Goal: Information Seeking & Learning: Learn about a topic

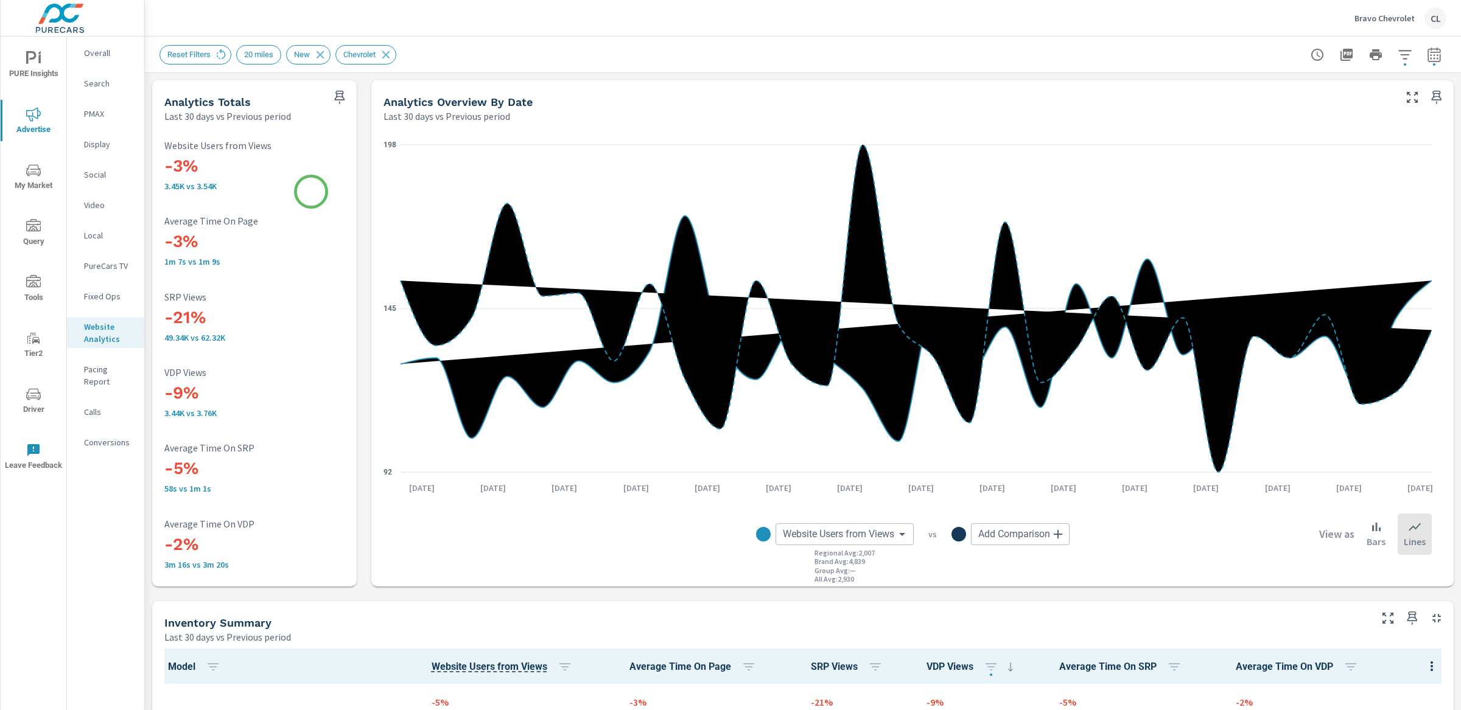
scroll to position [543, 0]
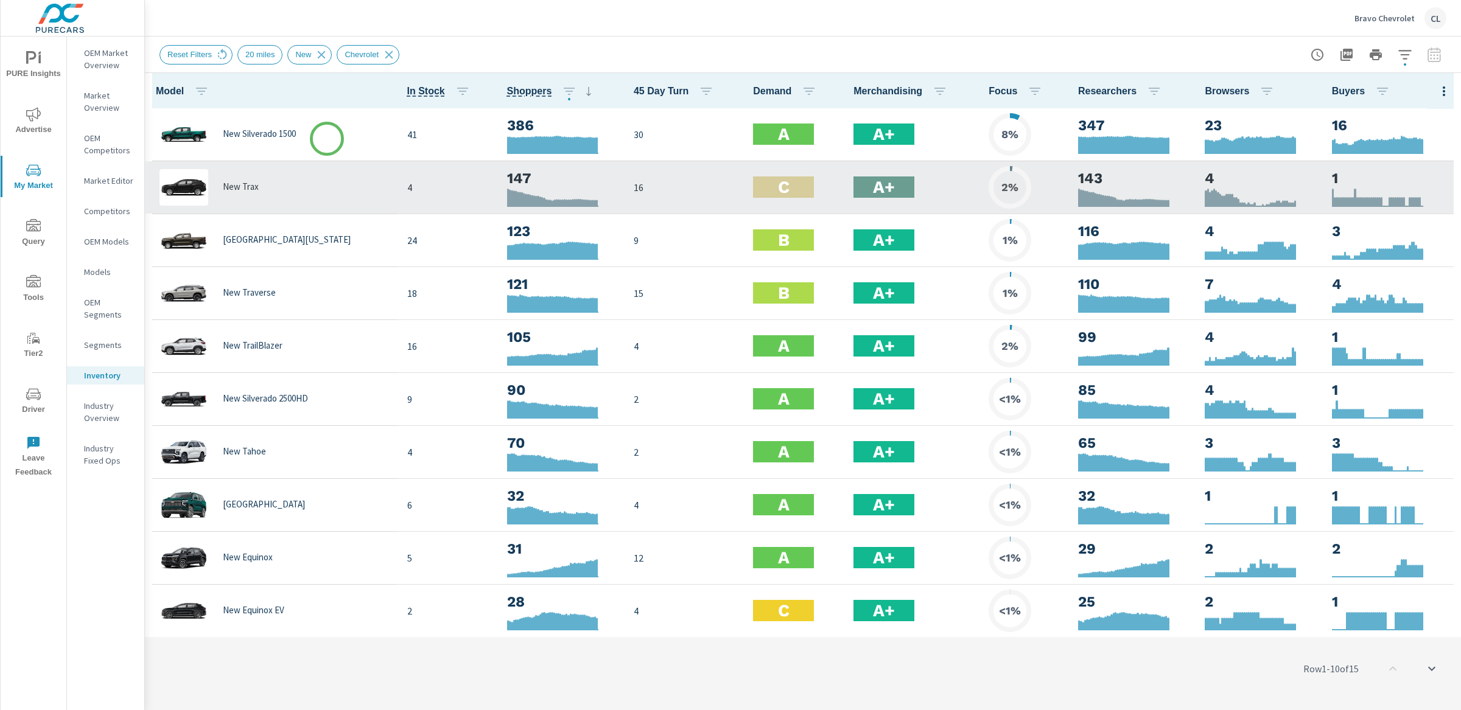
scroll to position [1, 0]
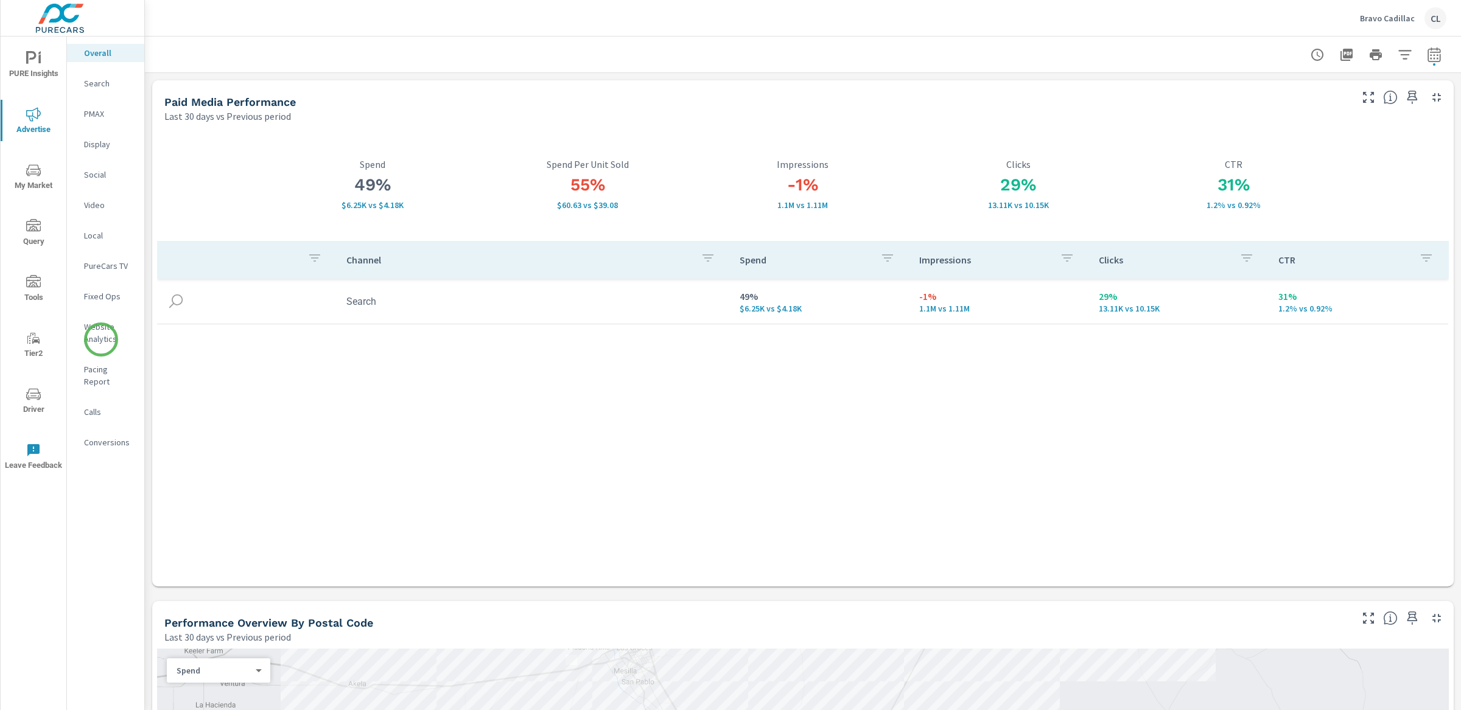
click at [101, 340] on p "Website Analytics" at bounding box center [109, 333] width 51 height 24
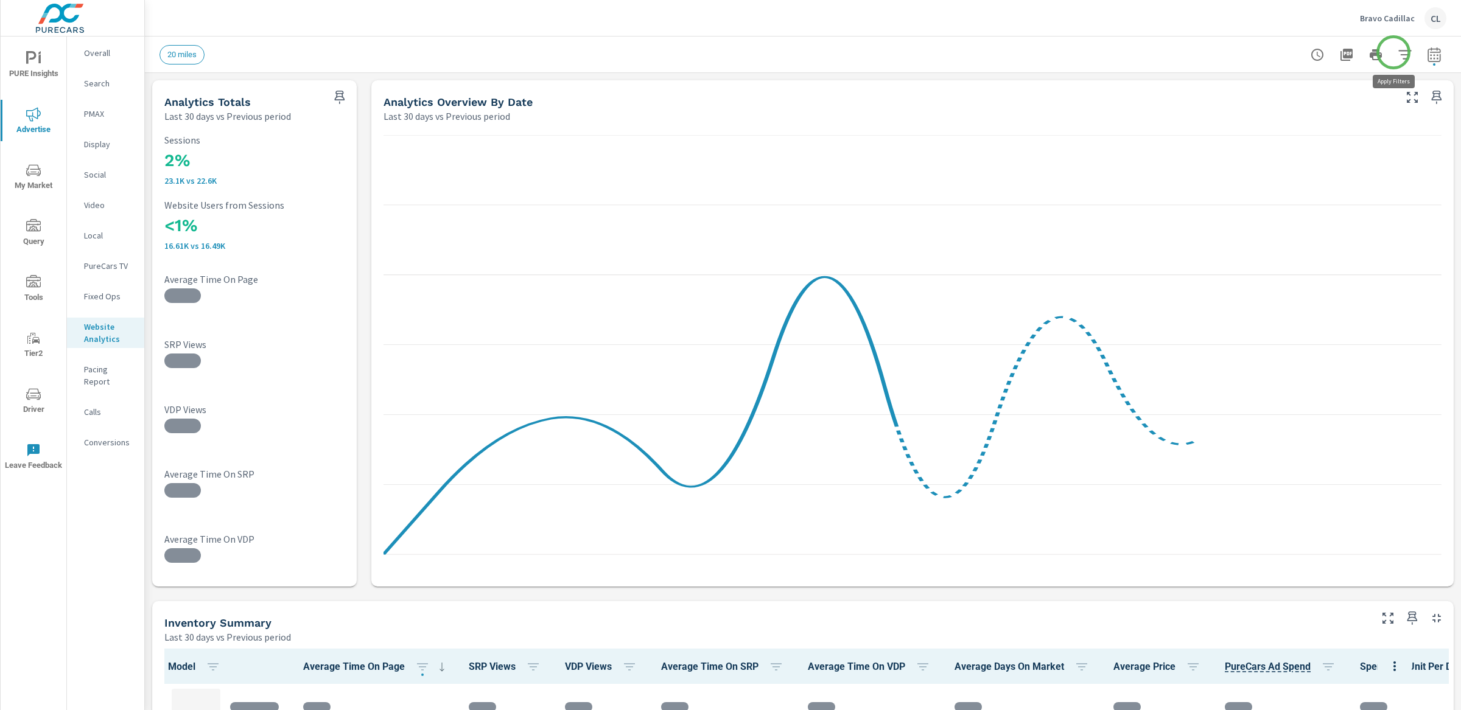
click at [1397, 52] on icon "button" at bounding box center [1404, 54] width 15 height 15
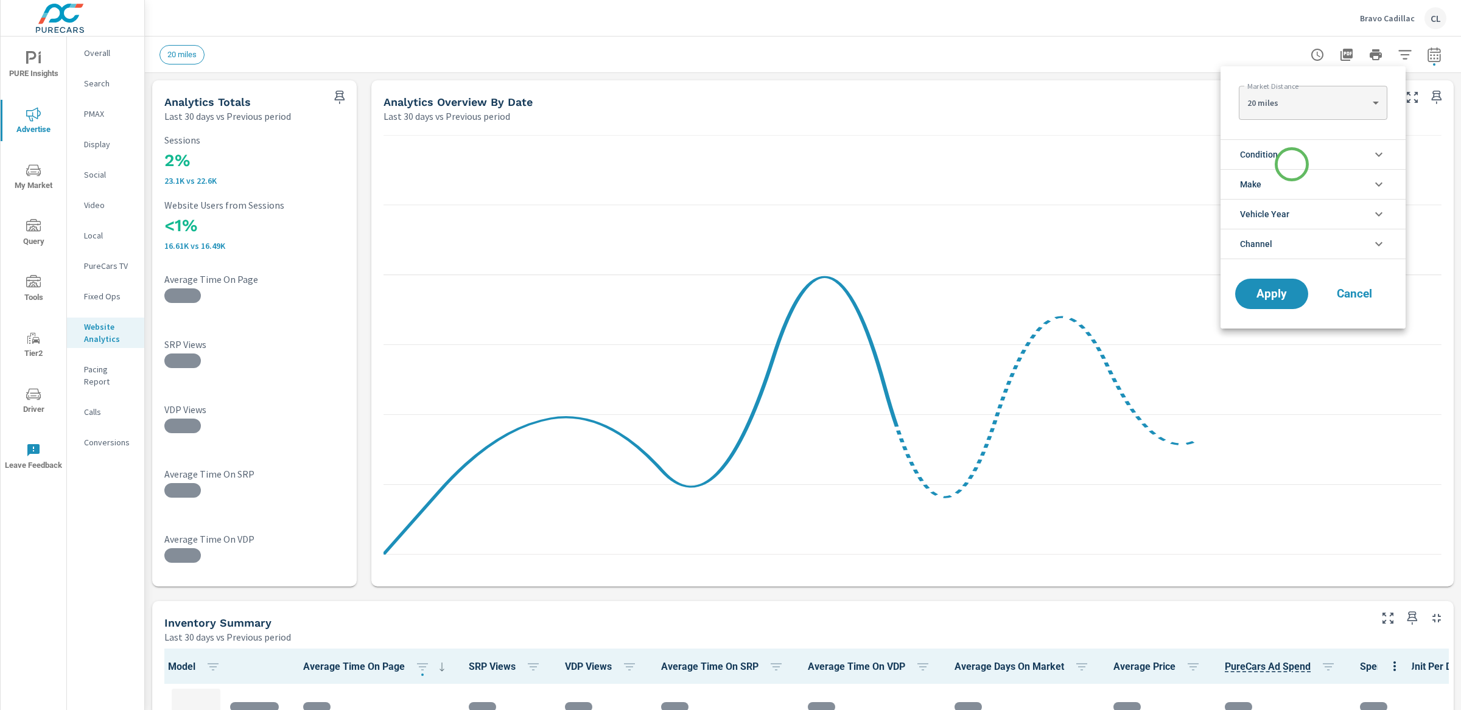
click at [1292, 164] on li "Condition" at bounding box center [1312, 154] width 185 height 30
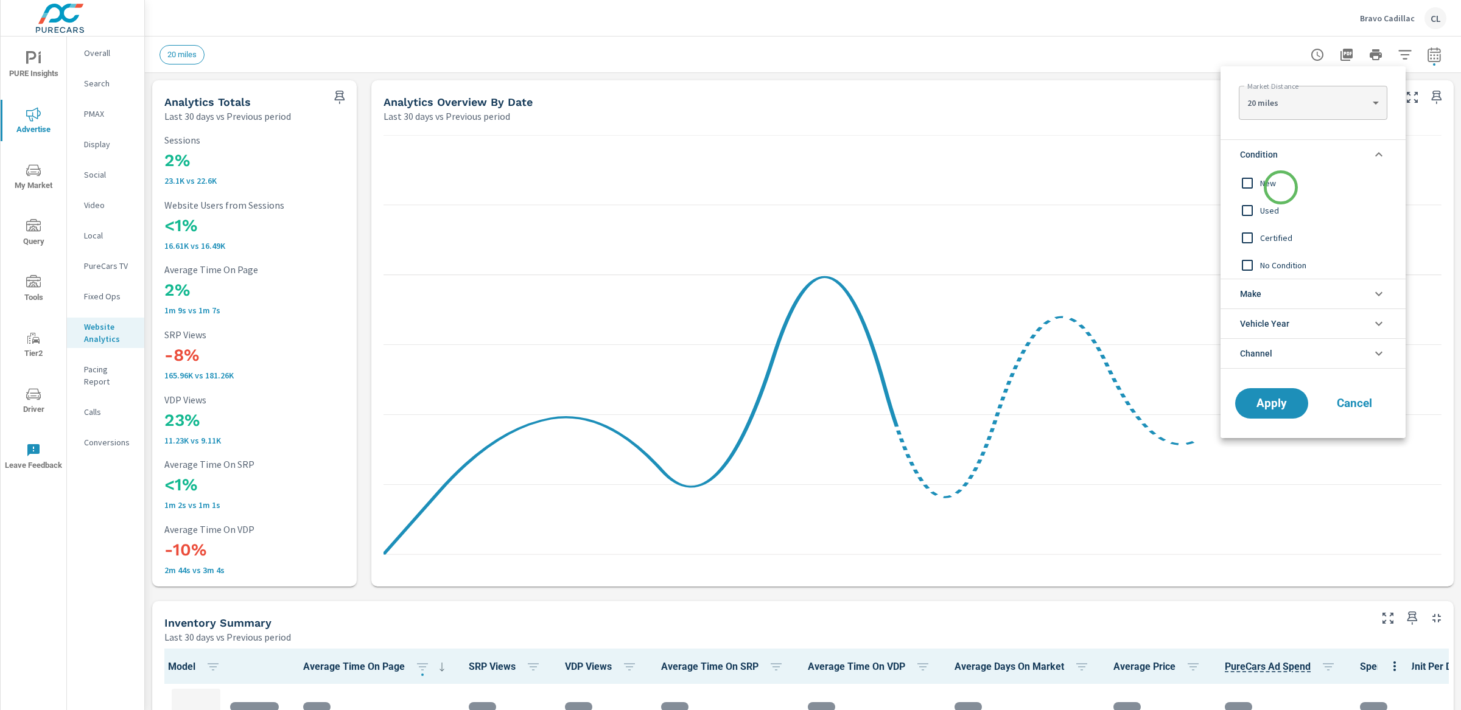
click at [1281, 187] on span "New" at bounding box center [1326, 183] width 133 height 15
click at [1278, 296] on li "Make" at bounding box center [1312, 294] width 185 height 30
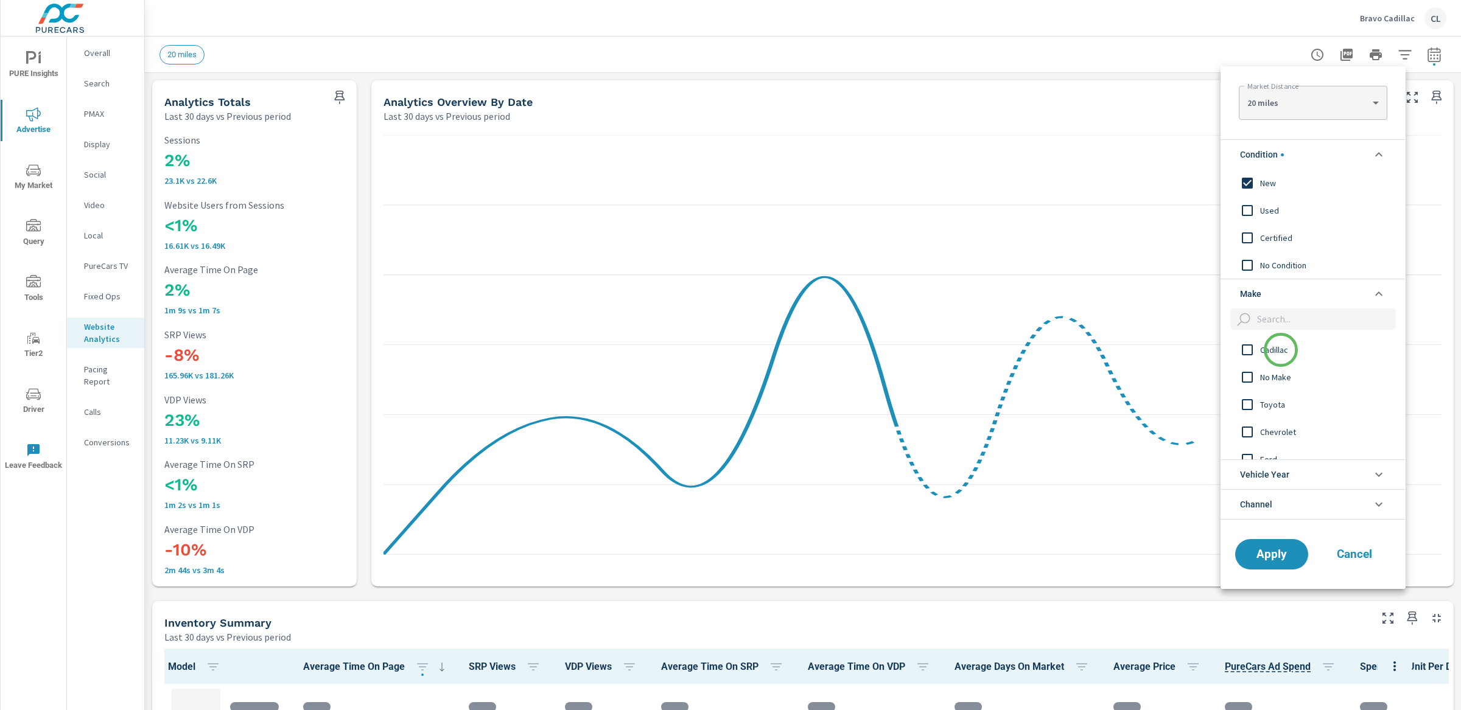
click at [1281, 350] on span "Cadillac" at bounding box center [1326, 350] width 133 height 15
click at [1271, 553] on span "Apply" at bounding box center [1271, 554] width 50 height 12
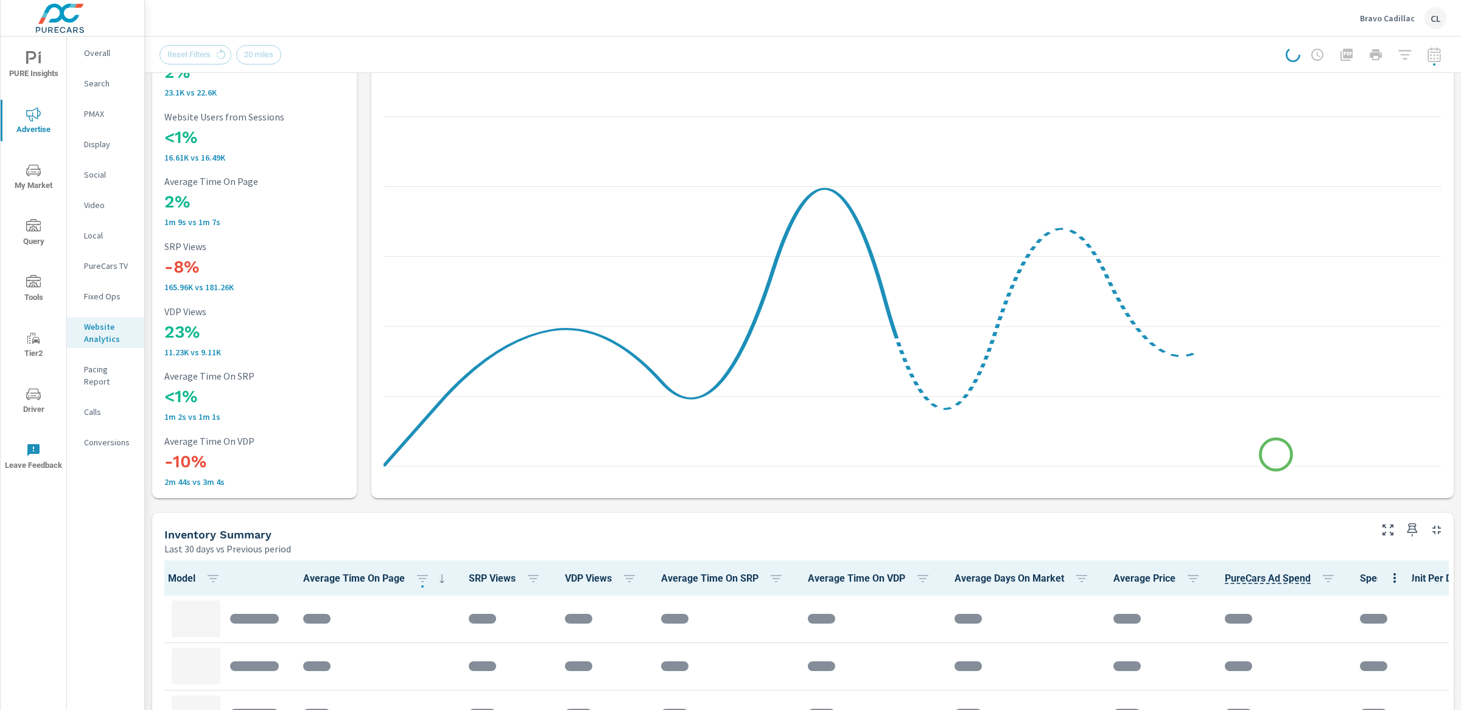
scroll to position [105, 0]
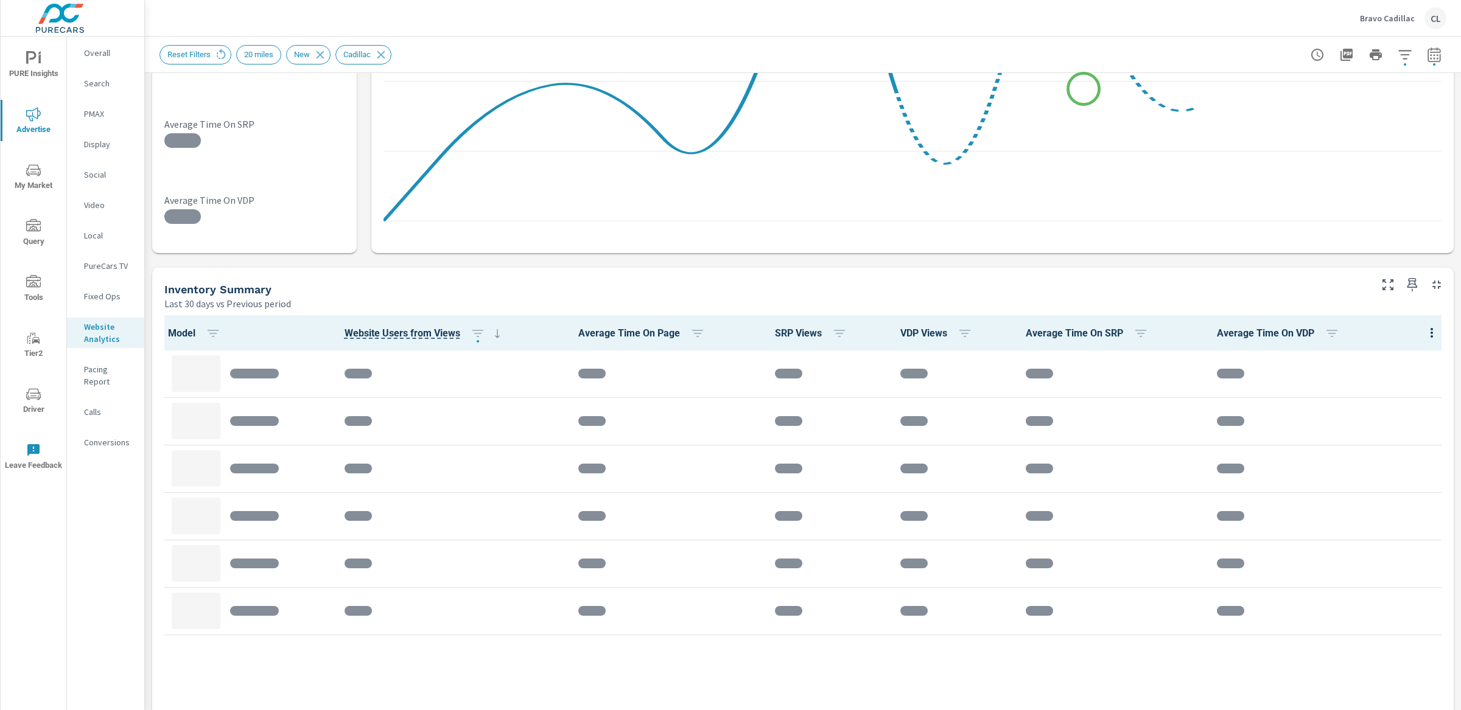
scroll to position [488, 0]
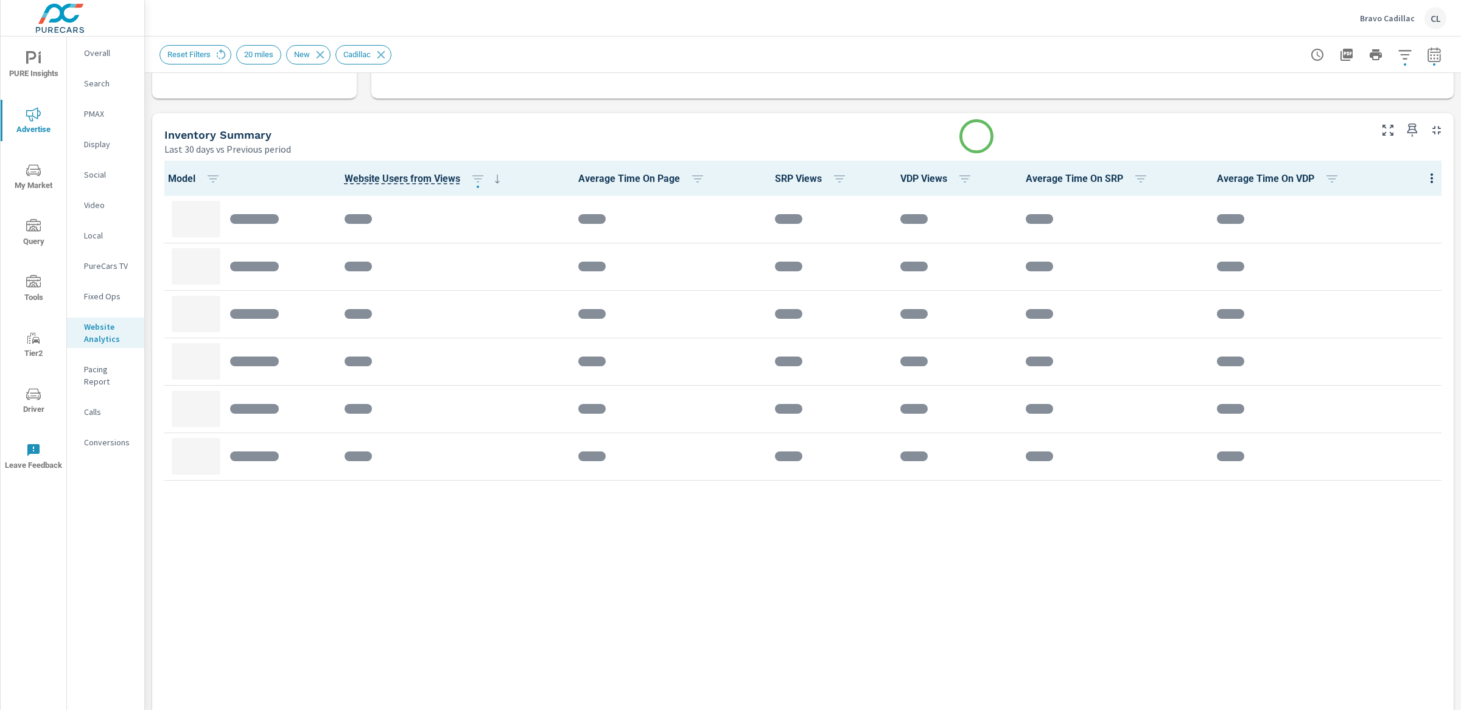
click at [976, 136] on div "Inventory Summary" at bounding box center [766, 135] width 1204 height 14
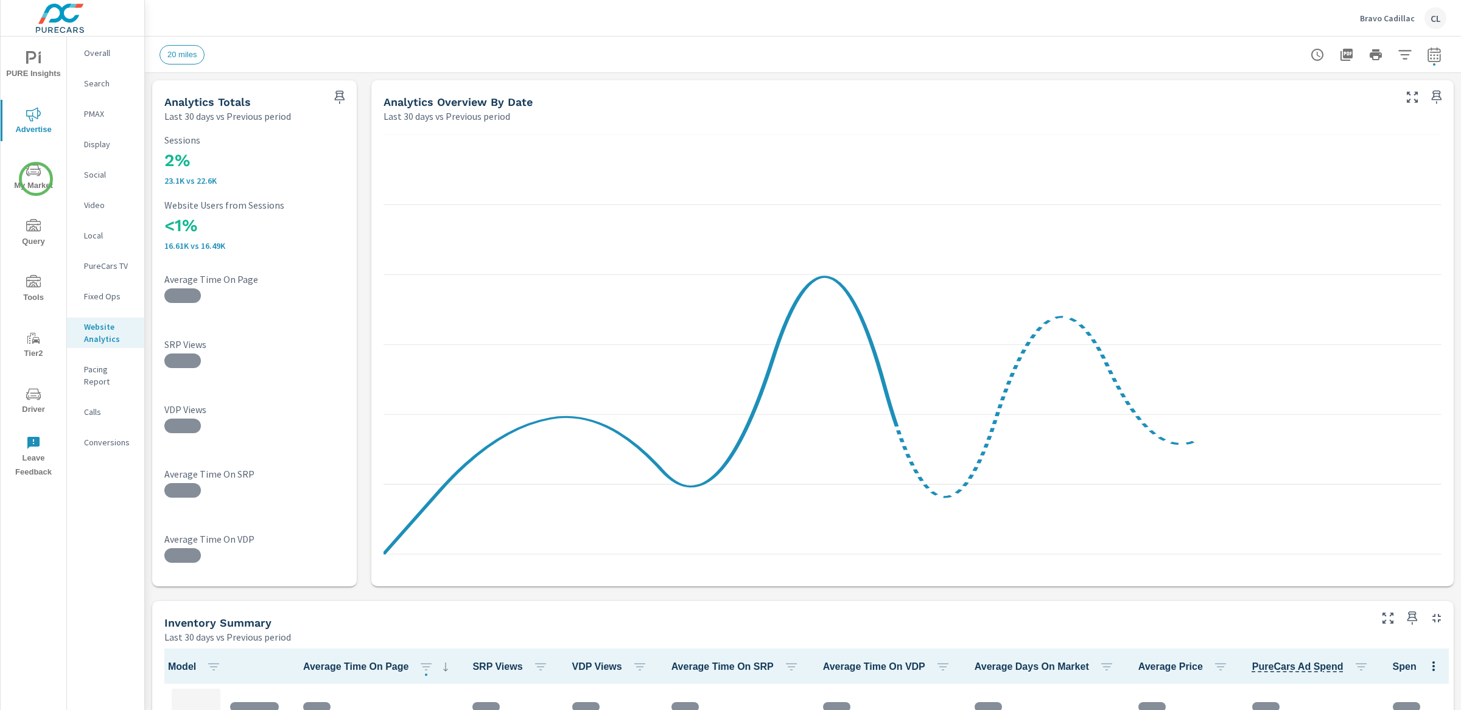
click at [36, 179] on span "My Market" at bounding box center [33, 178] width 58 height 30
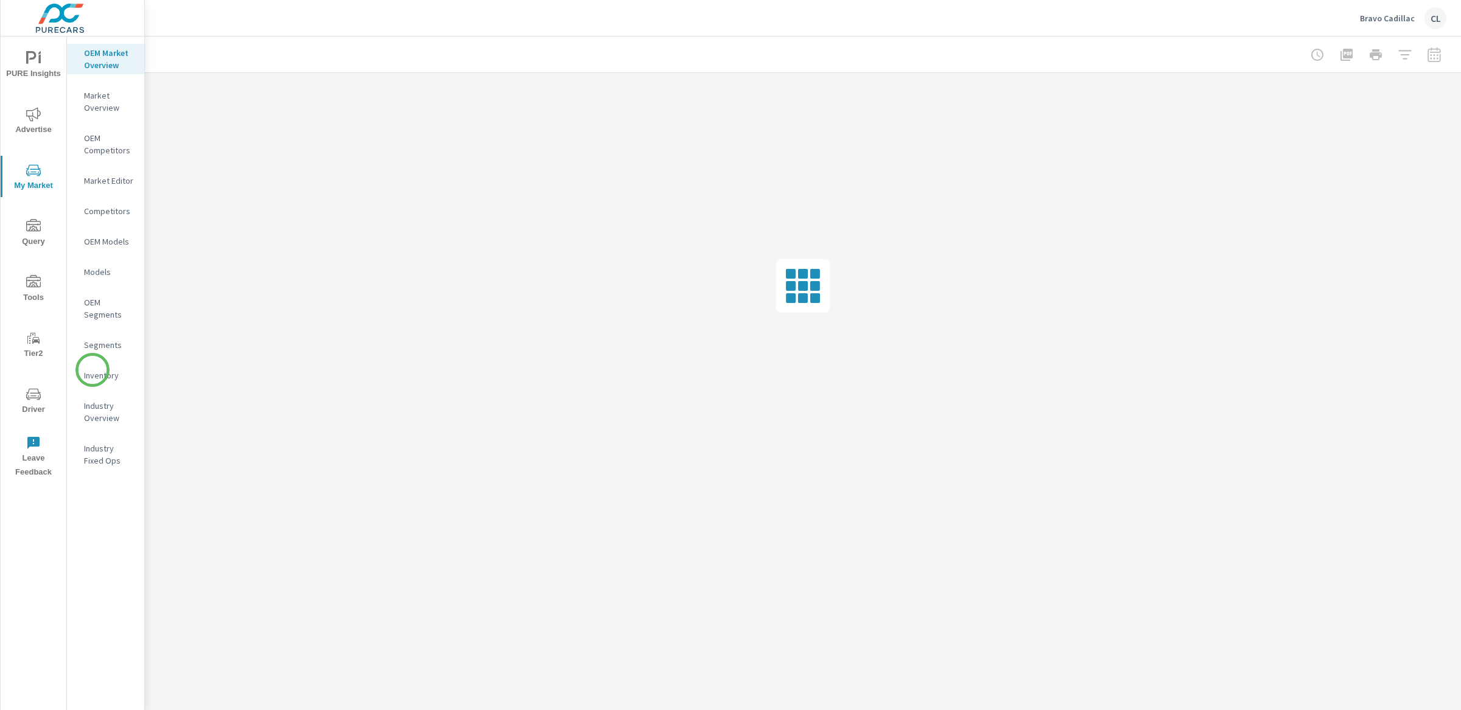
click at [93, 370] on p "Inventory" at bounding box center [109, 375] width 51 height 12
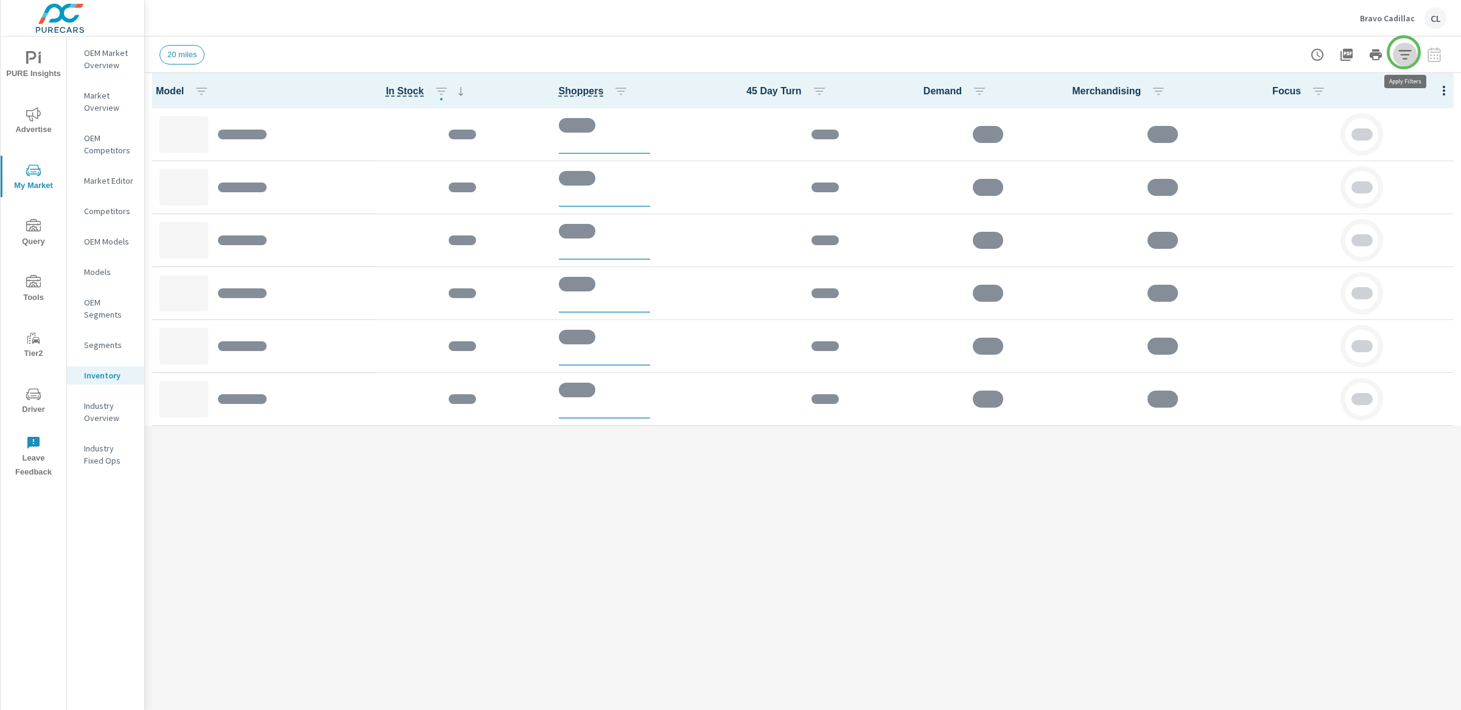
click at [1404, 52] on icon "button" at bounding box center [1404, 54] width 15 height 15
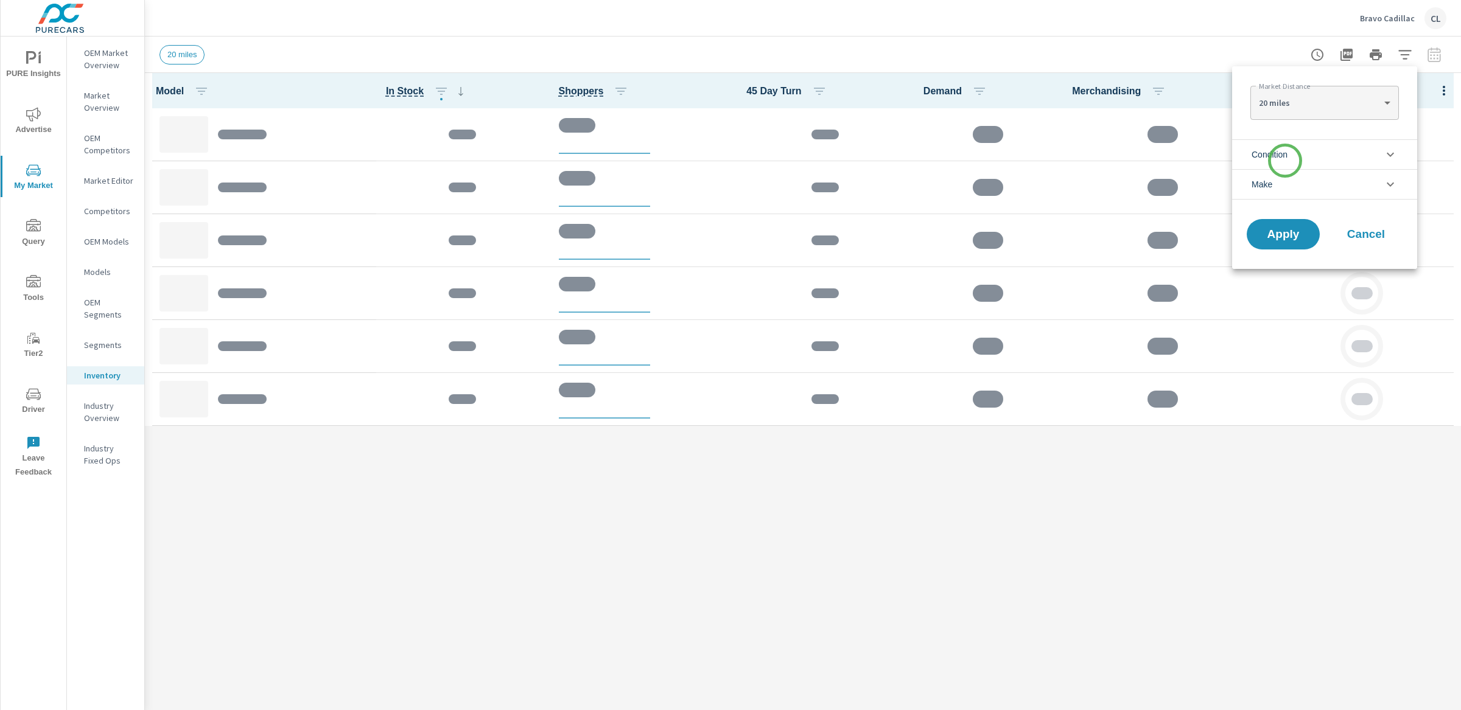
click at [1285, 161] on span "Condition" at bounding box center [1269, 154] width 36 height 29
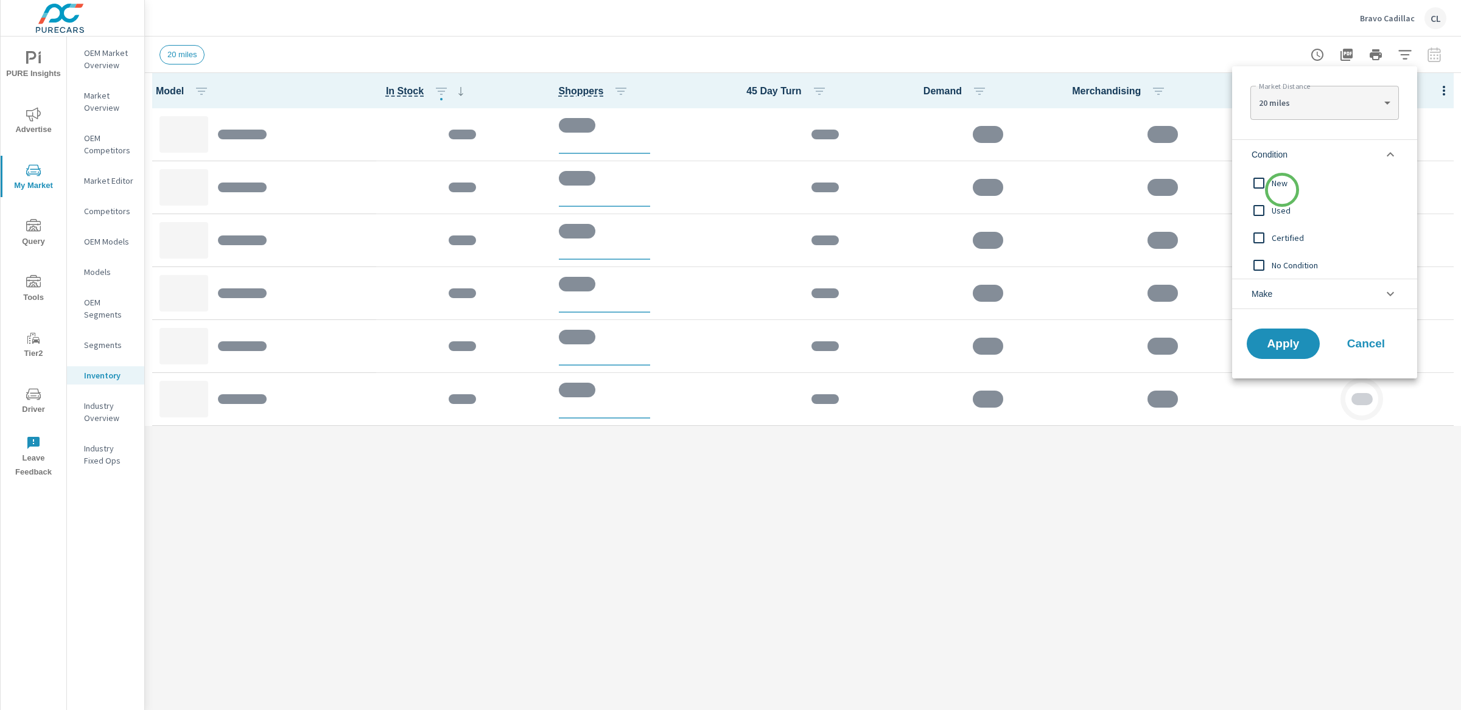
click at [1280, 184] on span "New" at bounding box center [1337, 183] width 133 height 15
click at [1283, 287] on li "Make" at bounding box center [1324, 294] width 185 height 30
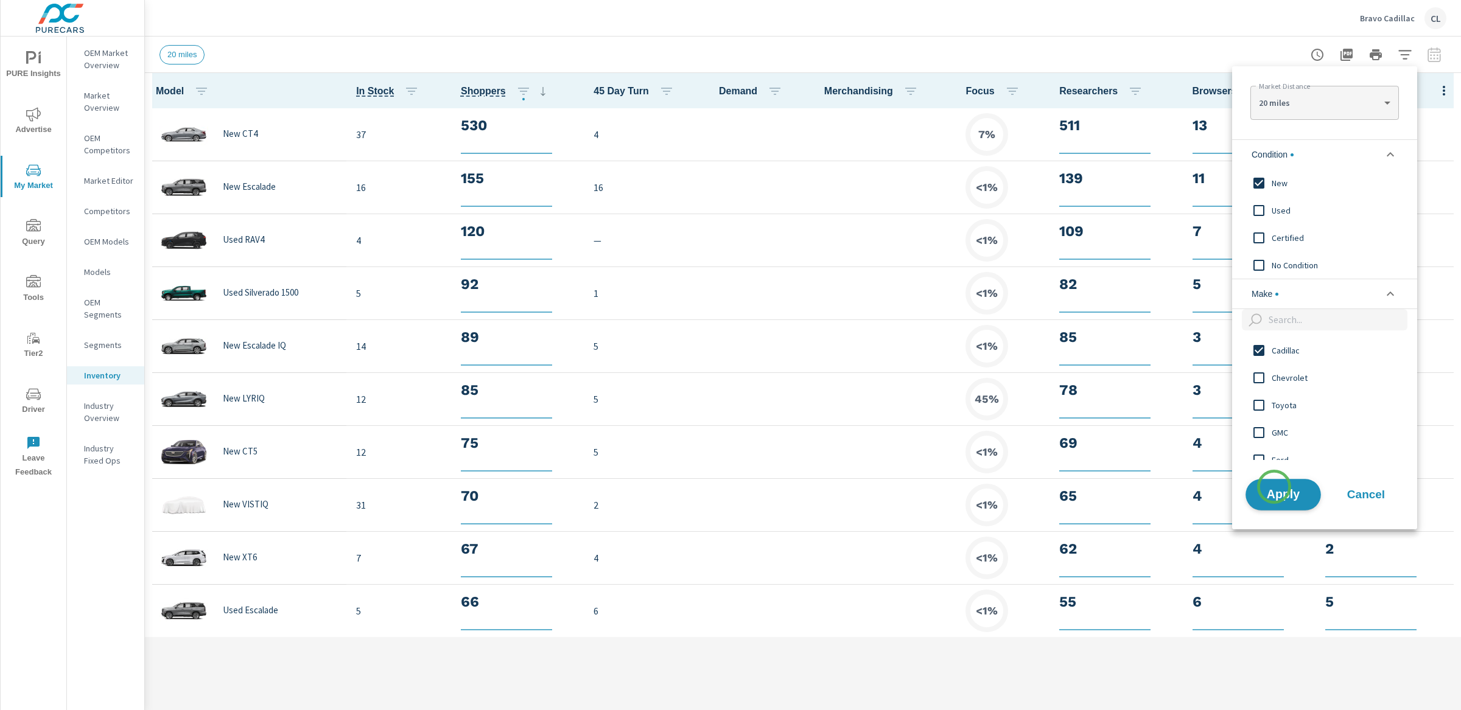
click at [1274, 493] on span "Apply" at bounding box center [1283, 495] width 50 height 12
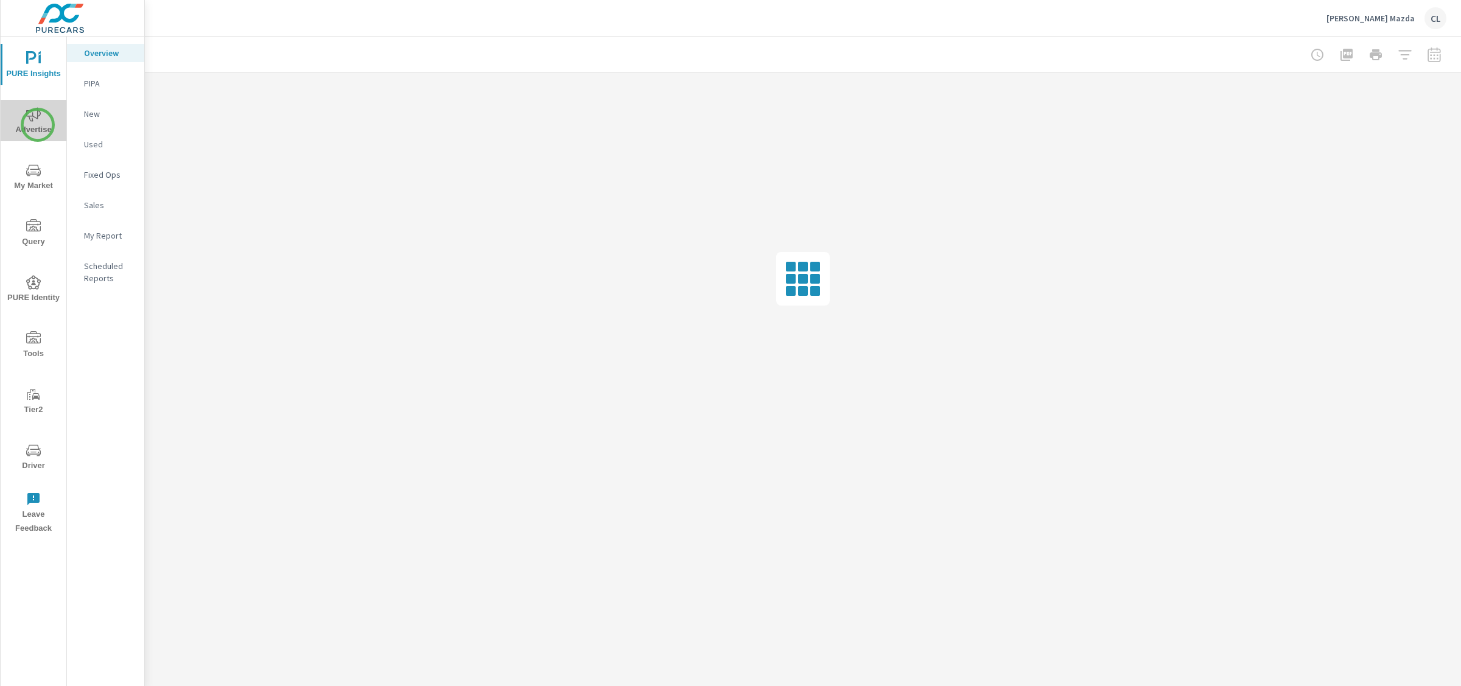
click at [38, 125] on span "Advertise" at bounding box center [33, 122] width 58 height 30
click at [84, 177] on p "Social" at bounding box center [109, 175] width 51 height 12
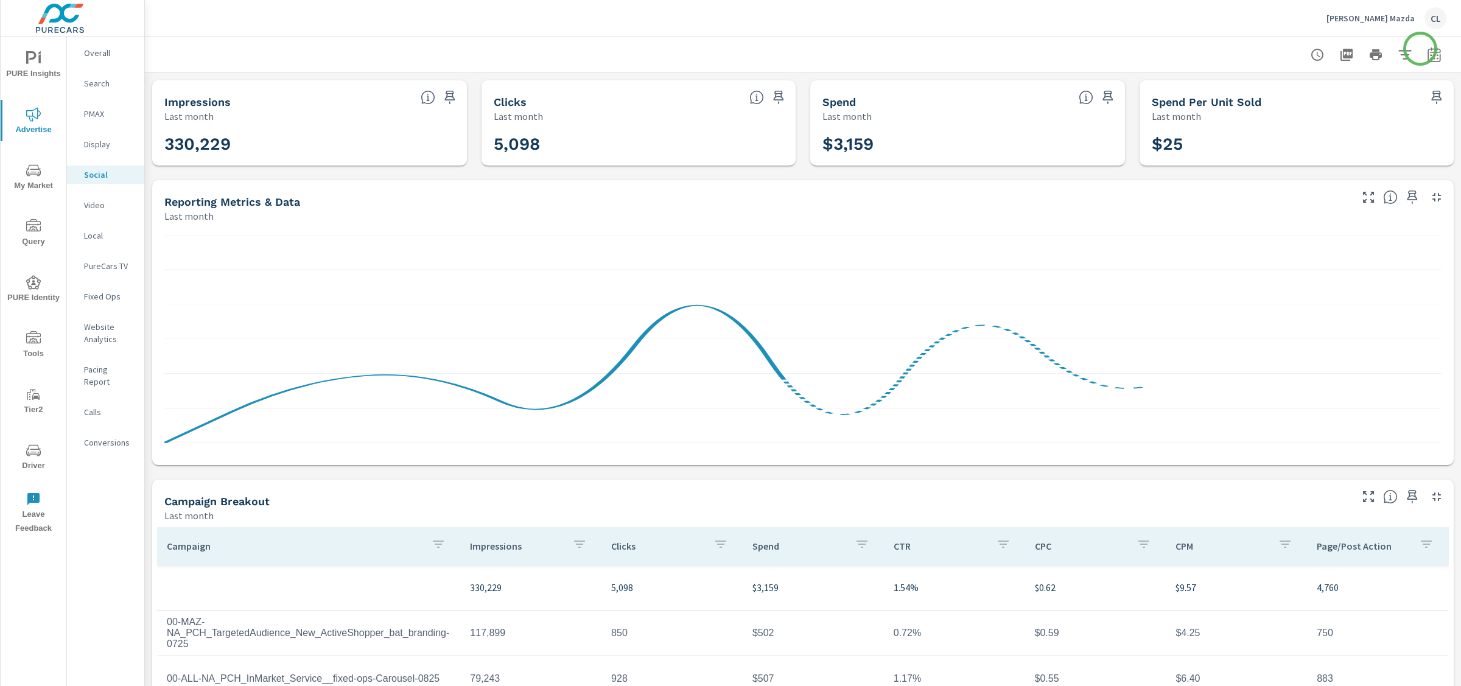
click at [1427, 49] on icon "button" at bounding box center [1433, 54] width 13 height 15
click at [1352, 100] on select "Custom Yesterday Last week Last 7 days Last 14 days Last 30 days Last 45 days L…" at bounding box center [1325, 105] width 122 height 24
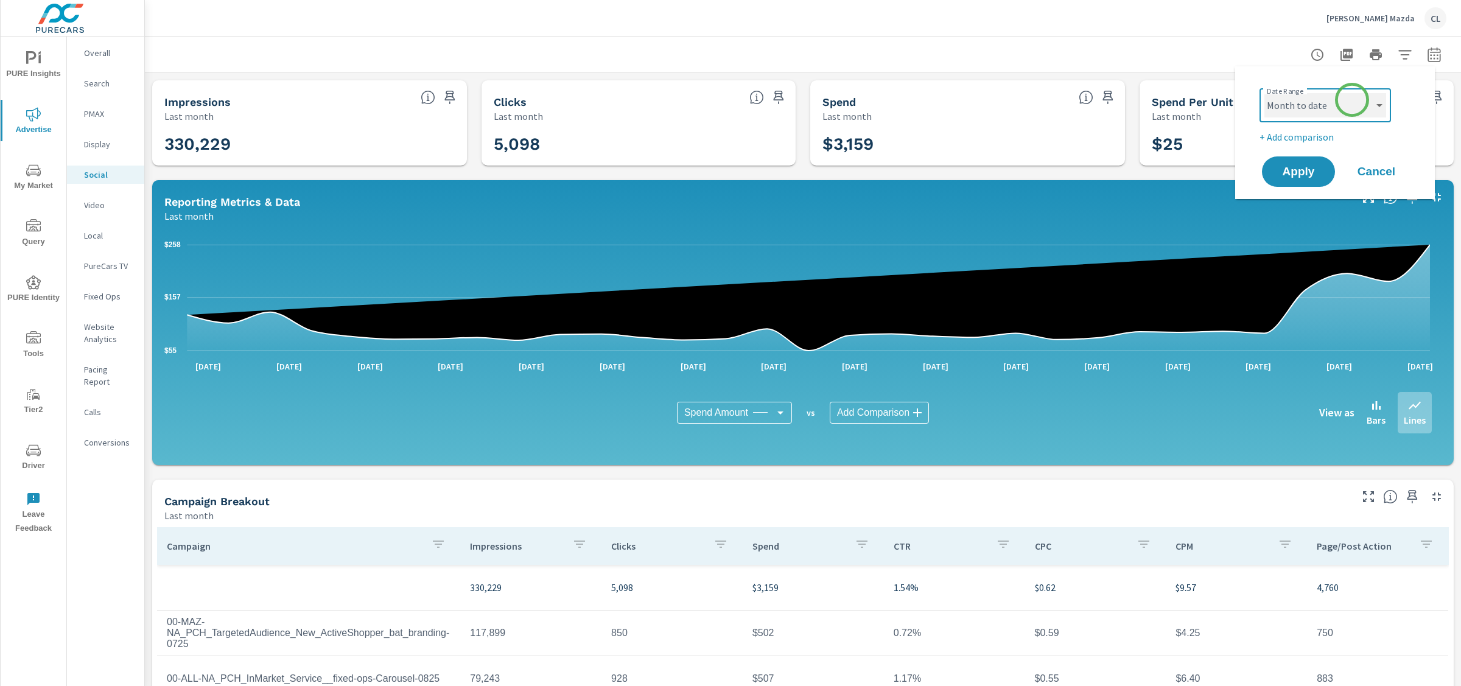
click at [1264, 93] on select "Custom Yesterday Last week Last 7 days Last 14 days Last 30 days Last 45 days L…" at bounding box center [1325, 105] width 122 height 24
select select "Month to date"
click at [1303, 136] on p "+ Add comparison" at bounding box center [1337, 137] width 156 height 15
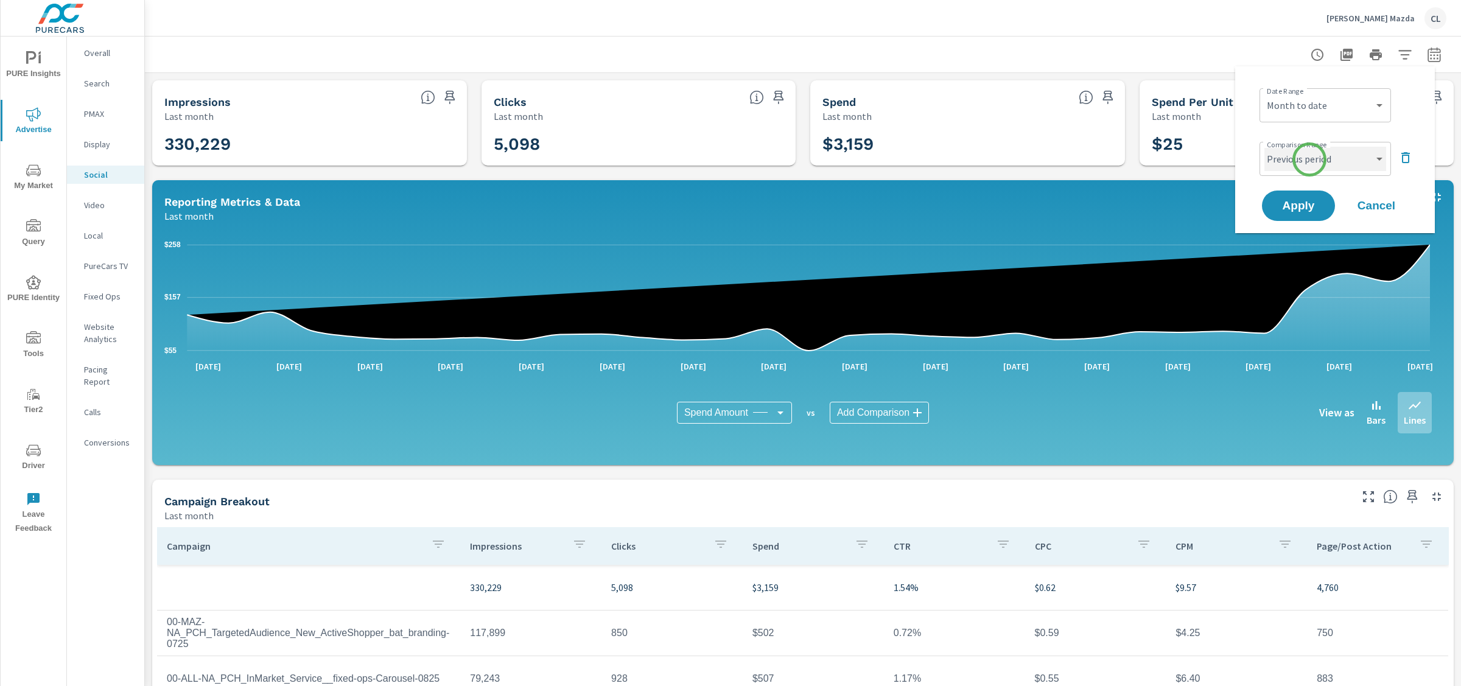
click at [1309, 159] on select "Custom Previous period Previous month Previous year" at bounding box center [1325, 159] width 122 height 24
click at [1362, 159] on select "Custom Previous period Previous month Previous year" at bounding box center [1325, 159] width 122 height 24
click at [1264, 147] on select "Custom Previous period Previous month Previous year" at bounding box center [1325, 159] width 122 height 24
select select "custom"
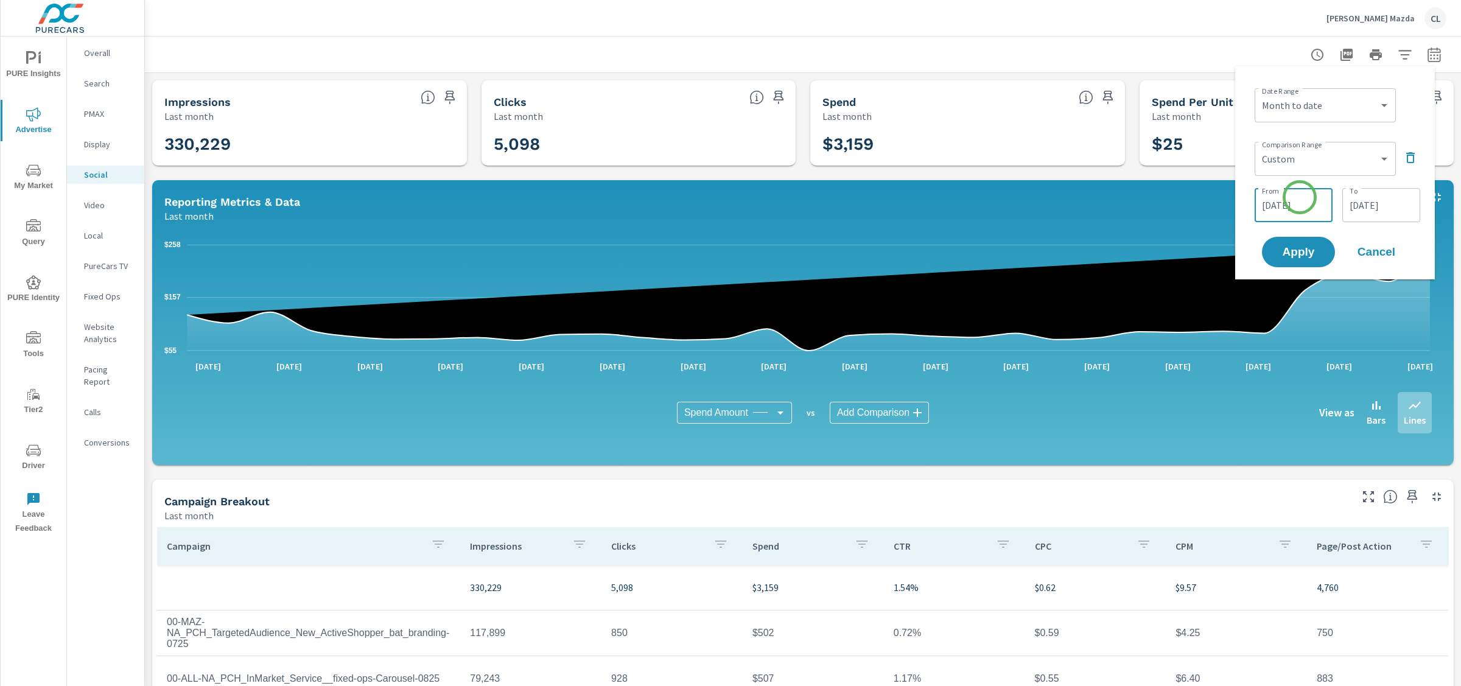
click at [1299, 197] on input "08/23/2025" at bounding box center [1293, 205] width 68 height 24
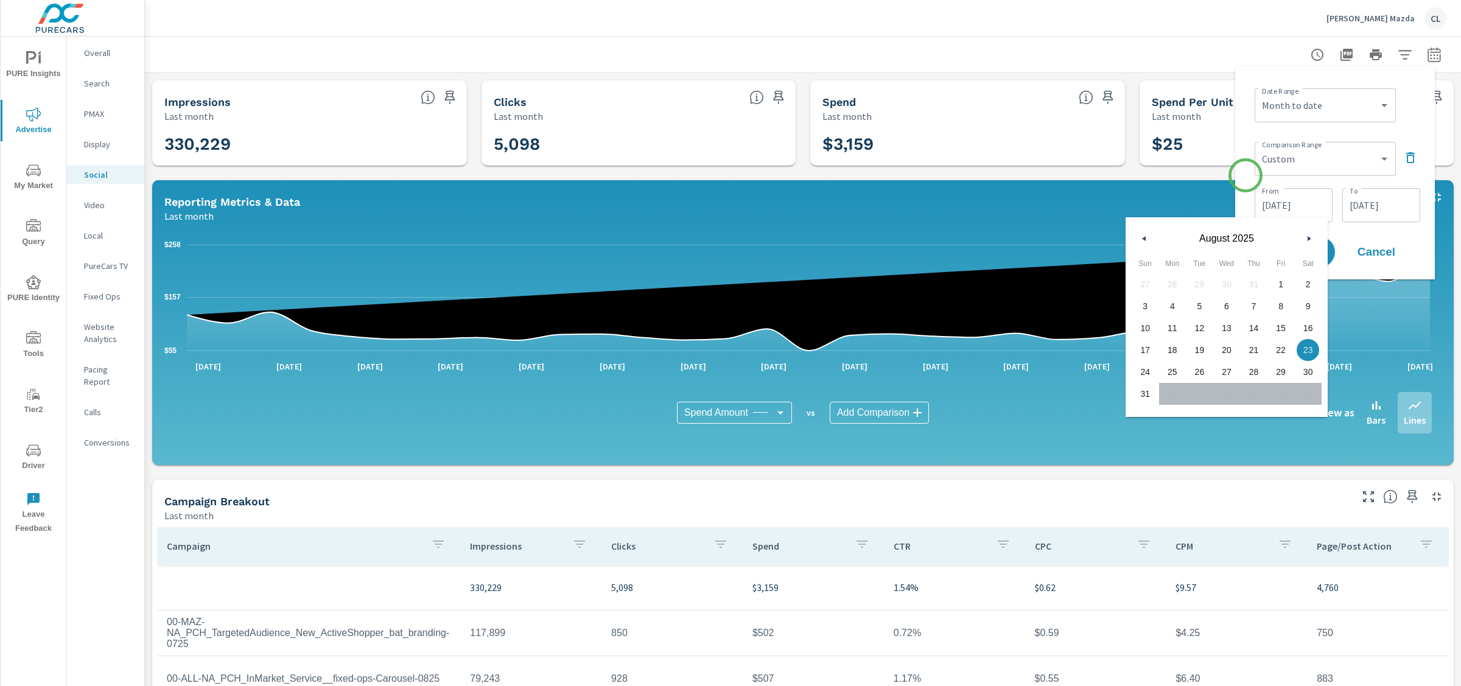
click at [1245, 175] on div "Date Range Custom Yesterday Last week Last 7 days Last 14 days Last 30 days Las…" at bounding box center [1335, 173] width 180 height 194
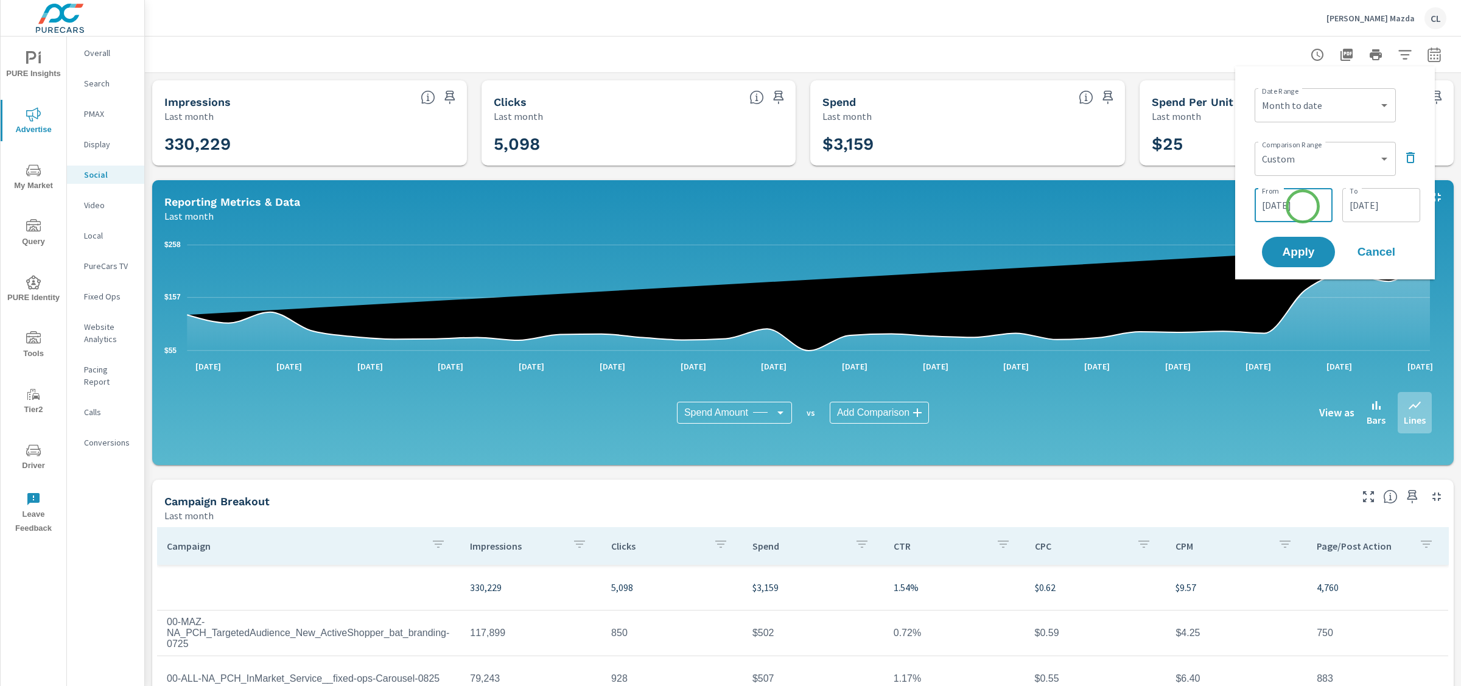
click at [1302, 206] on input "08/23/2025" at bounding box center [1293, 205] width 68 height 24
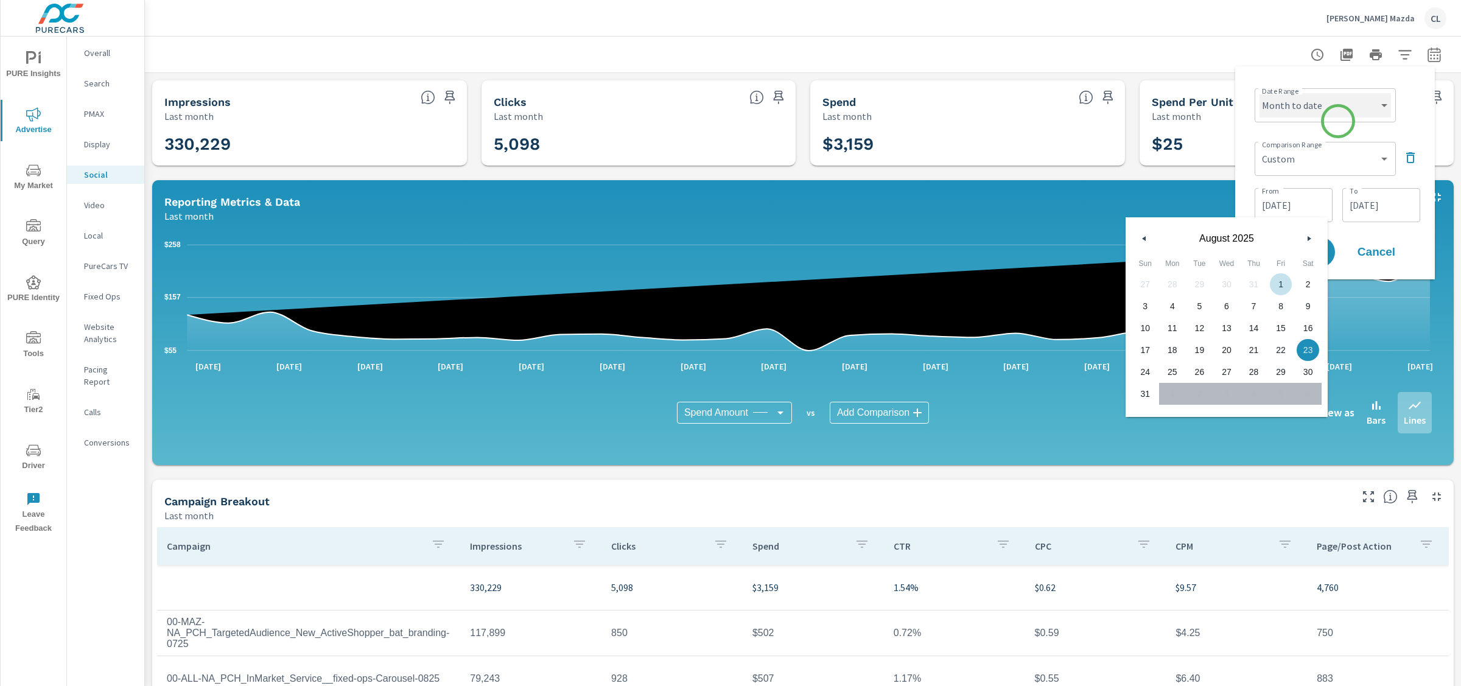
click at [1341, 103] on select "Custom [DATE] Last week Last 7 days Last 14 days Last 30 days Last 45 days Last…" at bounding box center [1324, 105] width 131 height 24
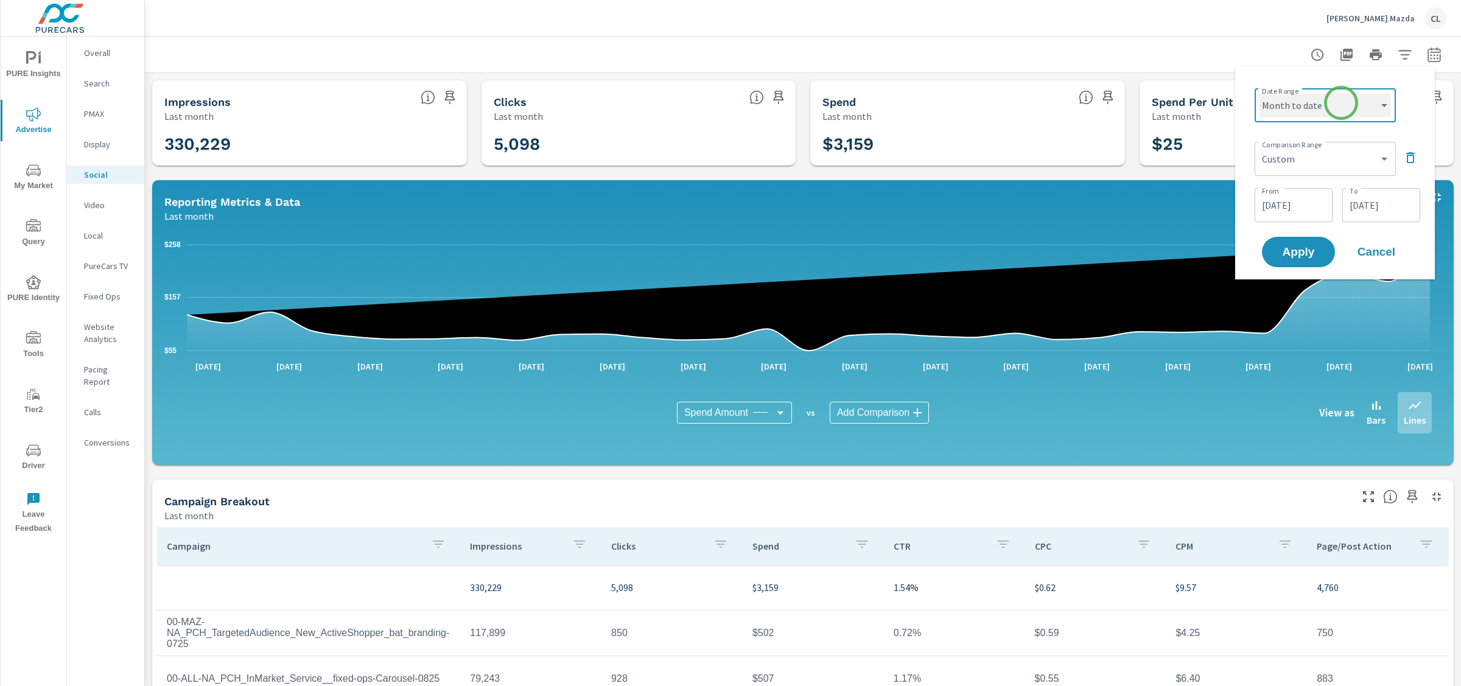
click at [1259, 93] on select "Custom [DATE] Last week Last 7 days Last 14 days Last 30 days Last 45 days Last…" at bounding box center [1324, 105] width 131 height 24
select select "custom"
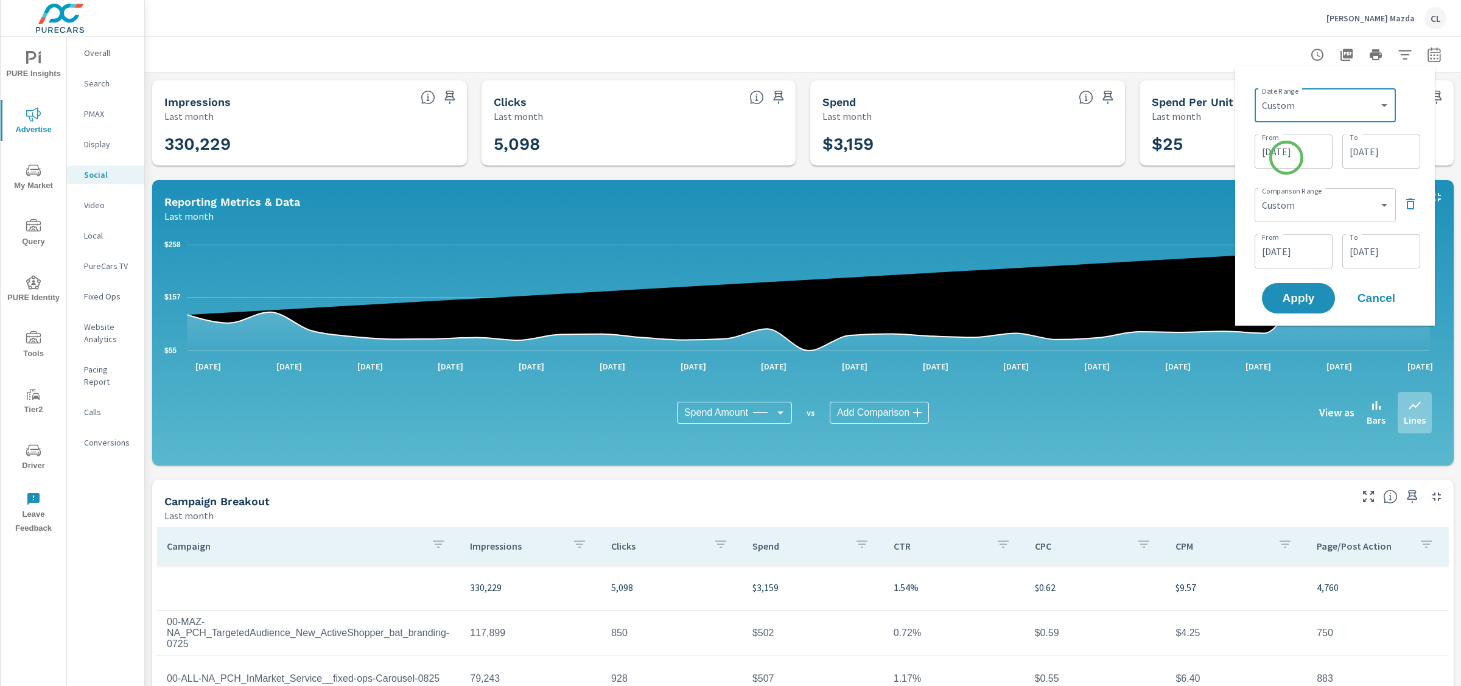
click at [1285, 155] on input "09/01/2025" at bounding box center [1293, 151] width 68 height 24
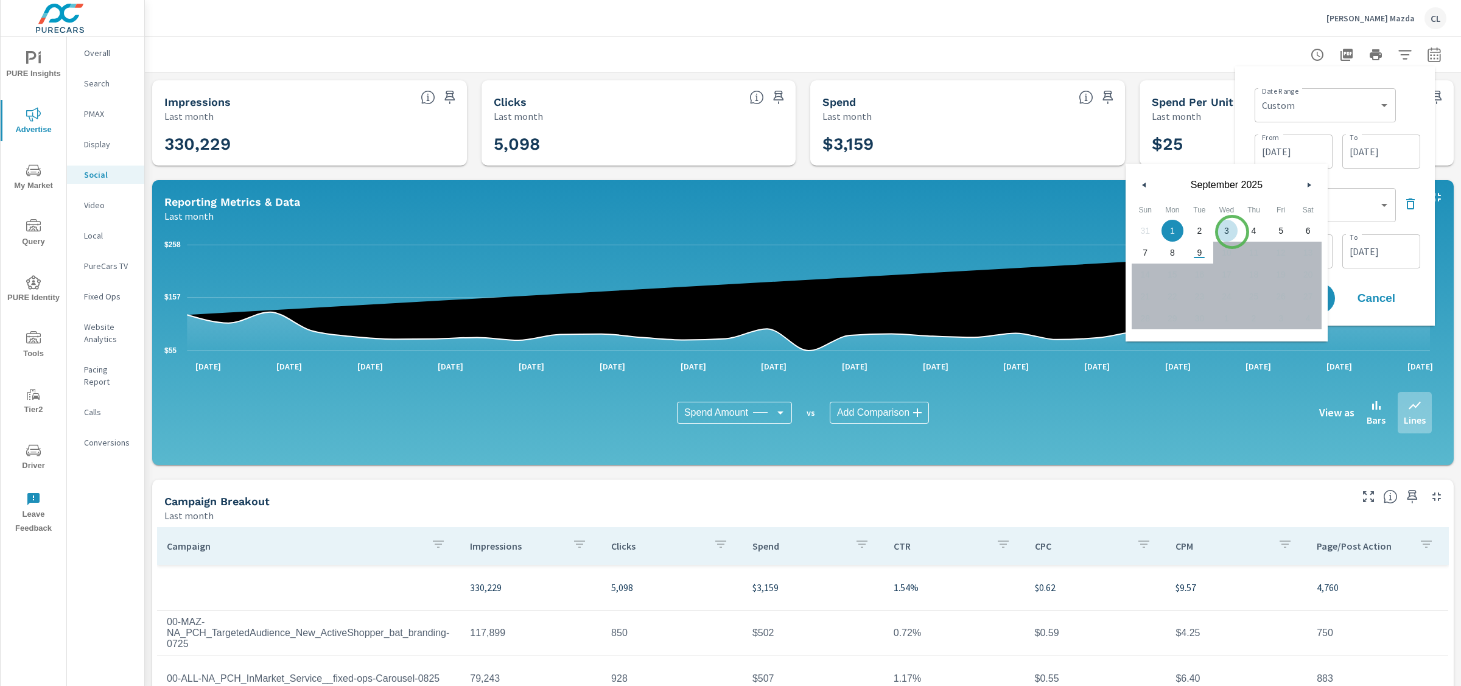
click at [1229, 232] on span "3" at bounding box center [1226, 231] width 27 height 16
type input "09/03/2025"
click at [1355, 281] on div "Apply Cancel" at bounding box center [1337, 298] width 156 height 35
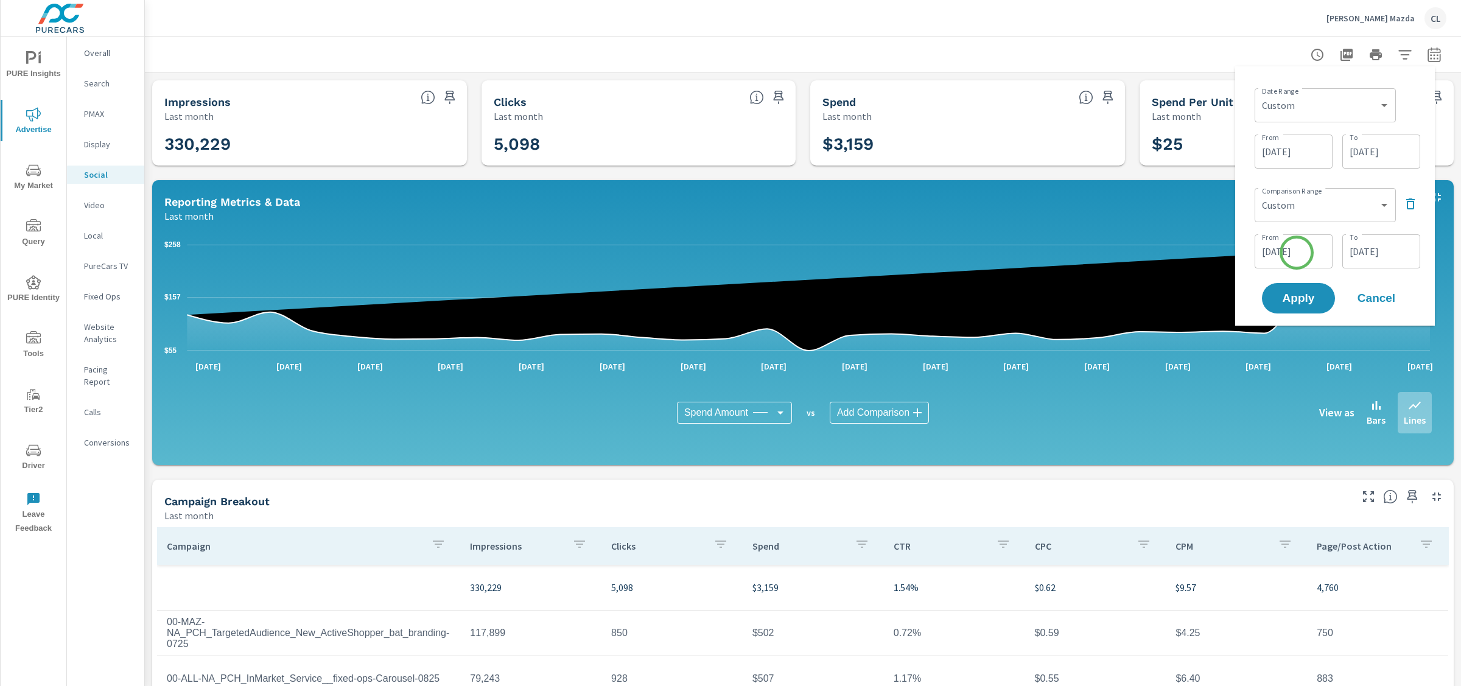
click at [1296, 253] on input "08/23/2025" at bounding box center [1293, 251] width 68 height 24
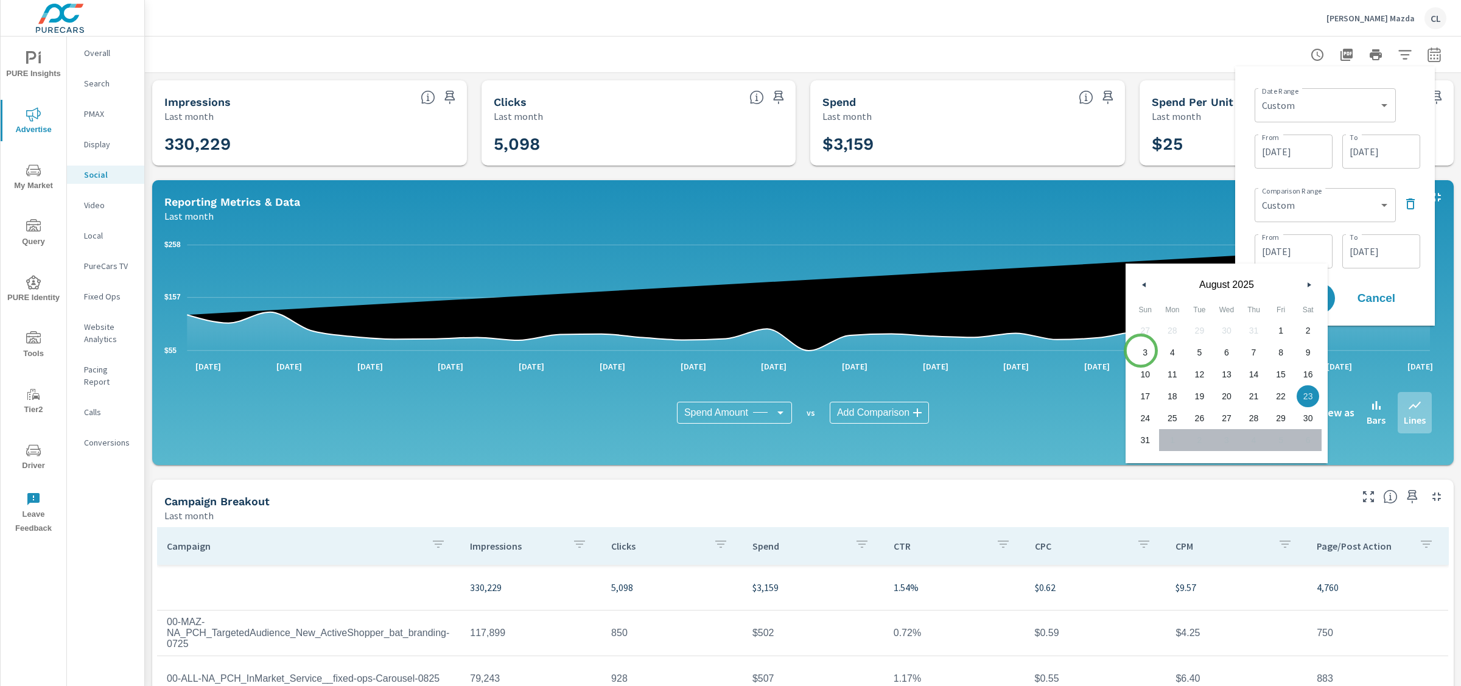
click at [1141, 351] on span "3" at bounding box center [1144, 352] width 27 height 16
type input "08/03/2025"
click at [1379, 250] on input "08/31/2025" at bounding box center [1381, 251] width 68 height 24
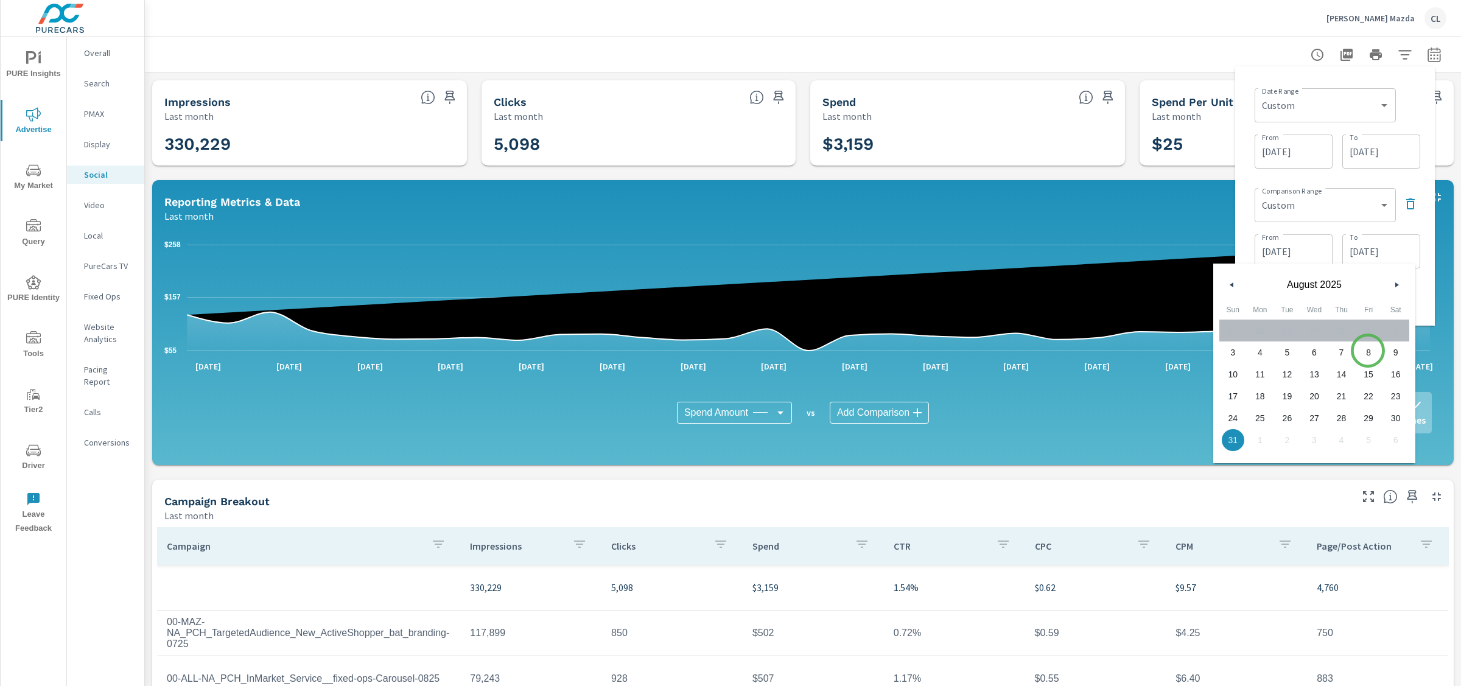
click at [1368, 351] on span "8" at bounding box center [1368, 352] width 27 height 16
click at [1393, 349] on span "9" at bounding box center [1395, 352] width 27 height 16
type input "08/09/2025"
click at [1413, 226] on div "Comparison Range Custom Previous period Previous month Previous year ​ From 08/…" at bounding box center [1337, 227] width 166 height 88
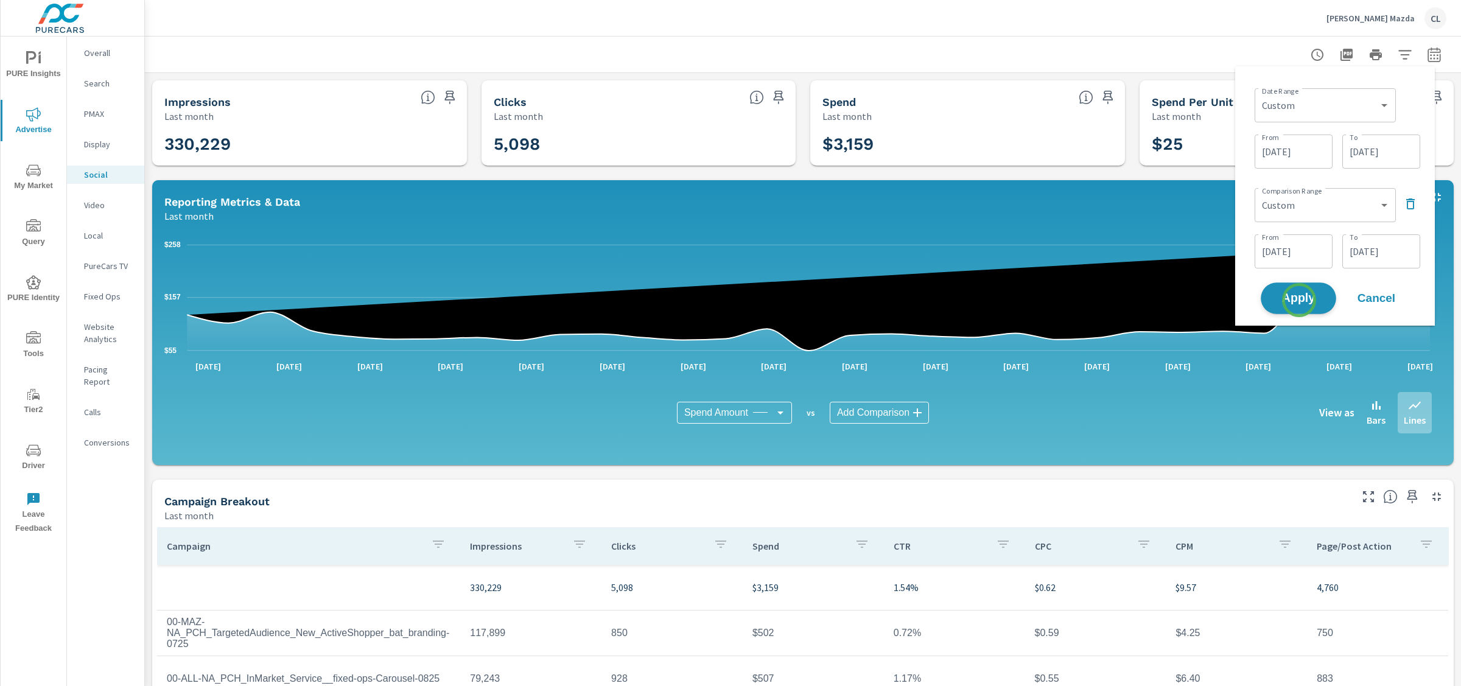
click at [1299, 300] on span "Apply" at bounding box center [1298, 299] width 50 height 12
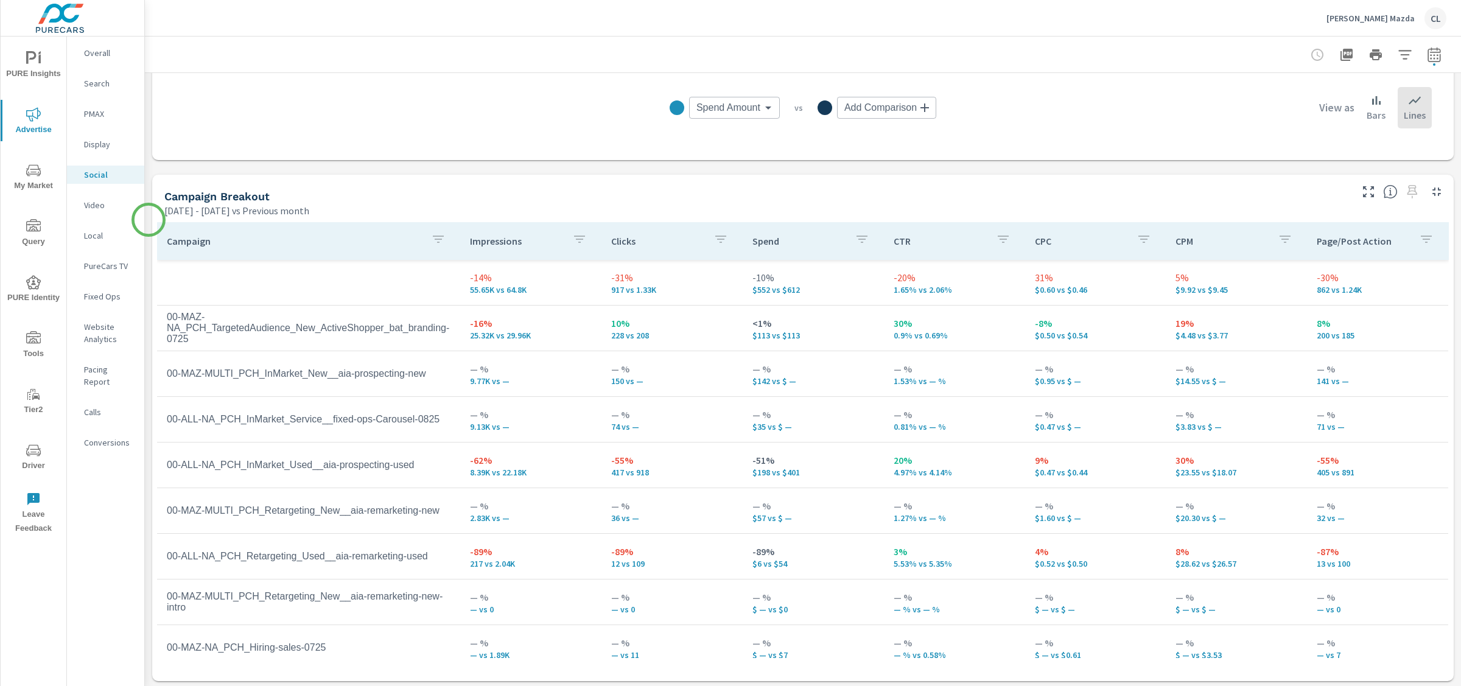
scroll to position [429, 0]
click at [1430, 54] on icon "button" at bounding box center [1434, 56] width 8 height 5
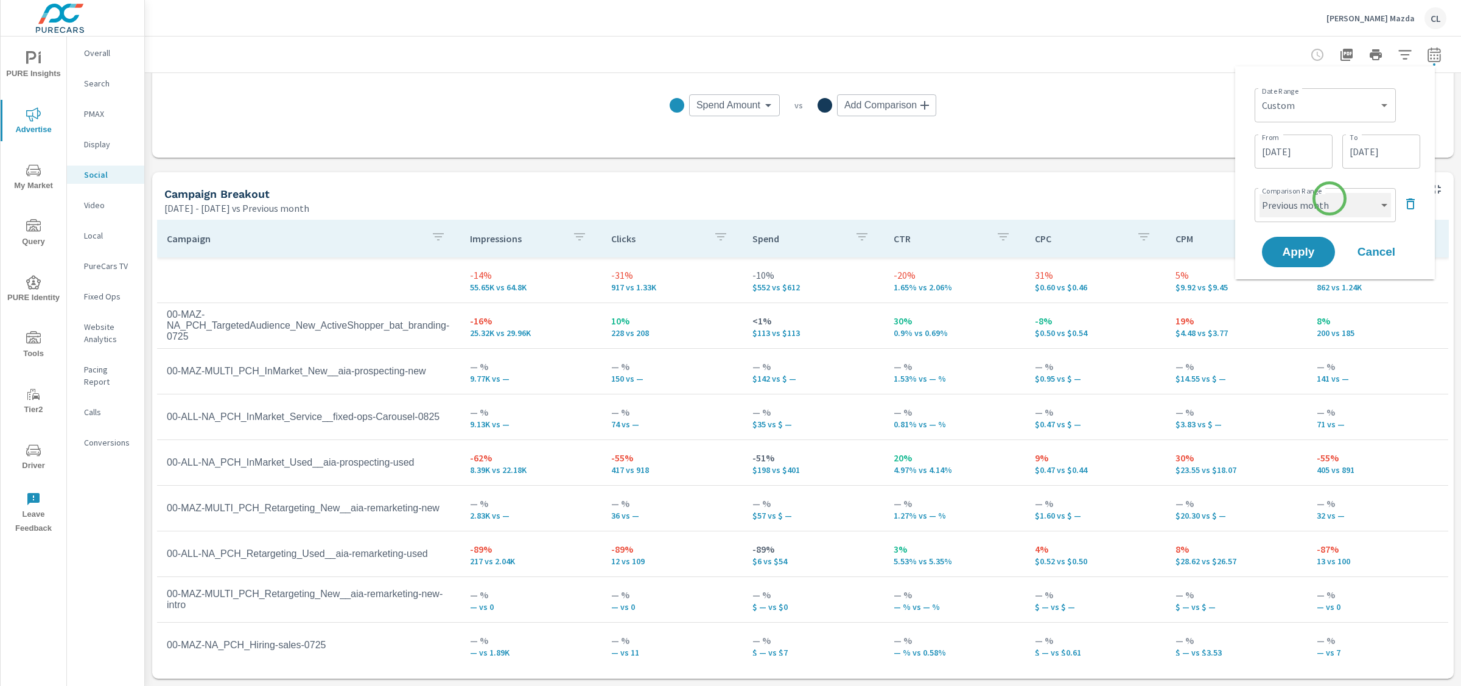
click at [1333, 203] on select "Custom Previous period Previous month Previous year" at bounding box center [1324, 205] width 131 height 24
click at [1259, 193] on select "Custom Previous period Previous month Previous year" at bounding box center [1324, 205] width 131 height 24
select select "Previous year"
click at [1313, 248] on span "Apply" at bounding box center [1298, 252] width 50 height 12
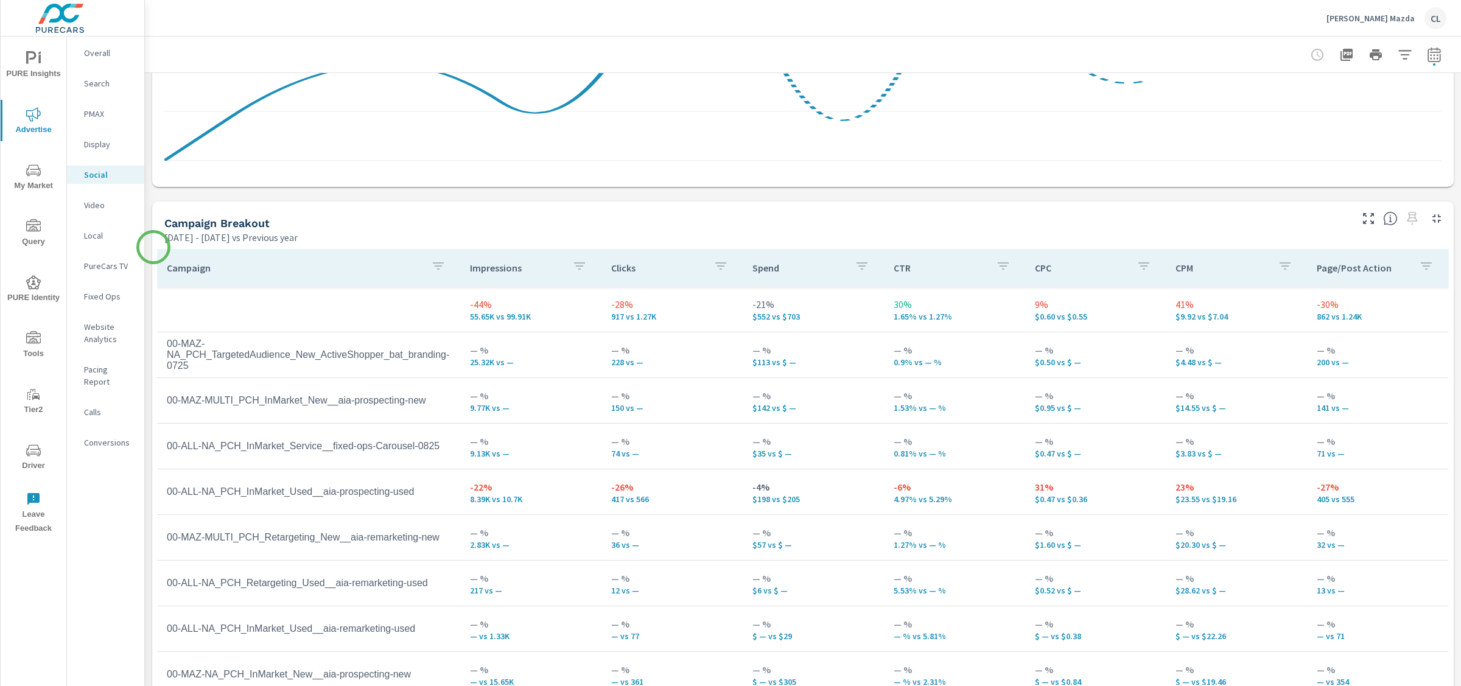
scroll to position [429, 0]
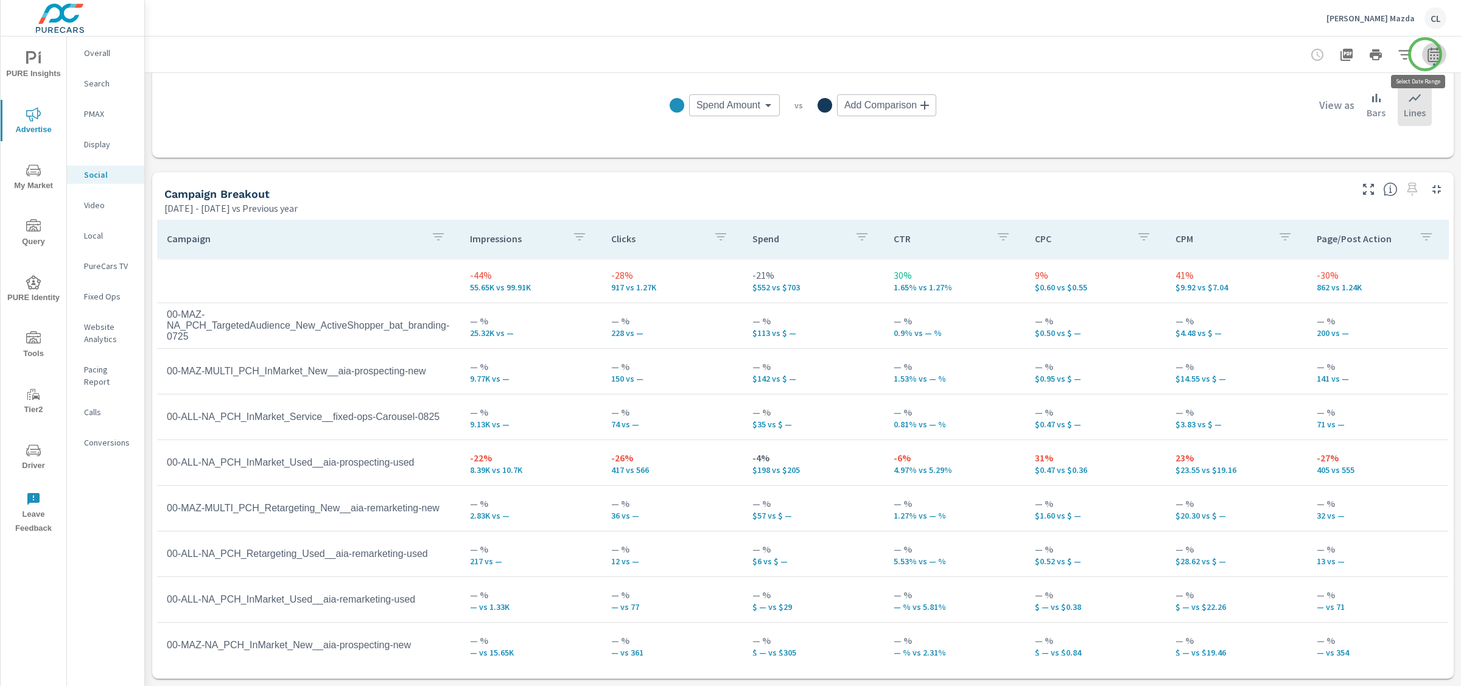
click at [1427, 54] on icon "button" at bounding box center [1434, 54] width 15 height 15
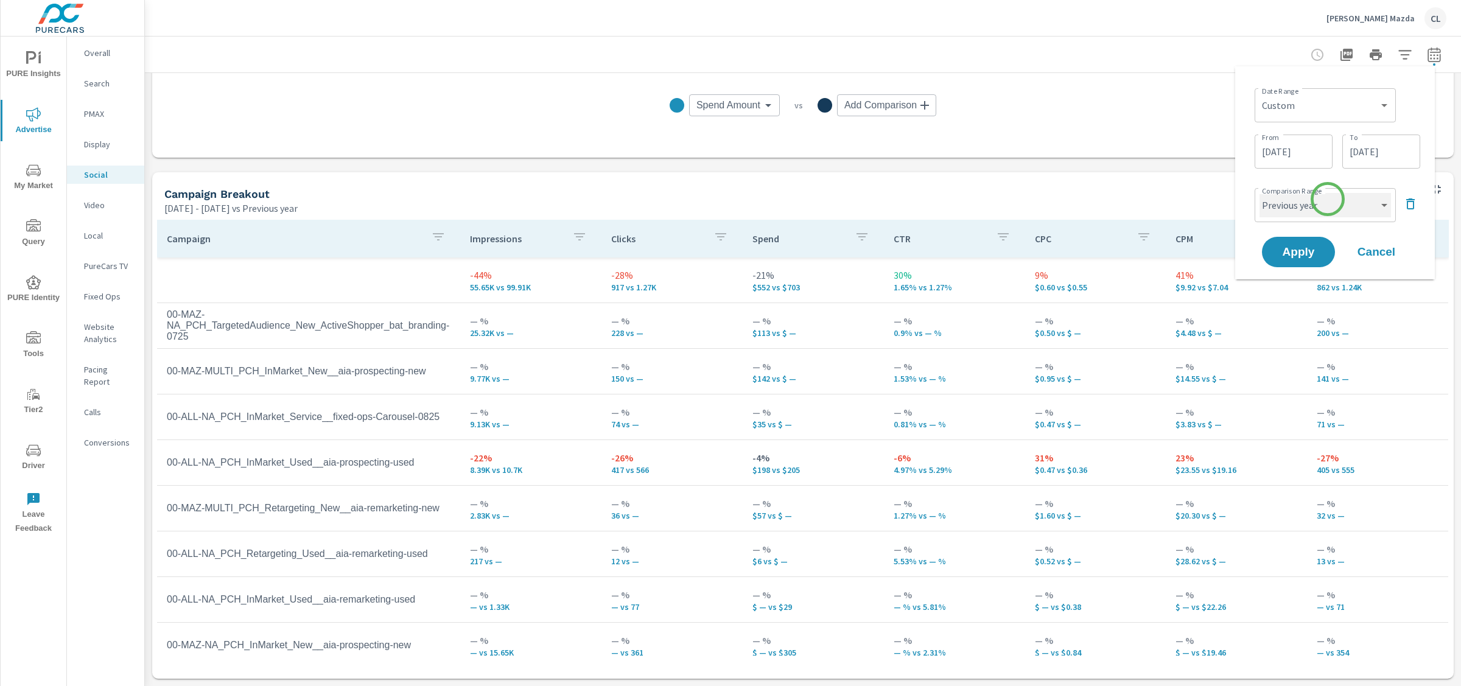
click at [1327, 203] on select "Custom Previous period Previous month Previous year" at bounding box center [1324, 205] width 131 height 24
click at [1259, 193] on select "Custom Previous period Previous month Previous year" at bounding box center [1324, 205] width 131 height 24
select select "Previous month"
click at [1307, 240] on button "Apply" at bounding box center [1297, 252] width 75 height 32
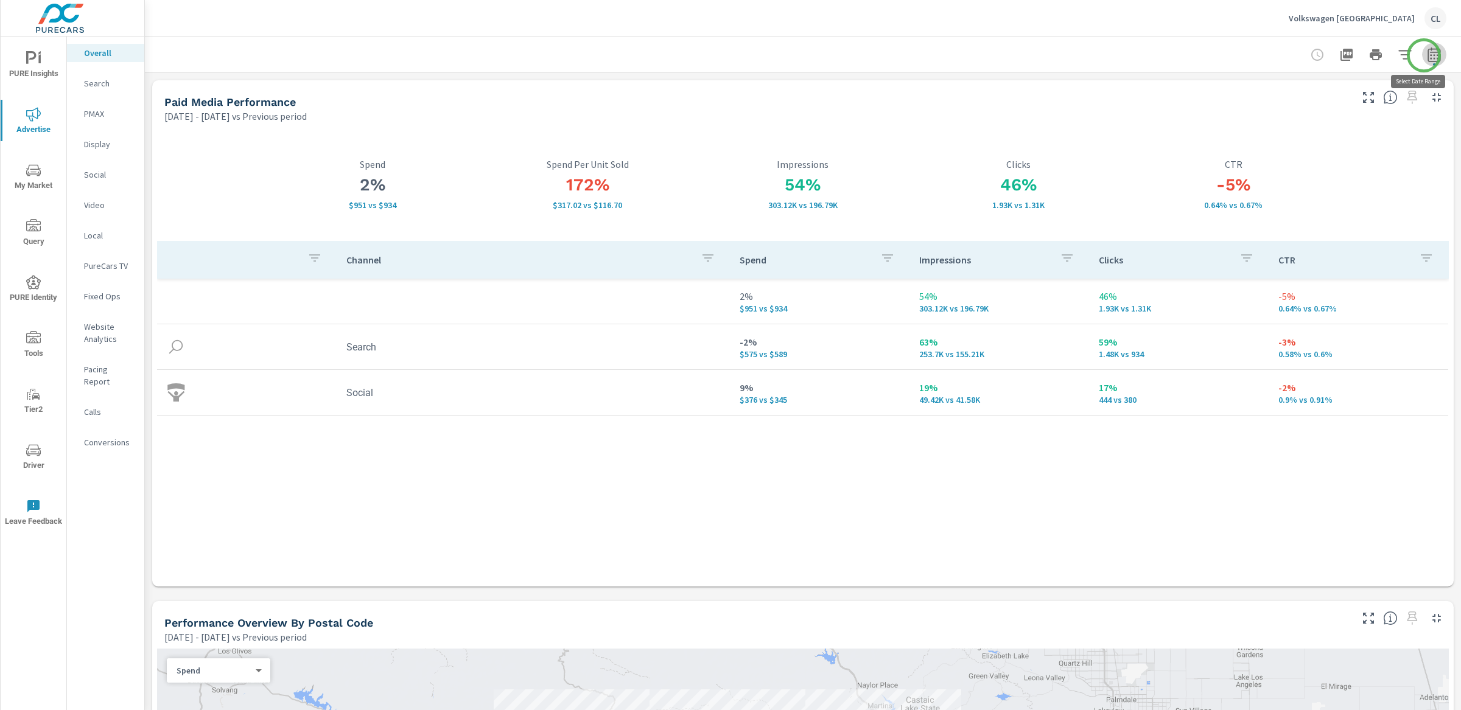
click at [1278, 55] on icon "button" at bounding box center [1434, 54] width 15 height 15
select select "Previous period"
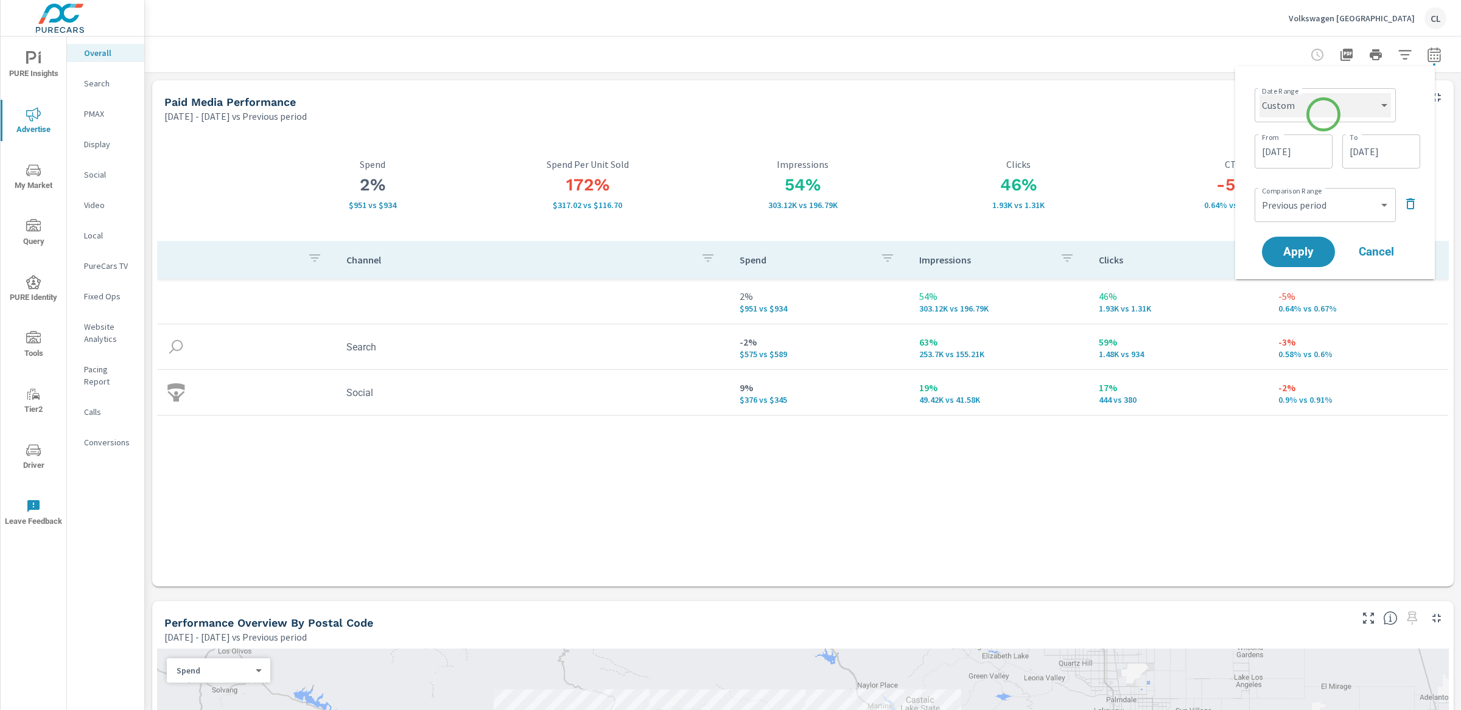
click at [1278, 114] on select "Custom Yesterday Last week Last 7 days Last 14 days Last 30 days Last 45 days L…" at bounding box center [1324, 105] width 131 height 24
click at [1259, 93] on select "Custom Yesterday Last week Last 7 days Last 14 days Last 30 days Last 45 days L…" at bounding box center [1324, 105] width 131 height 24
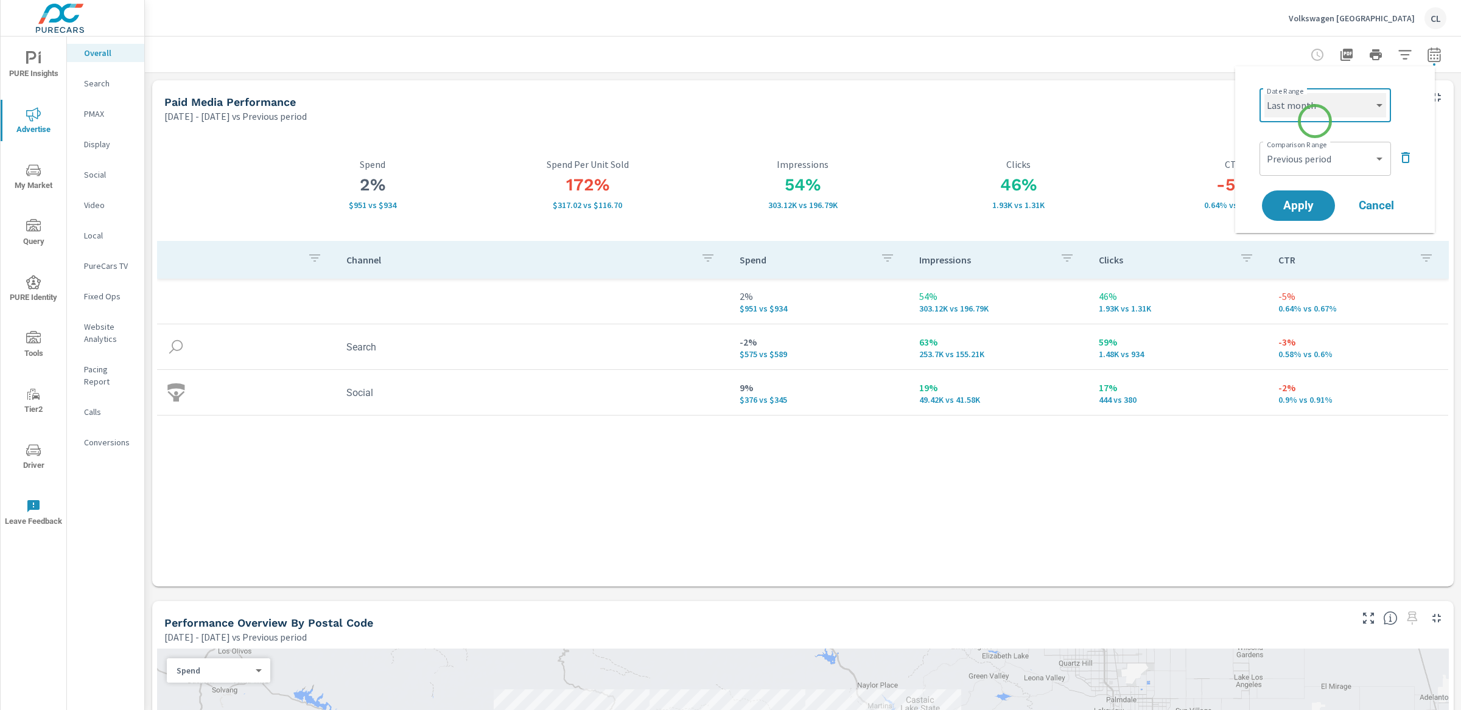
click at [1278, 107] on select "Custom Yesterday Last week Last 7 days Last 14 days Last 30 days Last 45 days L…" at bounding box center [1325, 105] width 122 height 24
click at [1264, 93] on select "Custom Yesterday Last week Last 7 days Last 14 days Last 30 days Last 45 days L…" at bounding box center [1325, 105] width 122 height 24
select select "Last 30 days"
click at [1278, 208] on span "Apply" at bounding box center [1298, 206] width 50 height 12
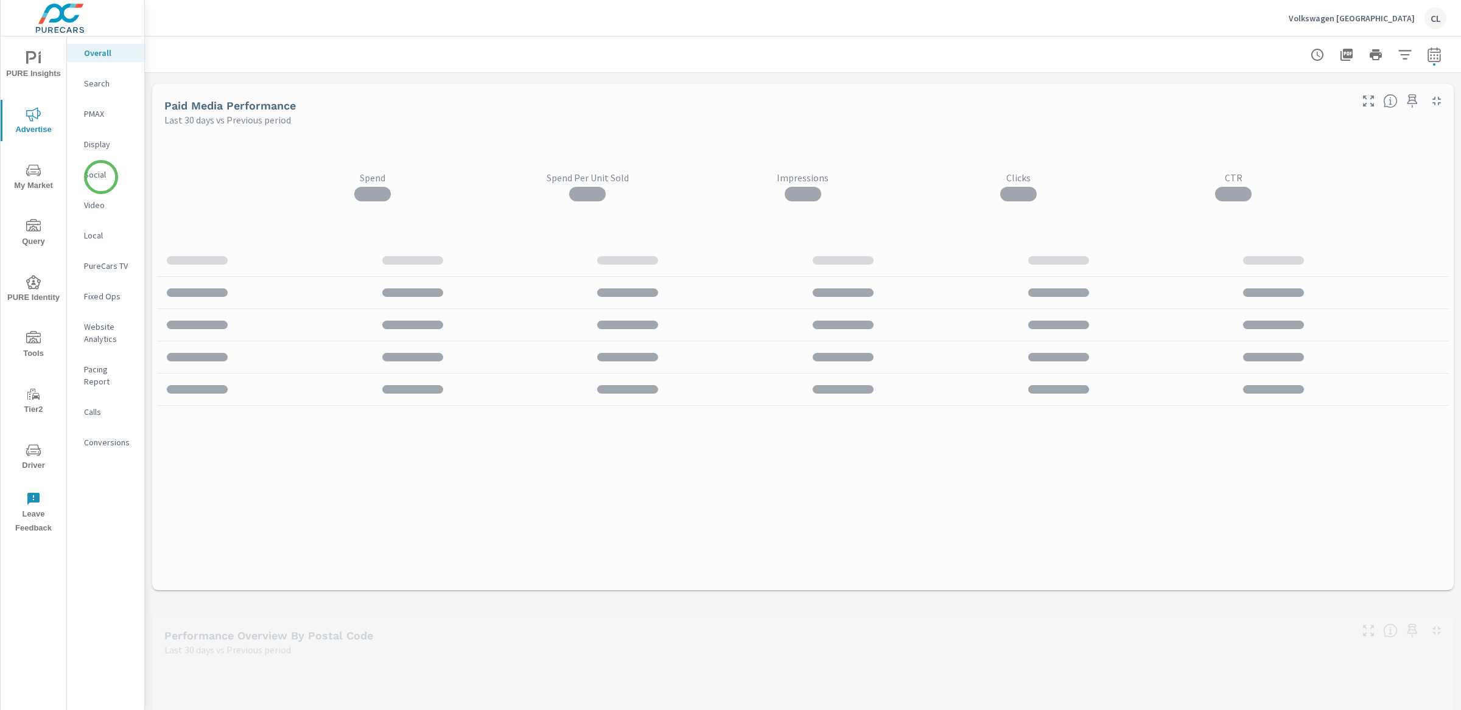
click at [92, 175] on p "Social" at bounding box center [109, 175] width 51 height 12
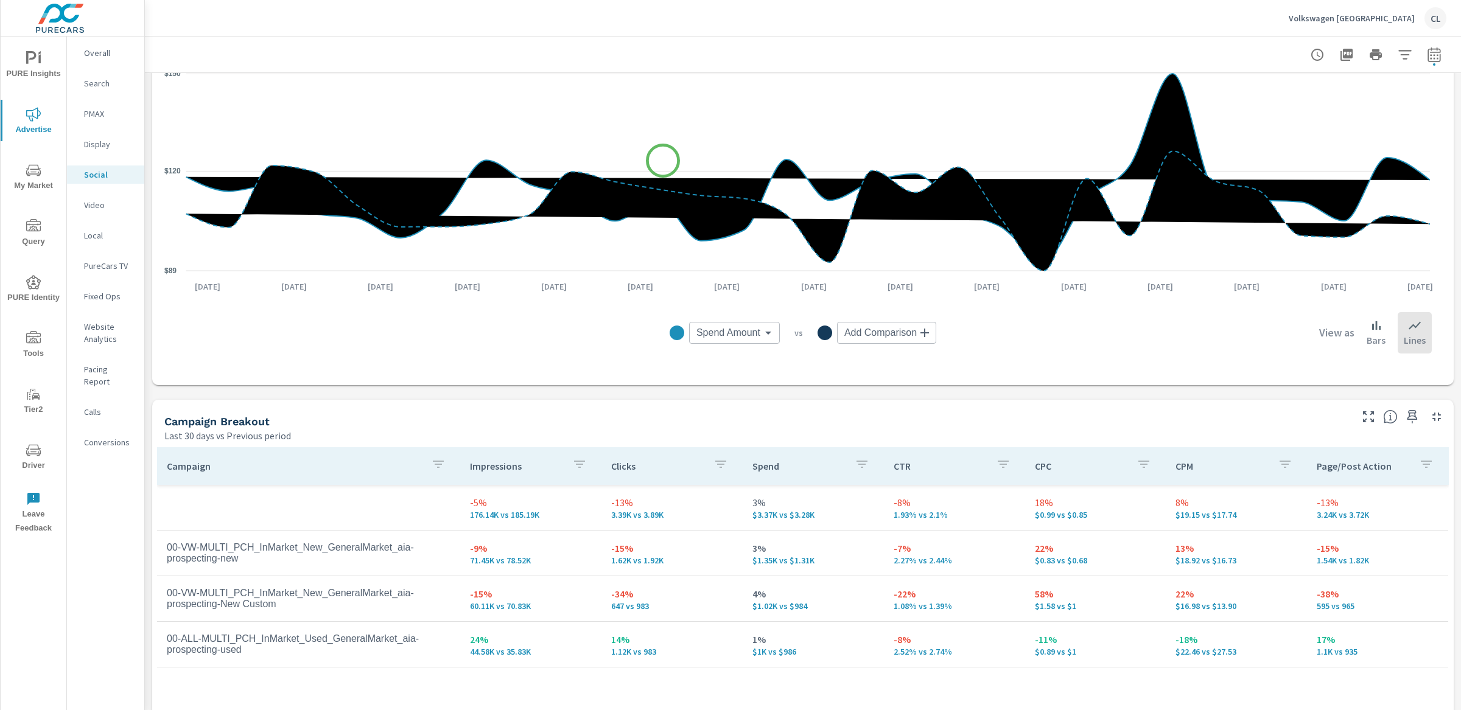
scroll to position [405, 0]
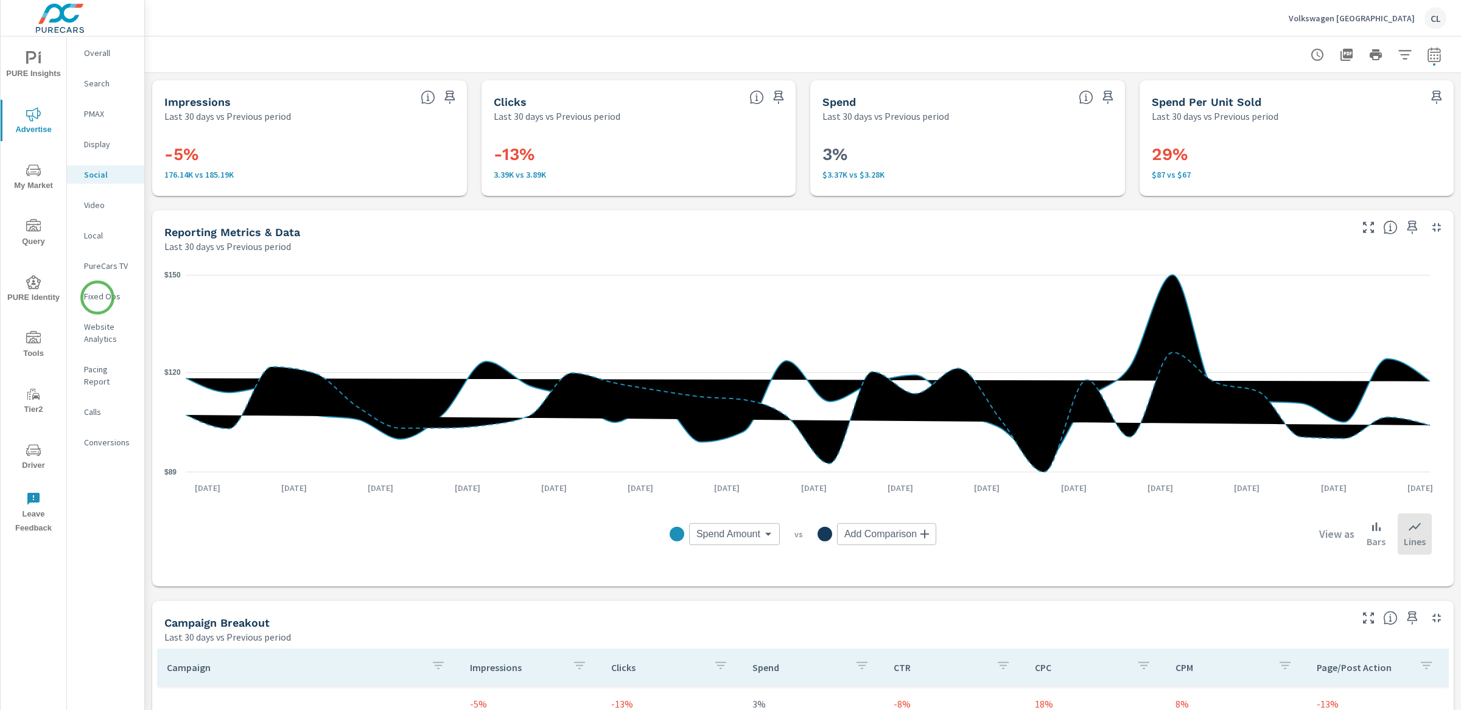
click at [96, 296] on p "Fixed Ops" at bounding box center [109, 296] width 51 height 12
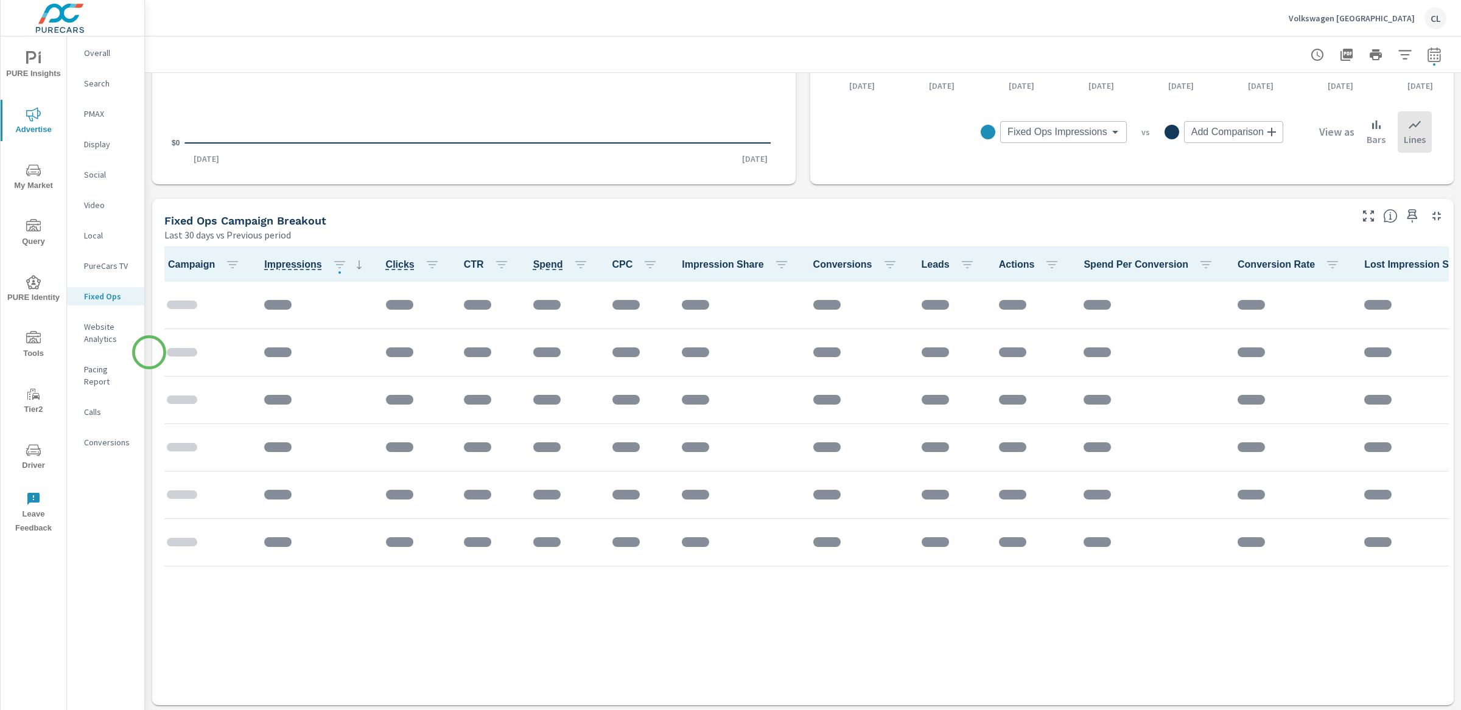
scroll to position [534, 0]
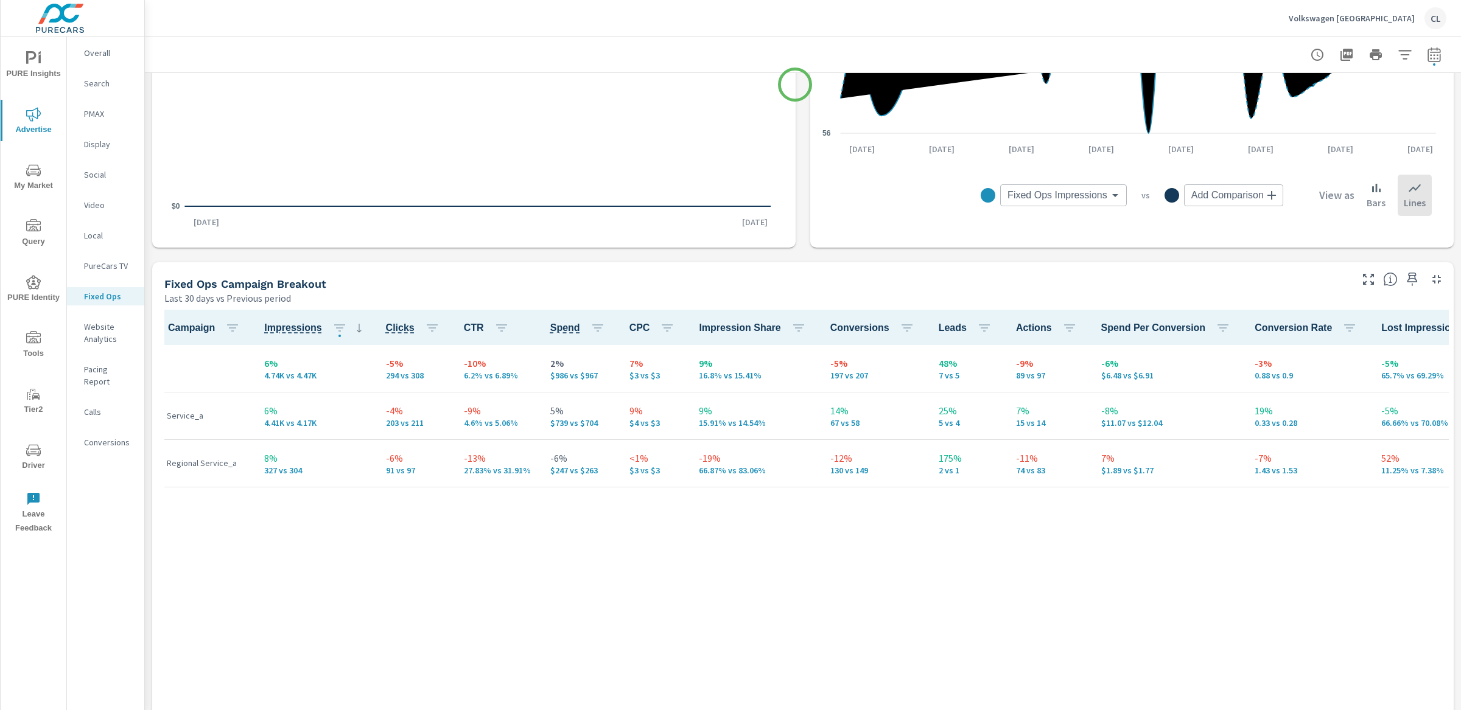
scroll to position [516, 0]
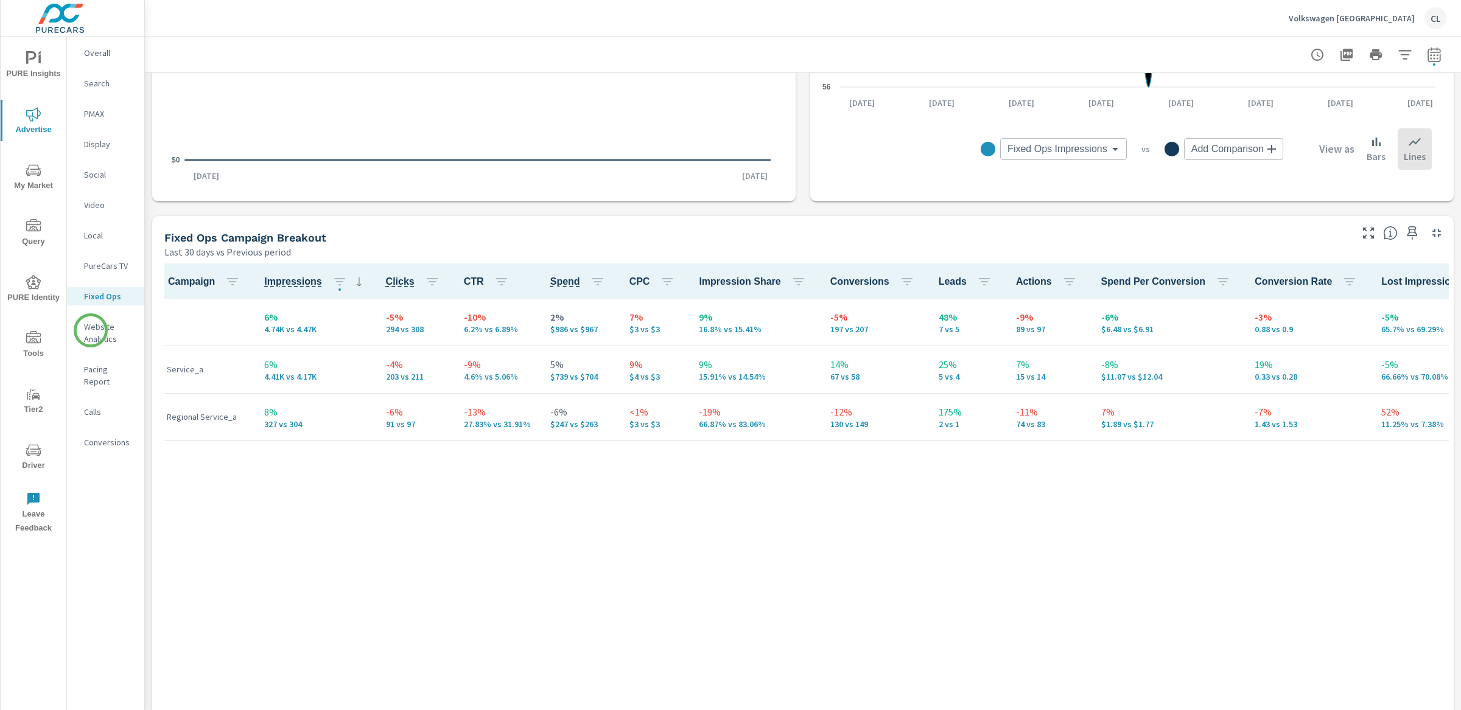
click at [91, 330] on p "Website Analytics" at bounding box center [109, 333] width 51 height 24
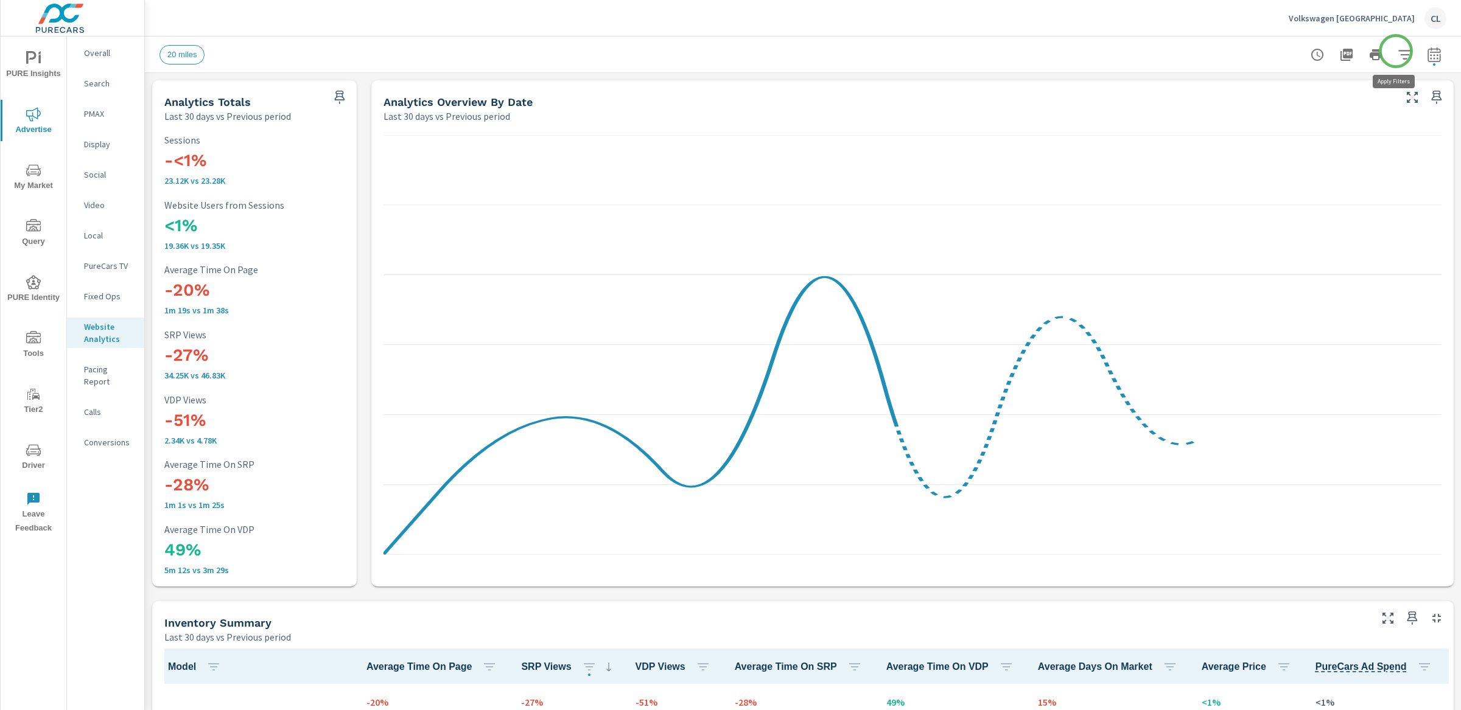
scroll to position [1, 0]
click at [1397, 51] on icon "button" at bounding box center [1404, 54] width 15 height 15
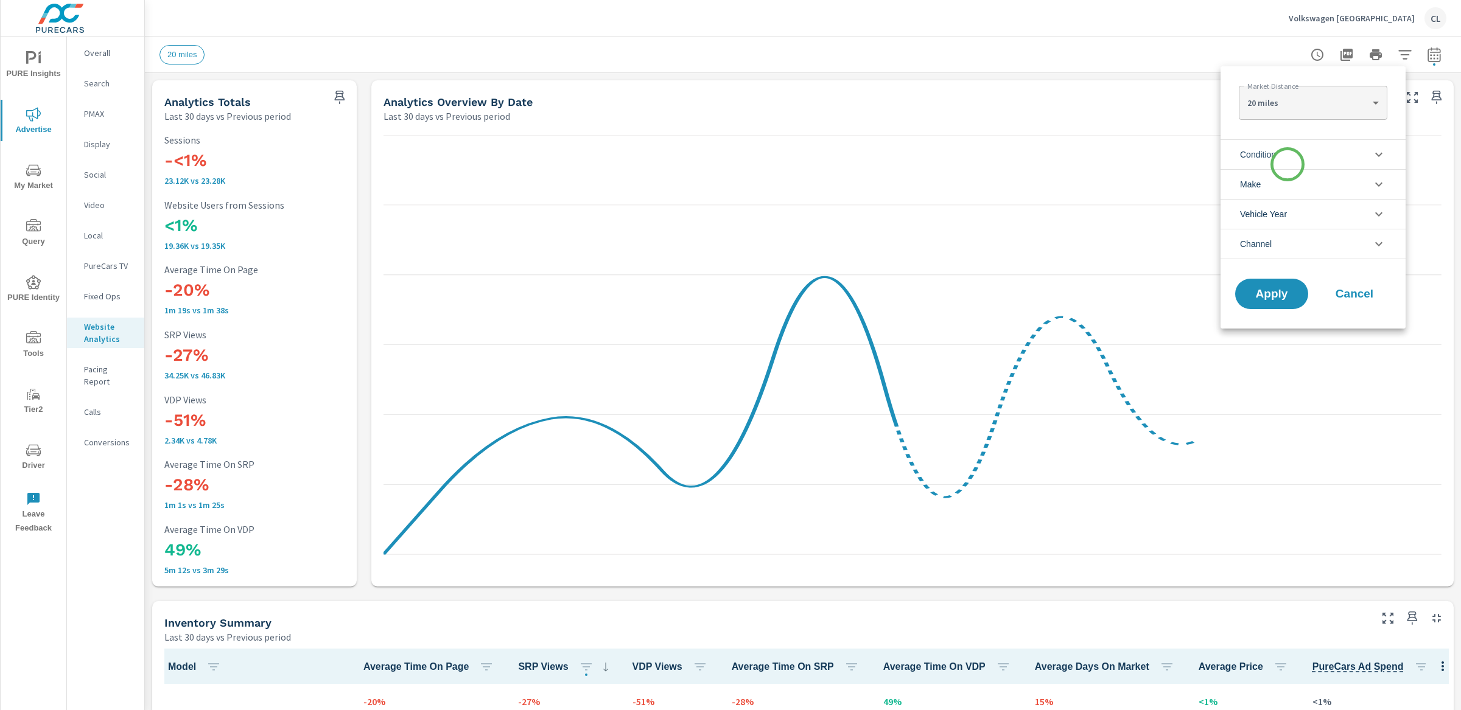
click at [1287, 164] on li "Condition" at bounding box center [1312, 154] width 185 height 30
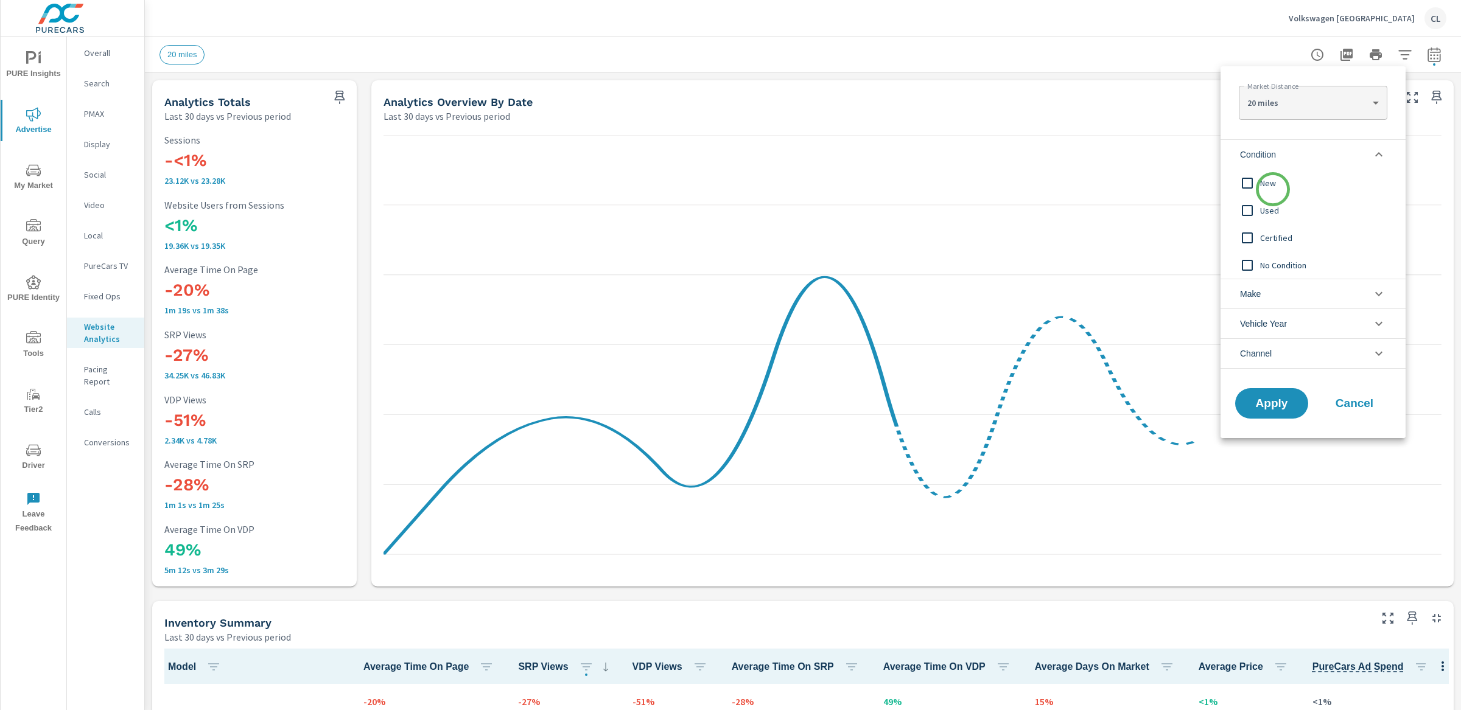
click at [1273, 189] on span "New" at bounding box center [1326, 183] width 133 height 15
click at [1277, 302] on li "Make" at bounding box center [1312, 294] width 185 height 30
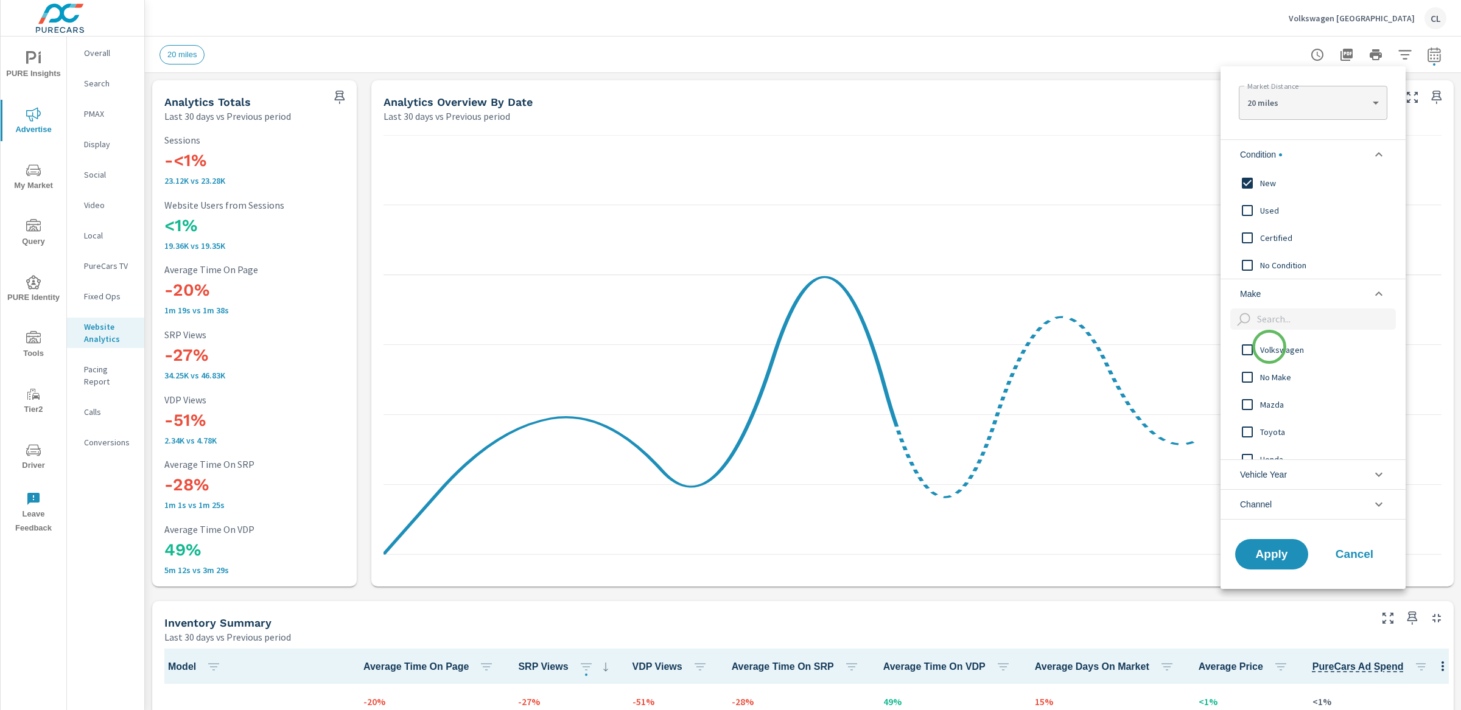
click at [1269, 347] on span "Volkswagen" at bounding box center [1326, 350] width 133 height 15
click at [1281, 558] on span "Apply" at bounding box center [1271, 554] width 50 height 12
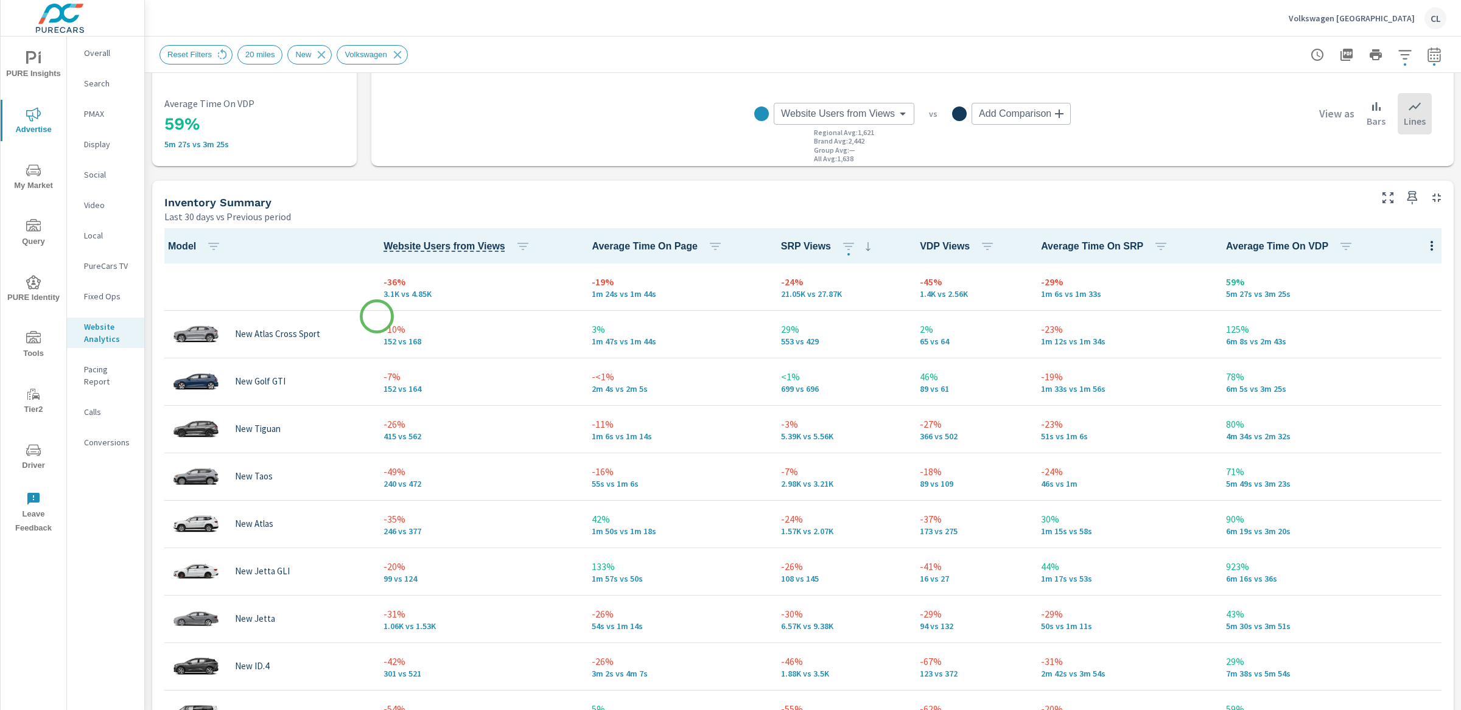
scroll to position [421, 0]
click at [981, 242] on icon "button" at bounding box center [987, 246] width 15 height 15
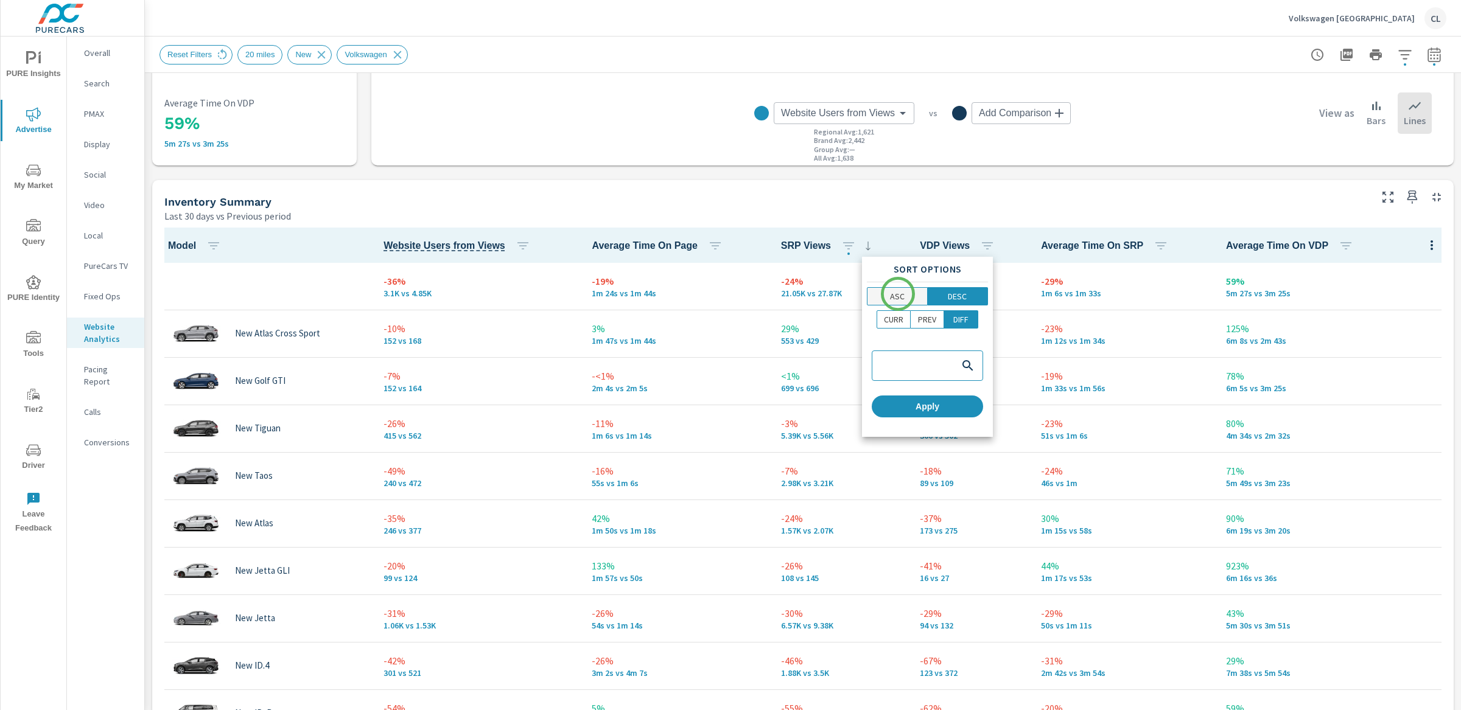
click at [898, 295] on p "ASC" at bounding box center [897, 296] width 15 height 12
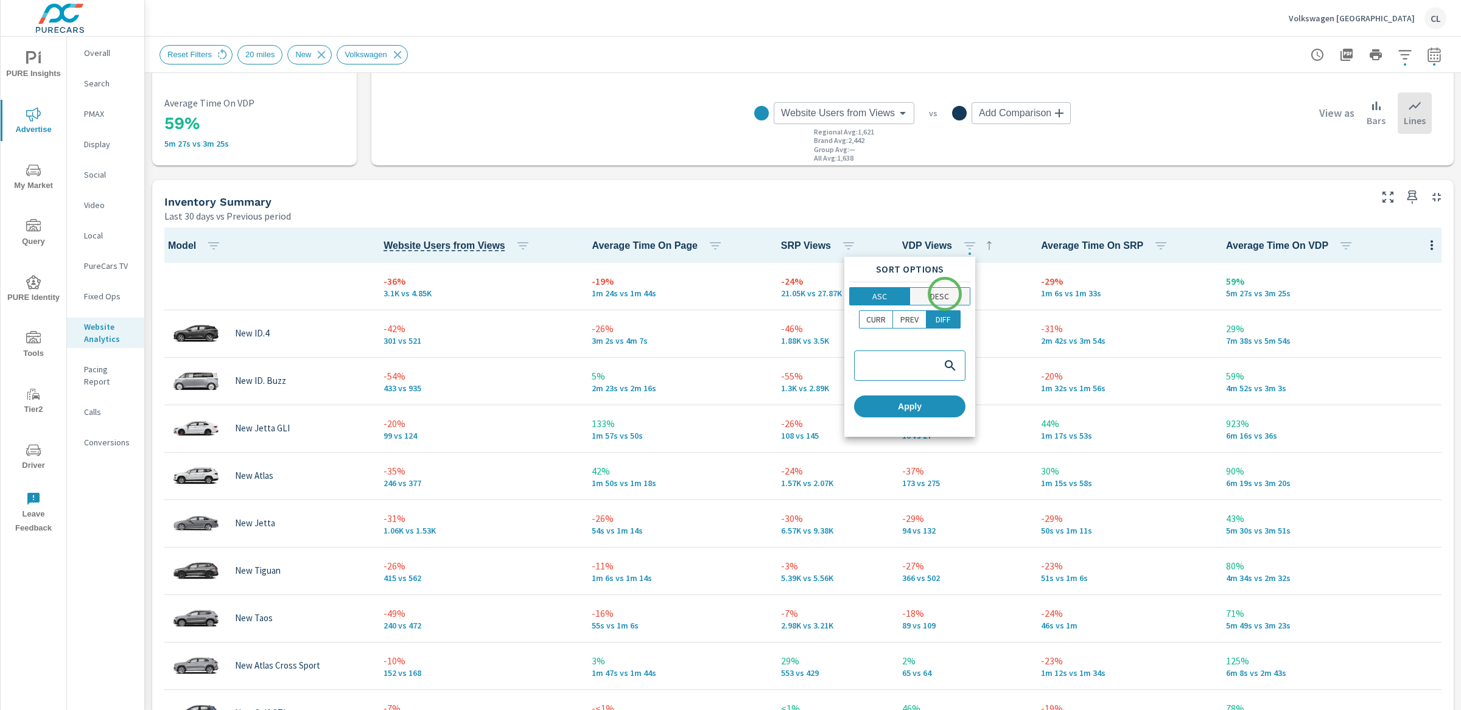
click at [945, 294] on p "DESC" at bounding box center [939, 296] width 19 height 12
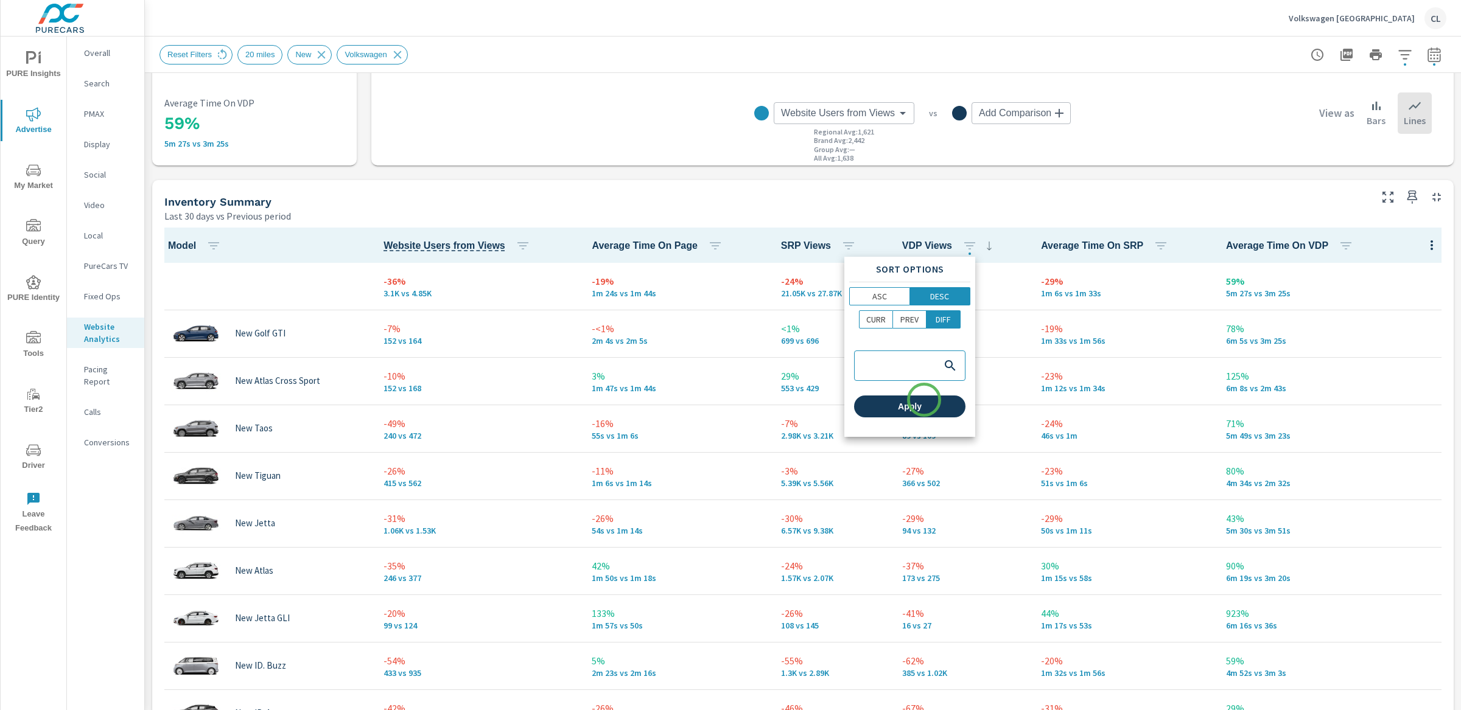
click at [924, 404] on span "Apply" at bounding box center [910, 406] width 102 height 11
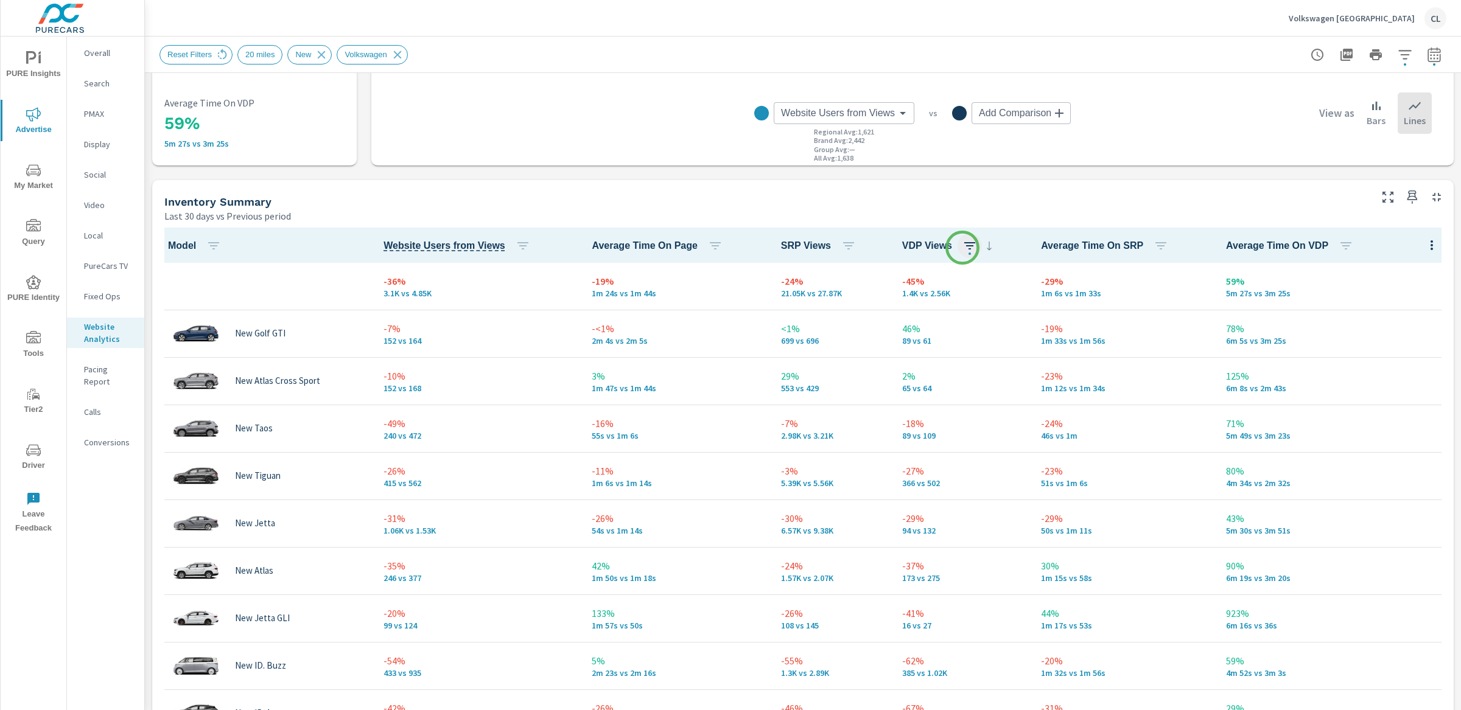
click at [962, 246] on icon "button" at bounding box center [969, 246] width 15 height 15
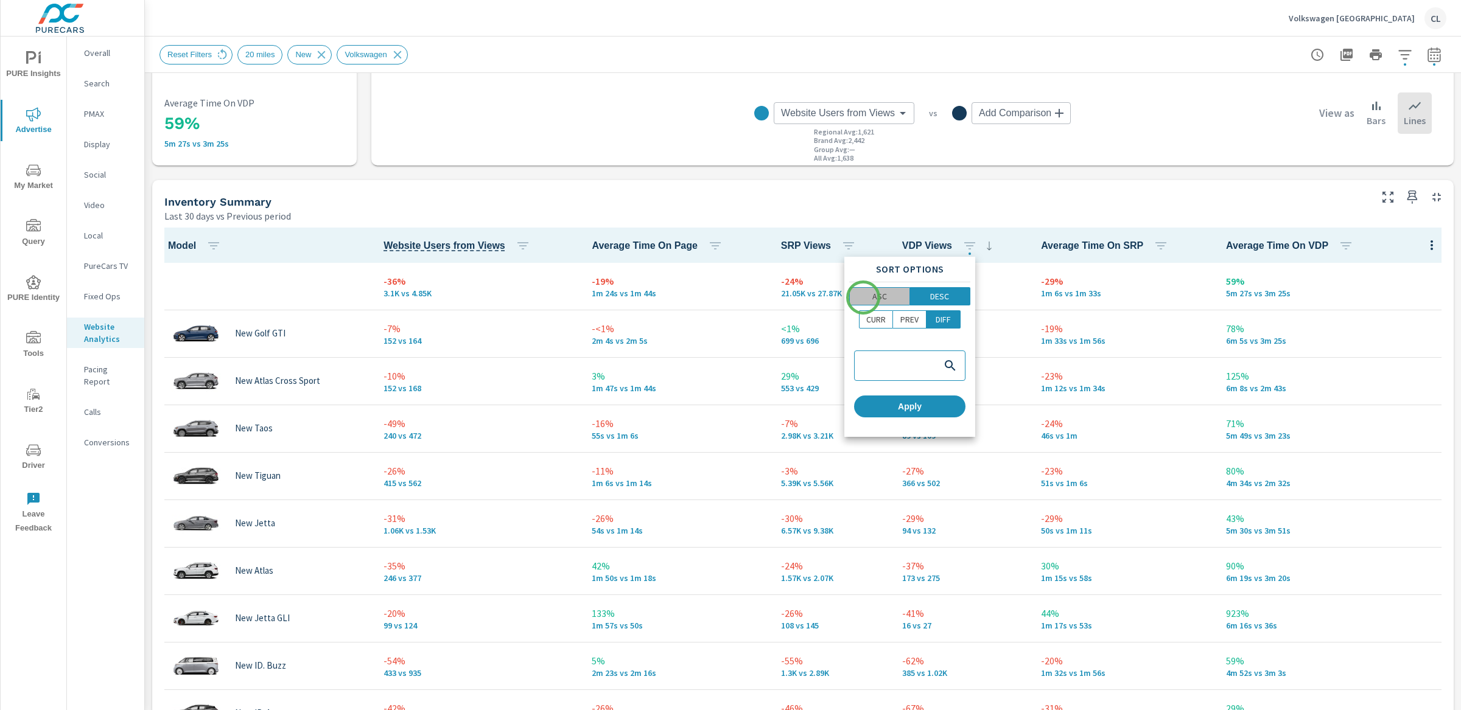
click at [863, 298] on span "ASC" at bounding box center [879, 296] width 52 height 12
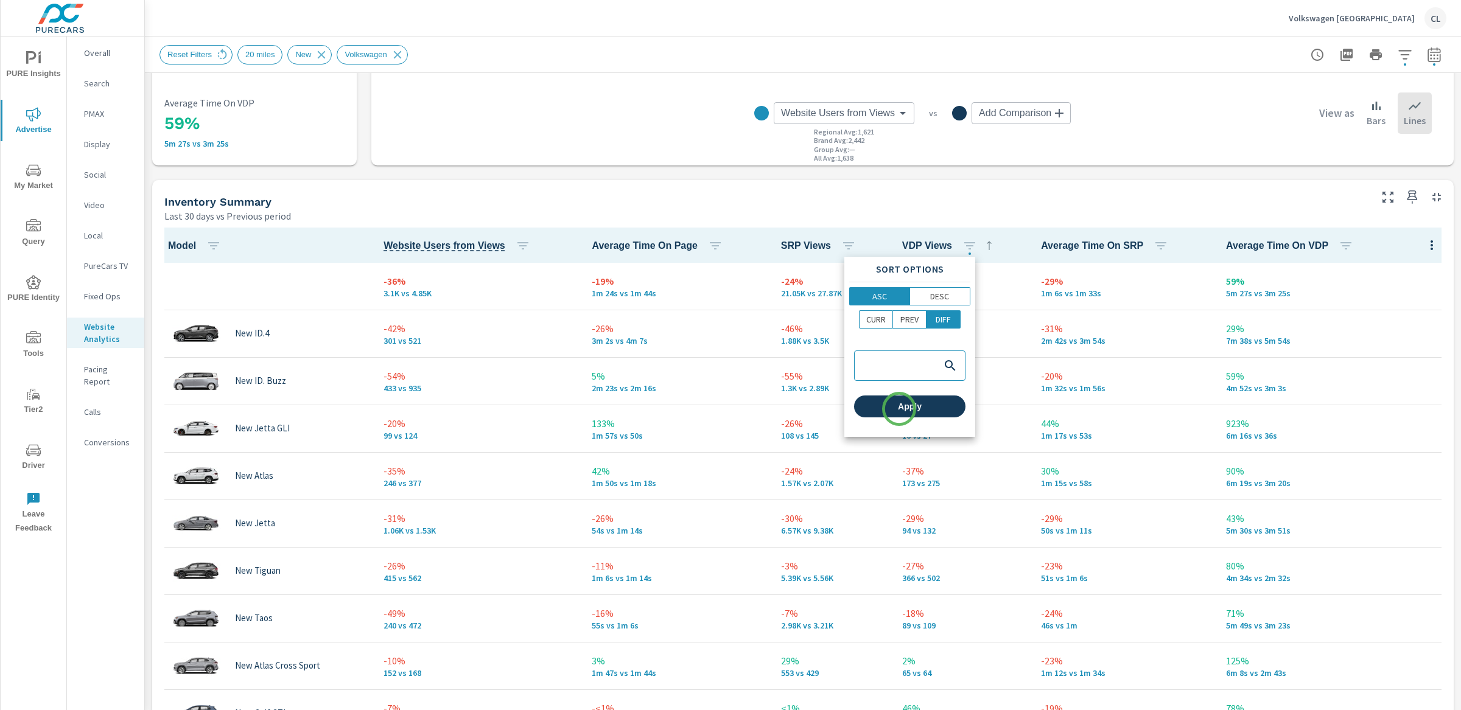
click at [899, 409] on span "Apply" at bounding box center [910, 406] width 102 height 11
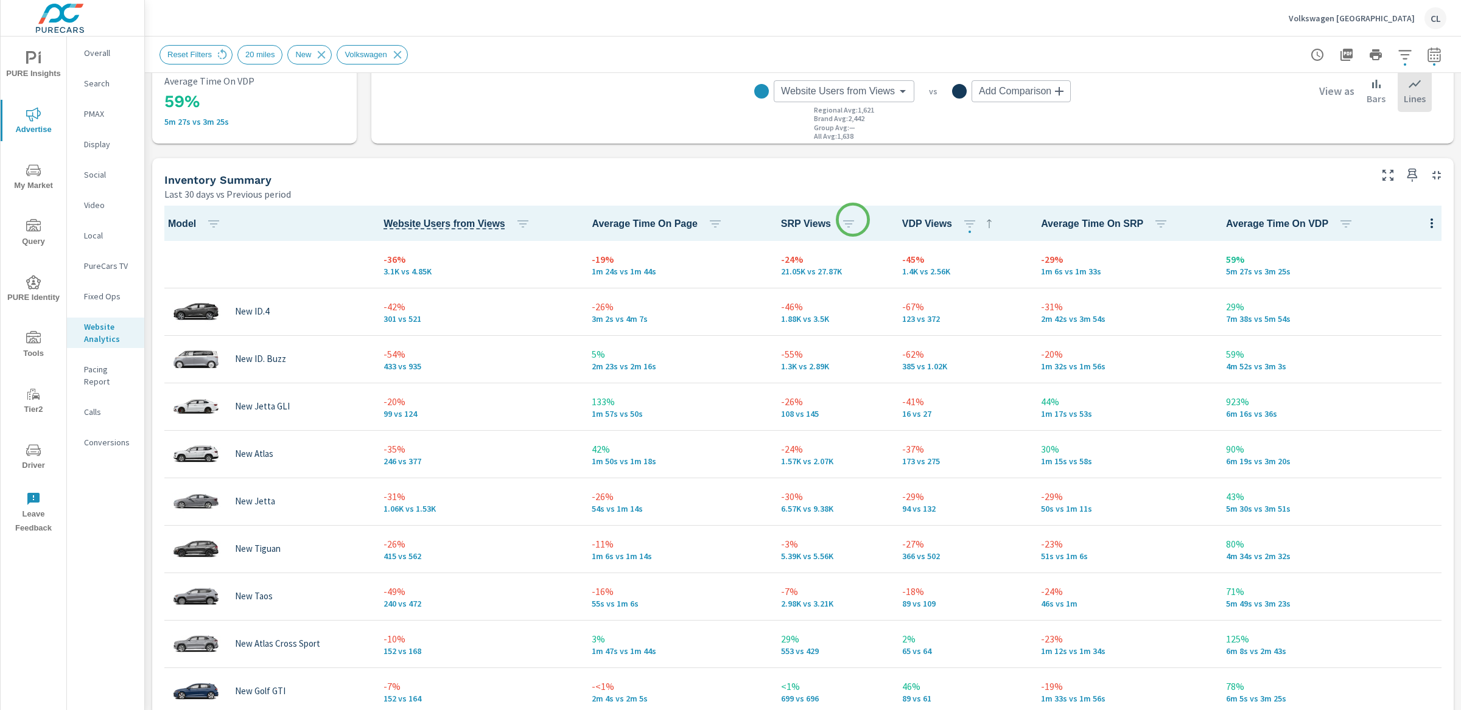
scroll to position [445, 0]
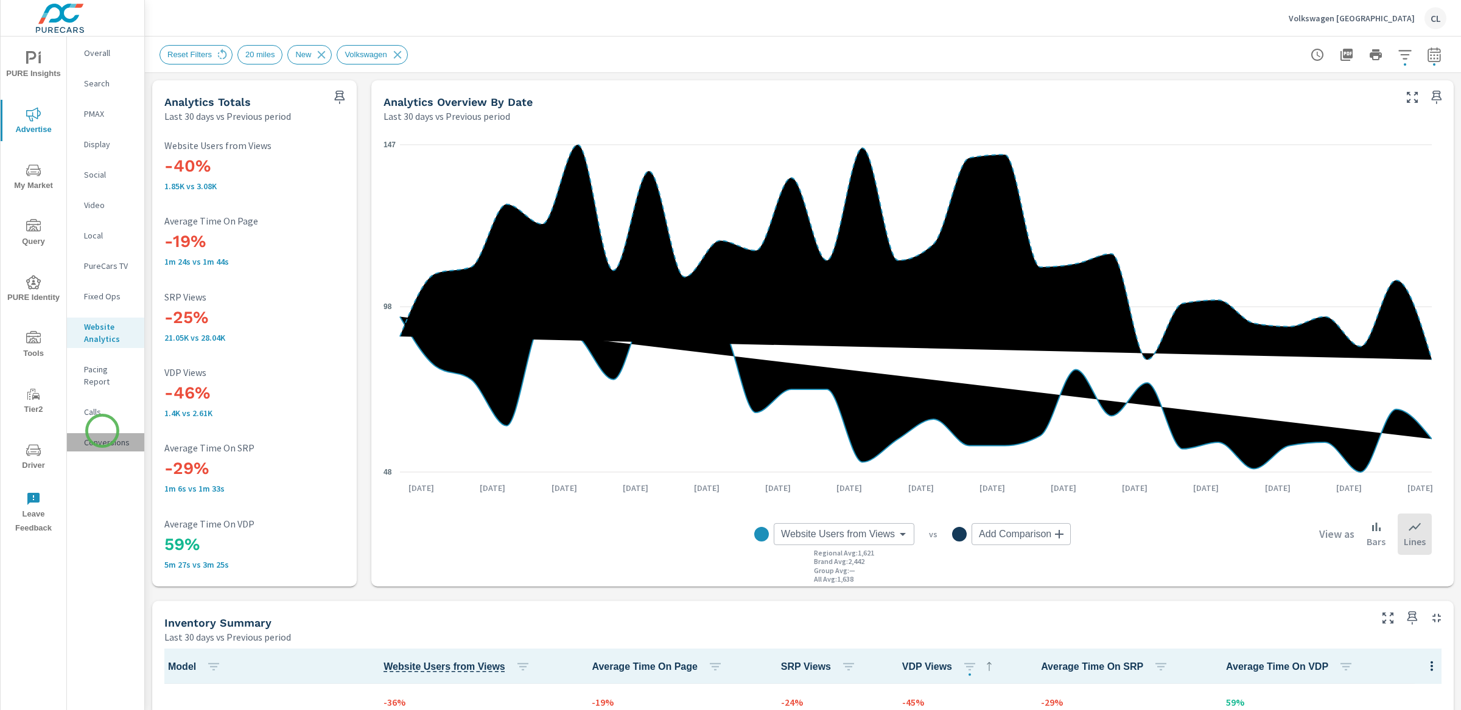
click at [102, 436] on p "Conversions" at bounding box center [109, 442] width 51 height 12
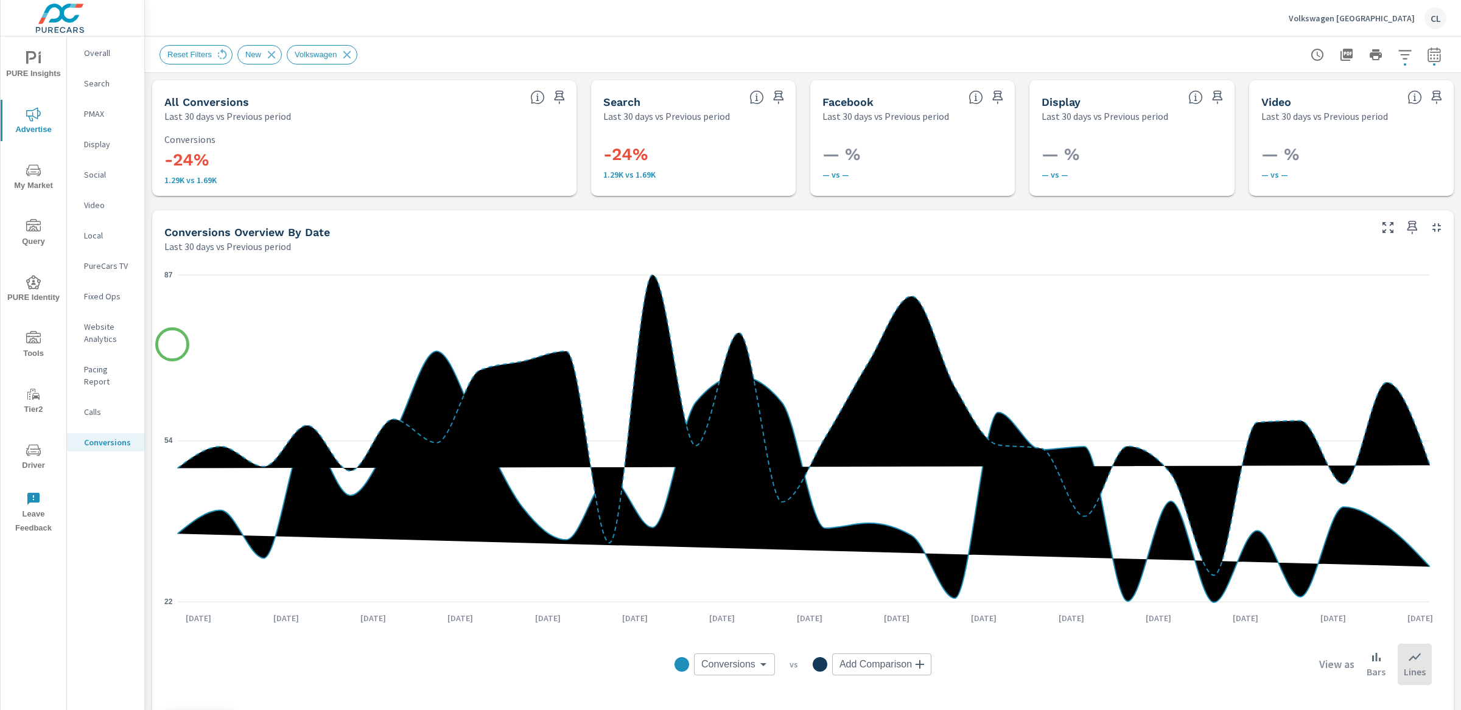
scroll to position [456, 0]
click at [273, 52] on icon at bounding box center [271, 54] width 13 height 13
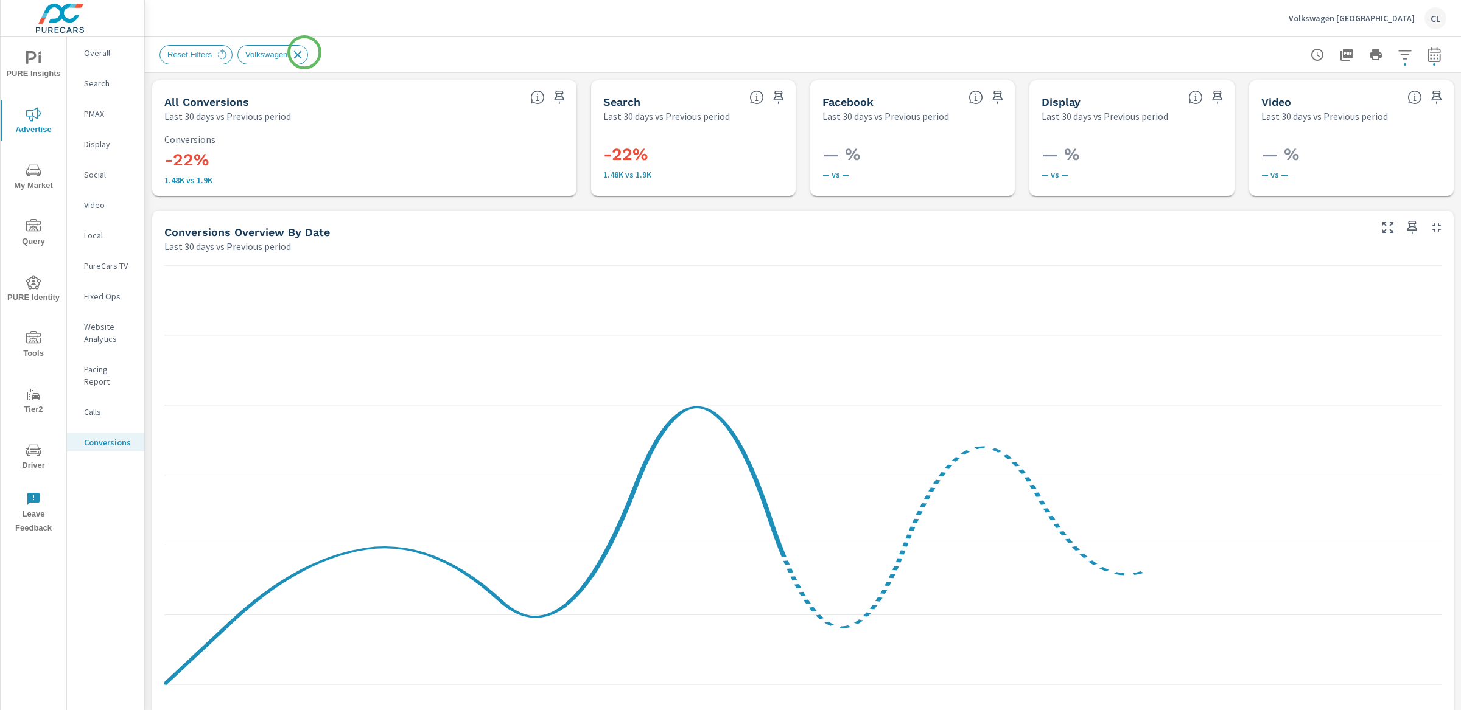
scroll to position [456, 0]
click at [301, 53] on icon at bounding box center [297, 54] width 13 height 13
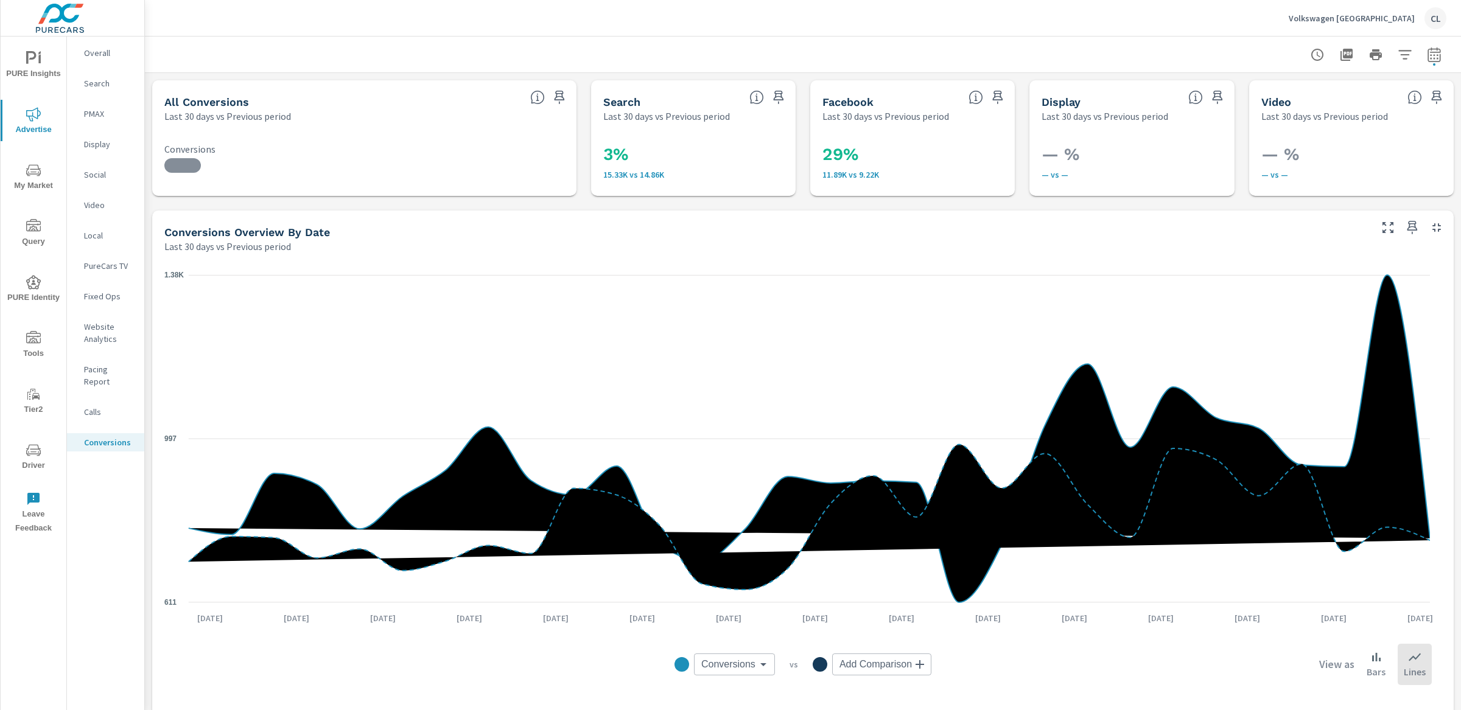
scroll to position [456, 0]
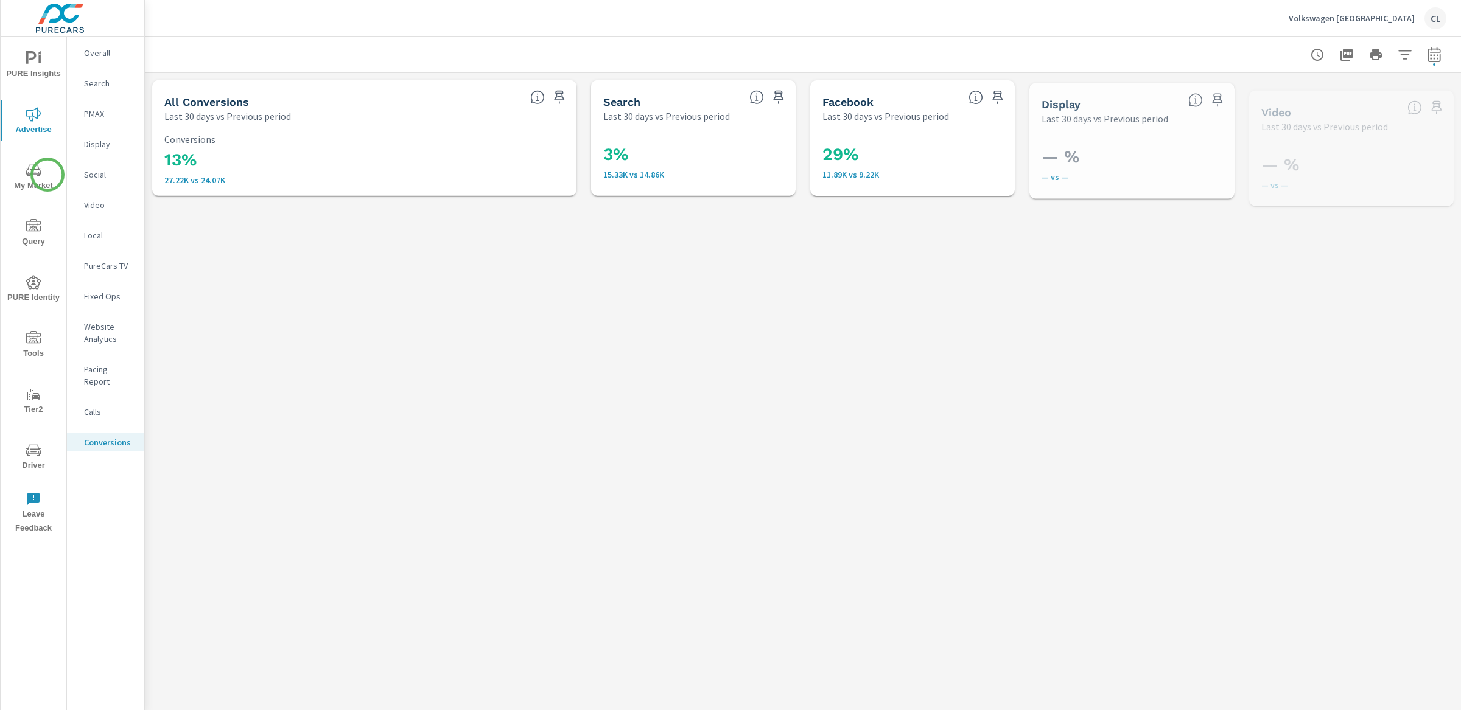
scroll to position [456, 0]
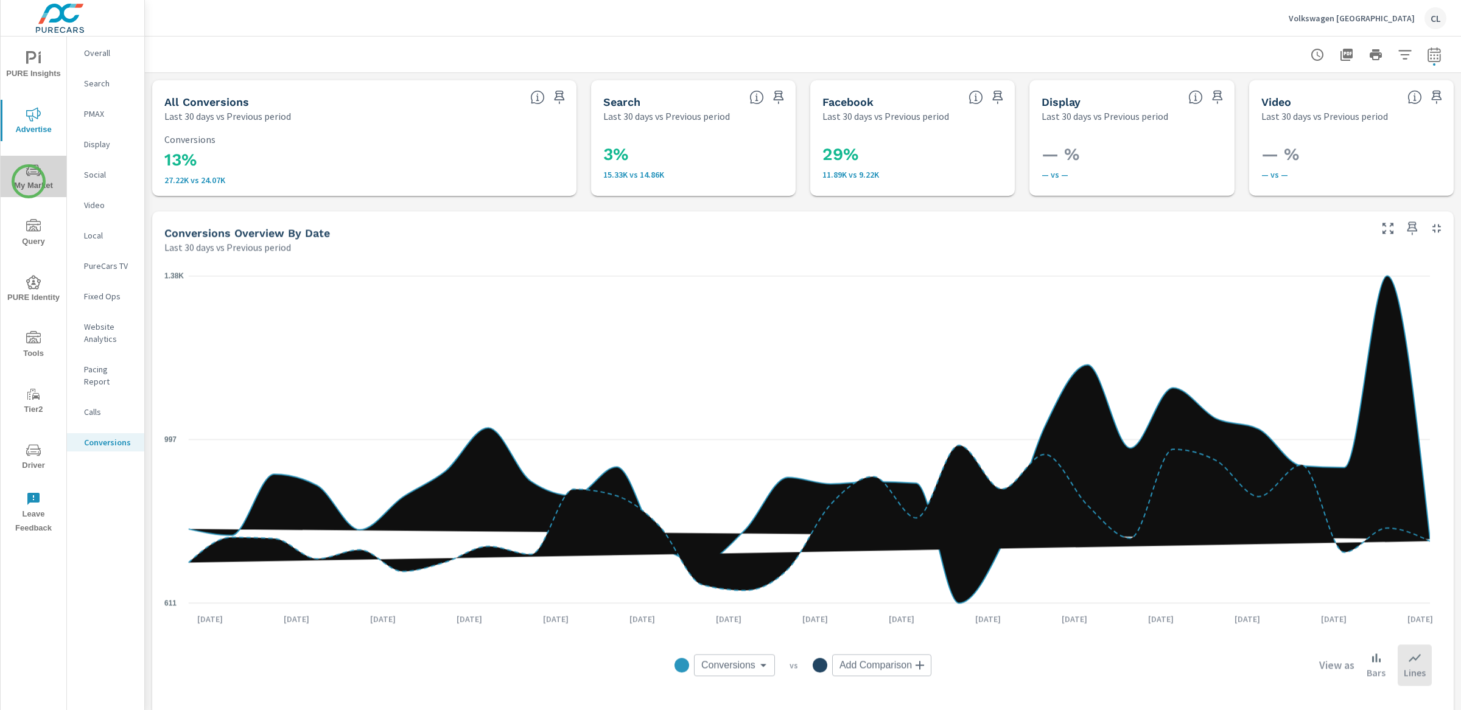
click at [29, 181] on span "My Market" at bounding box center [33, 178] width 58 height 30
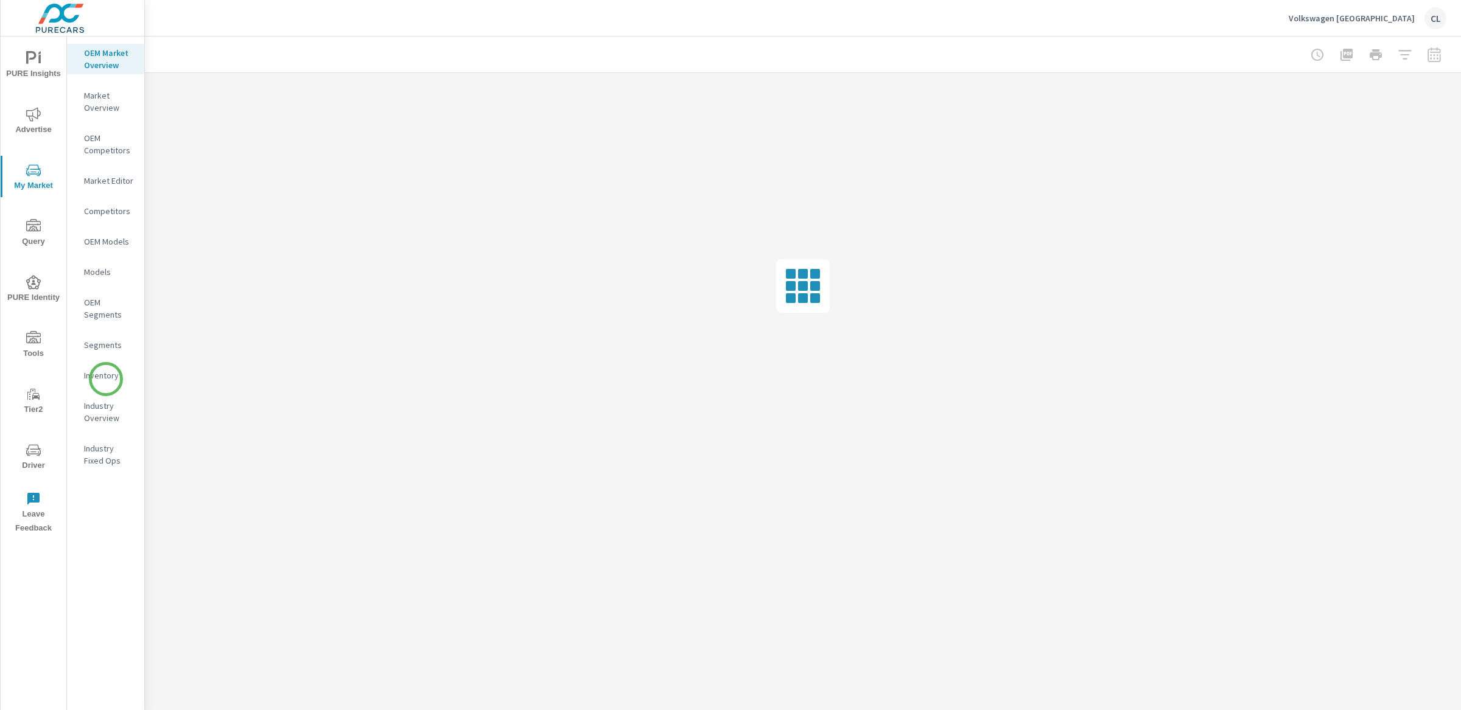
click at [107, 380] on p "Inventory" at bounding box center [109, 375] width 51 height 12
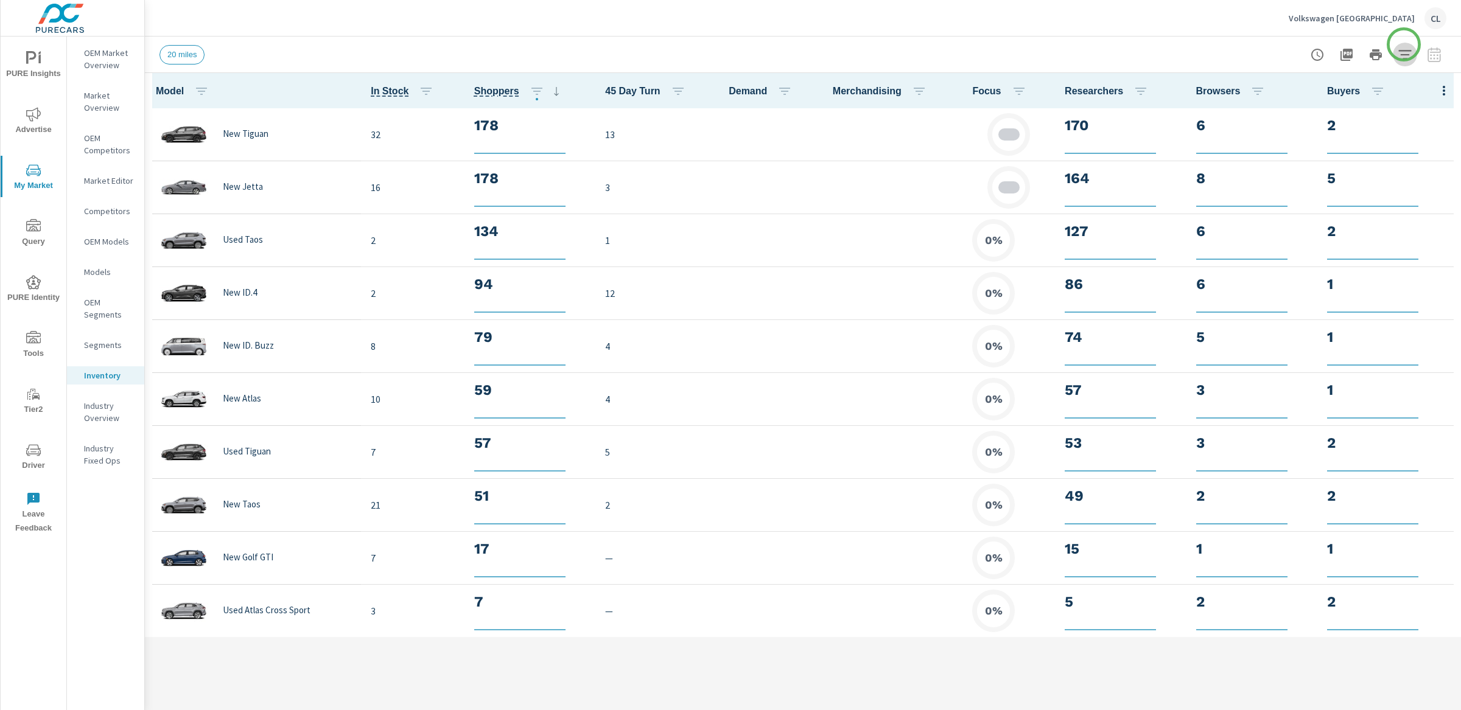
click button "button"
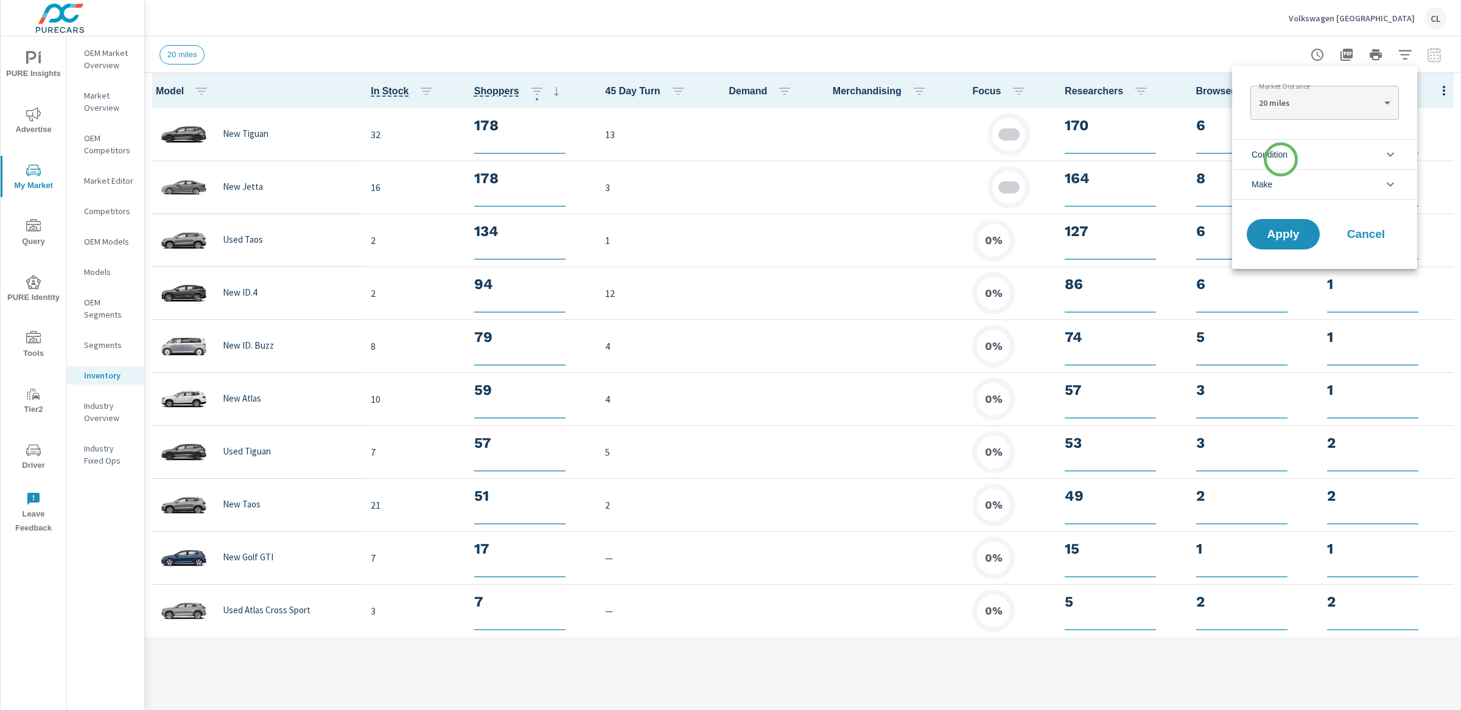
click span "Condition"
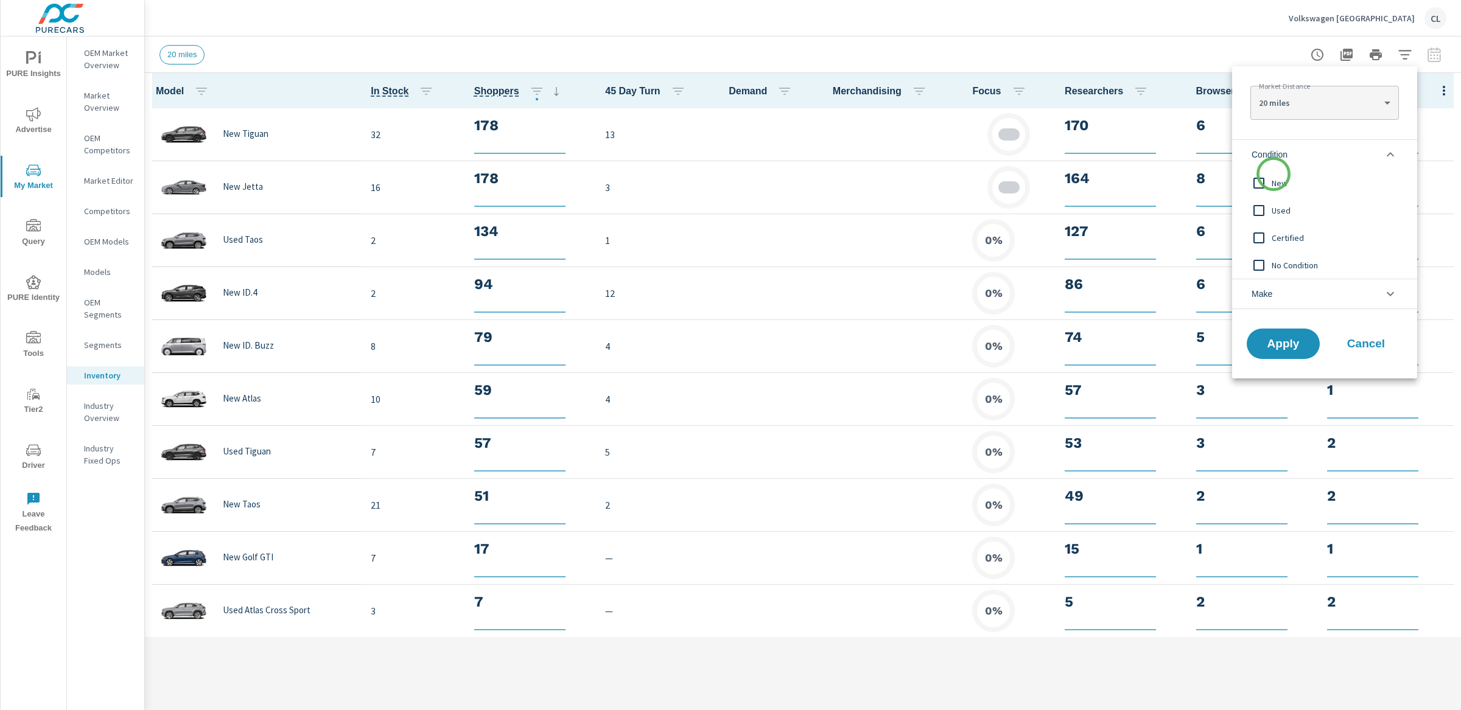
click span "New"
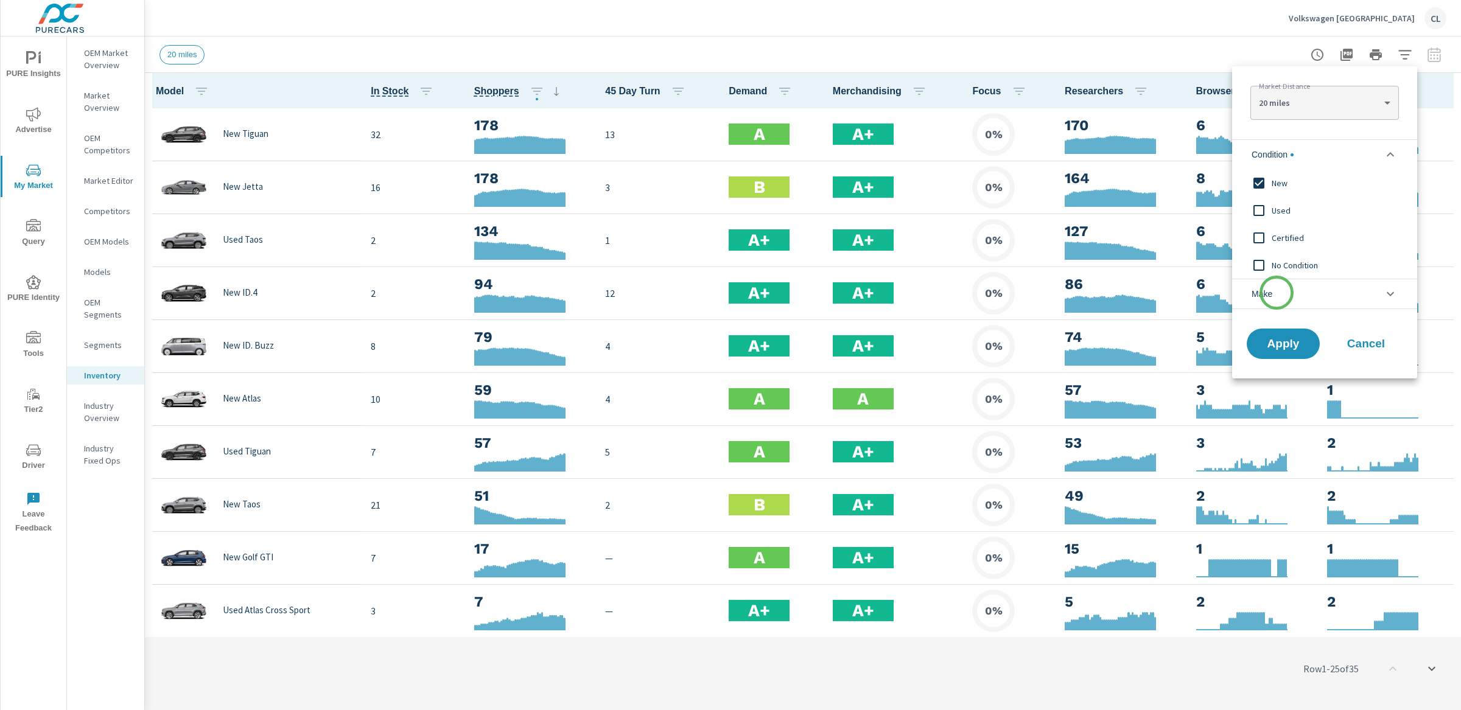
click li "Make"
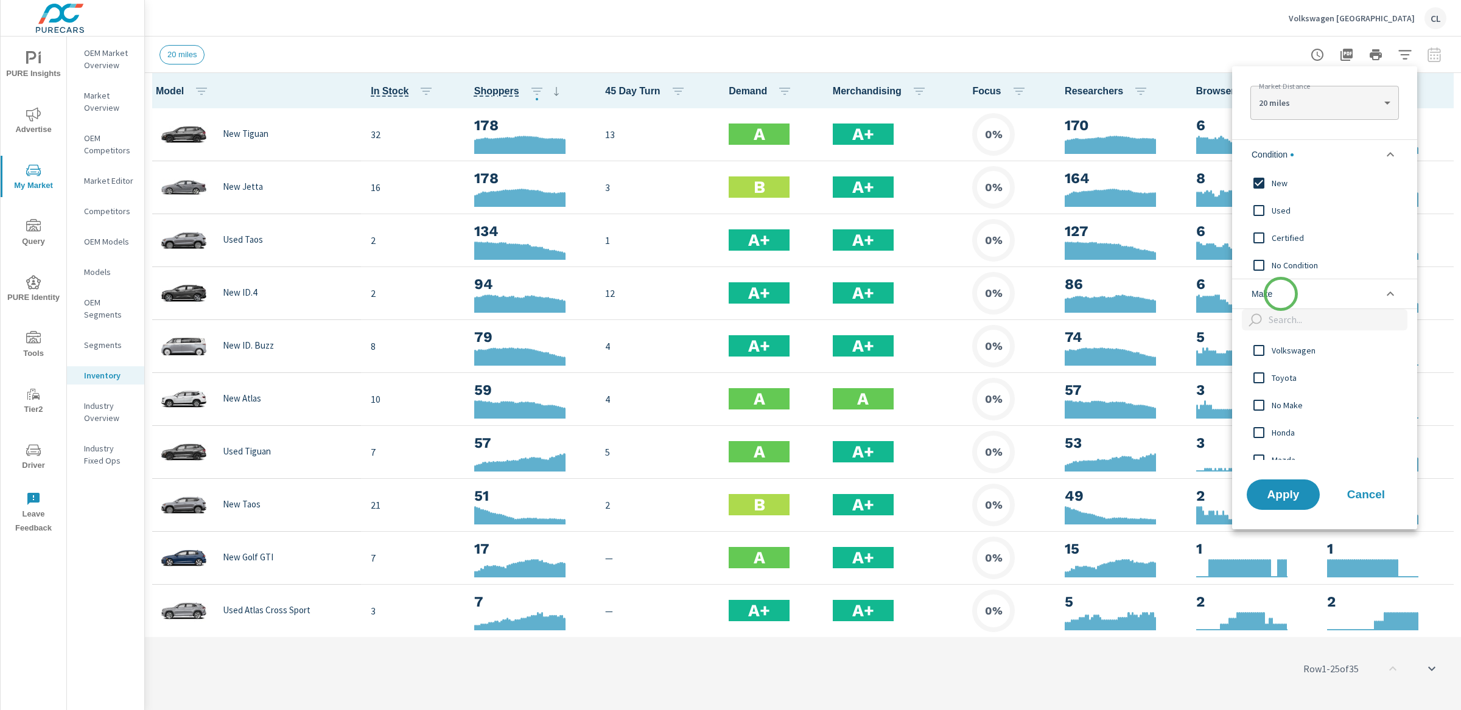
scroll to position [1, 0]
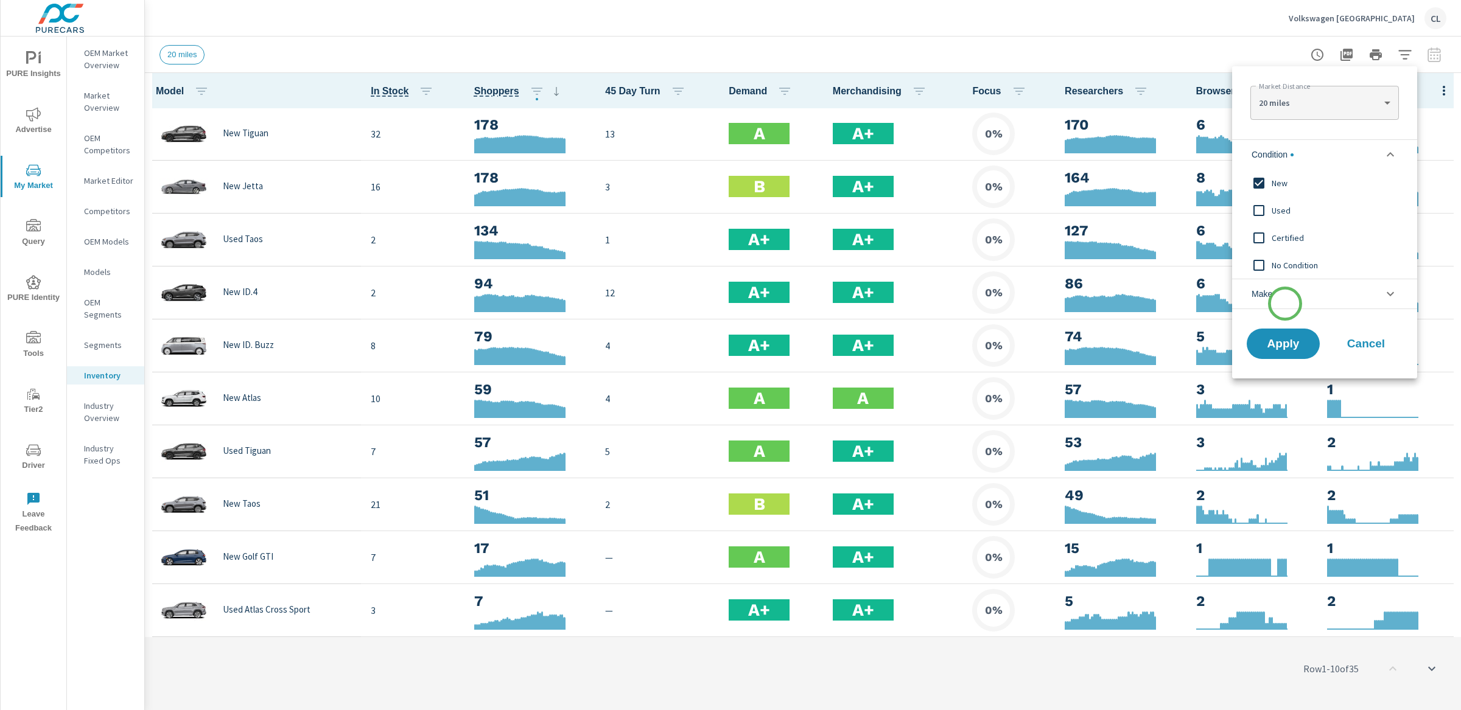
click li "Make"
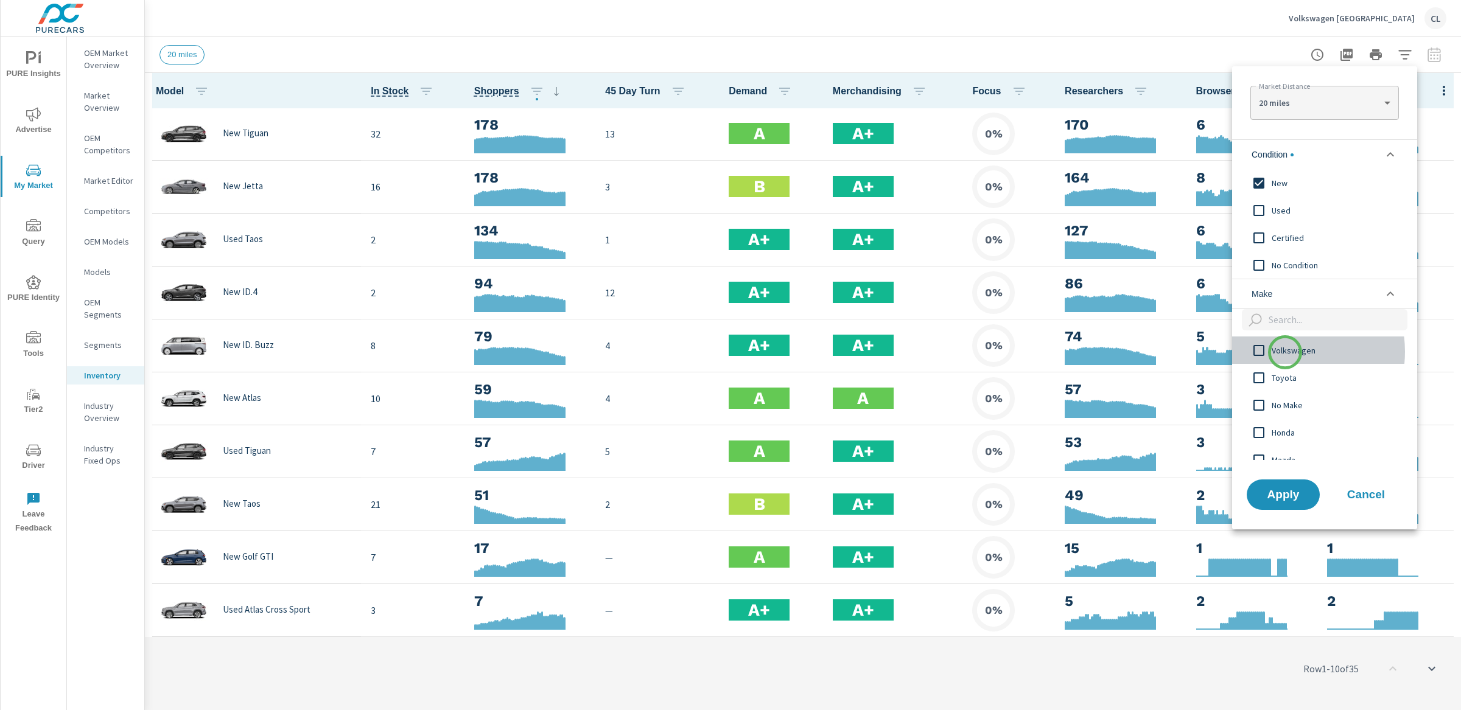
click span "Volkswagen"
click span "Apply"
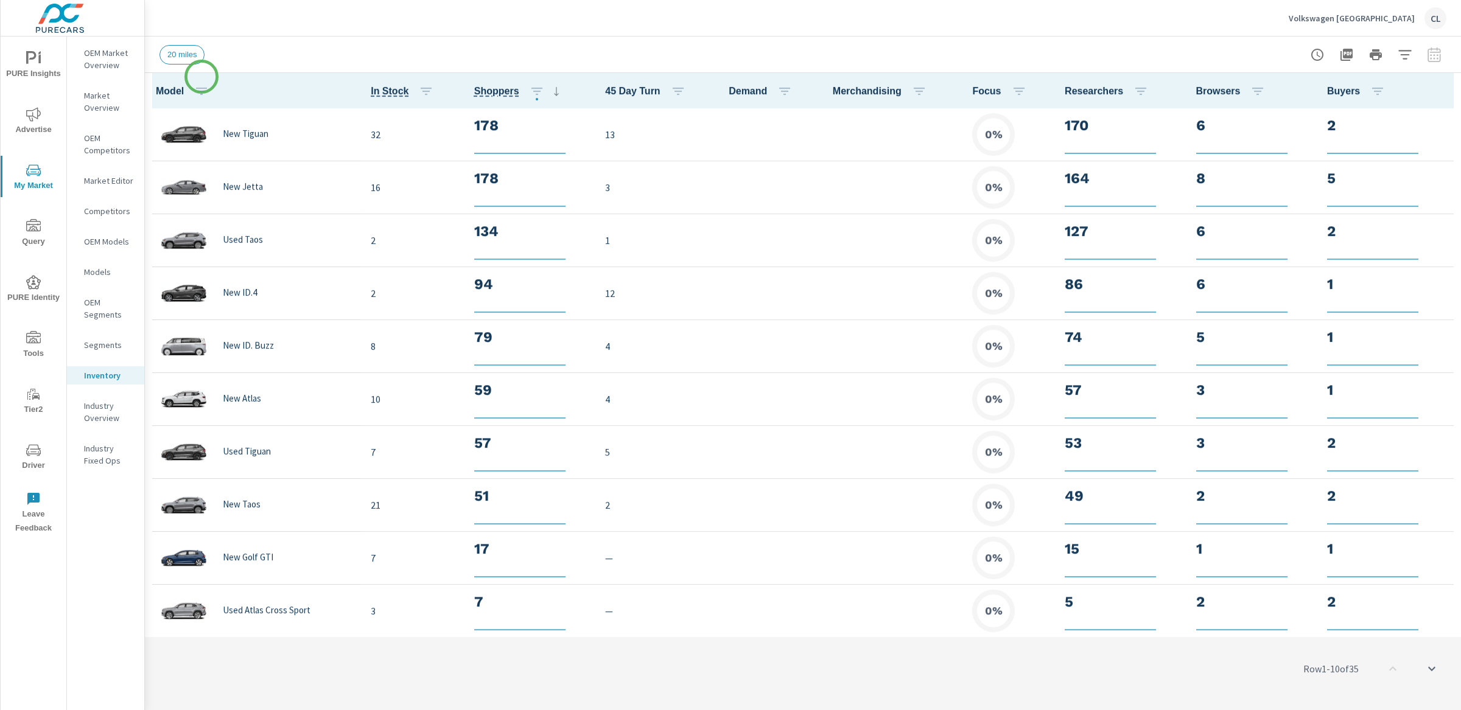
scroll to position [1, 0]
click at [103, 59] on p "OEM Market Overview" at bounding box center [109, 59] width 51 height 24
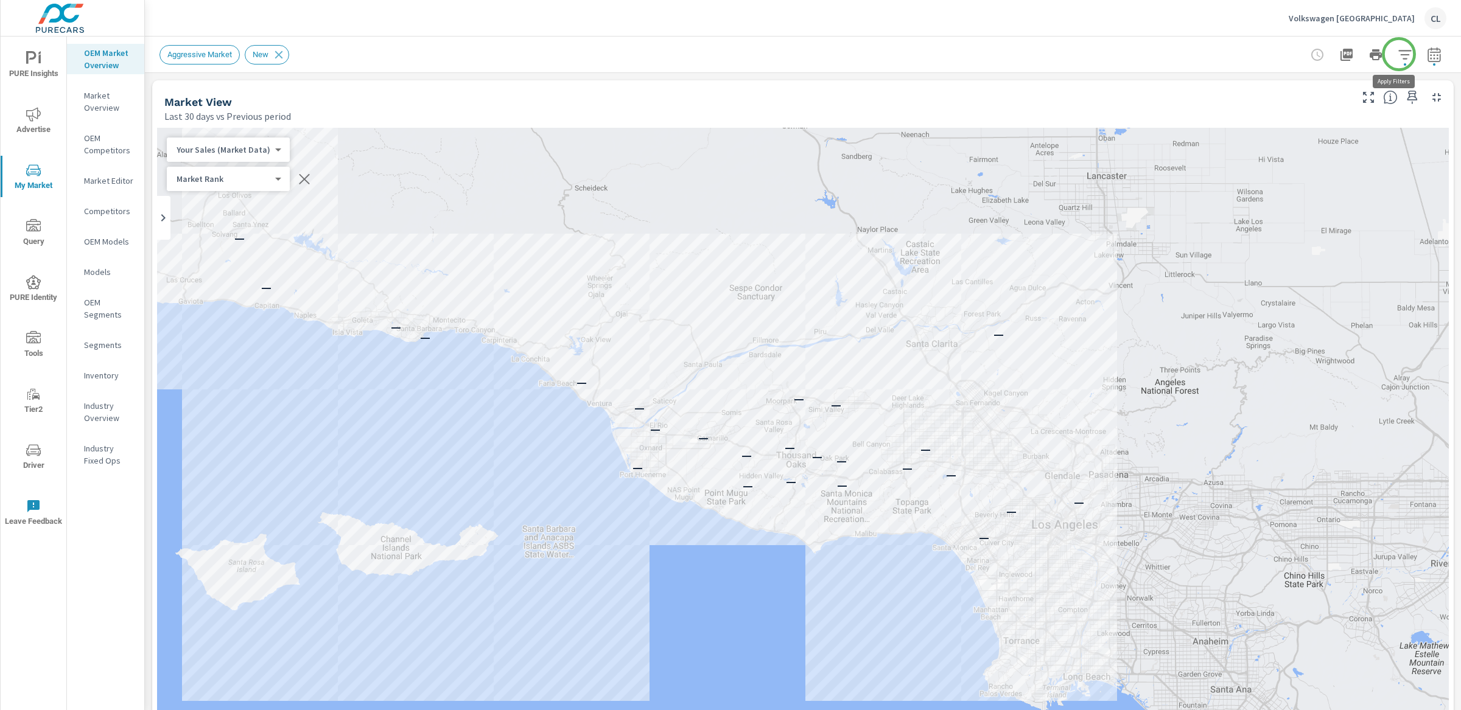
click at [1397, 53] on icon "button" at bounding box center [1404, 54] width 15 height 15
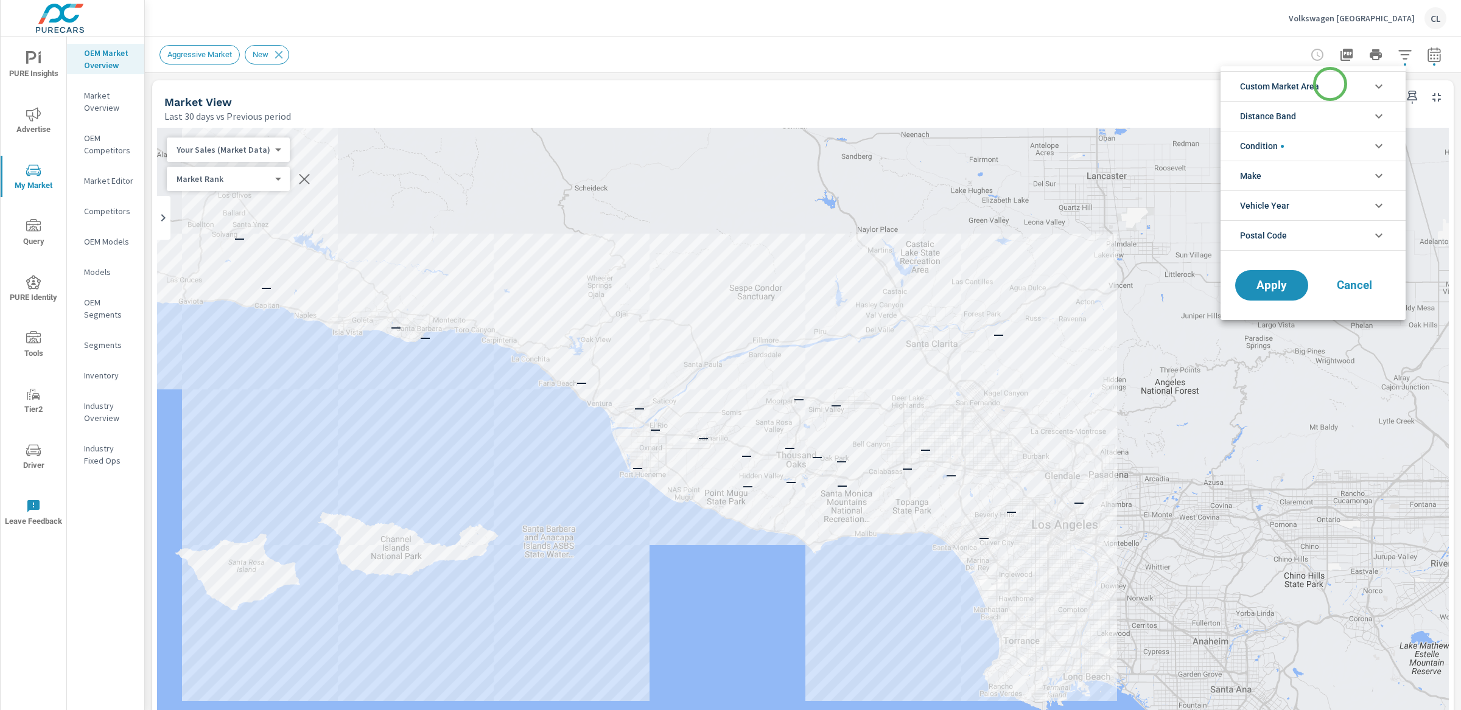
click at [1330, 84] on li "Custom Market Area" at bounding box center [1312, 86] width 185 height 30
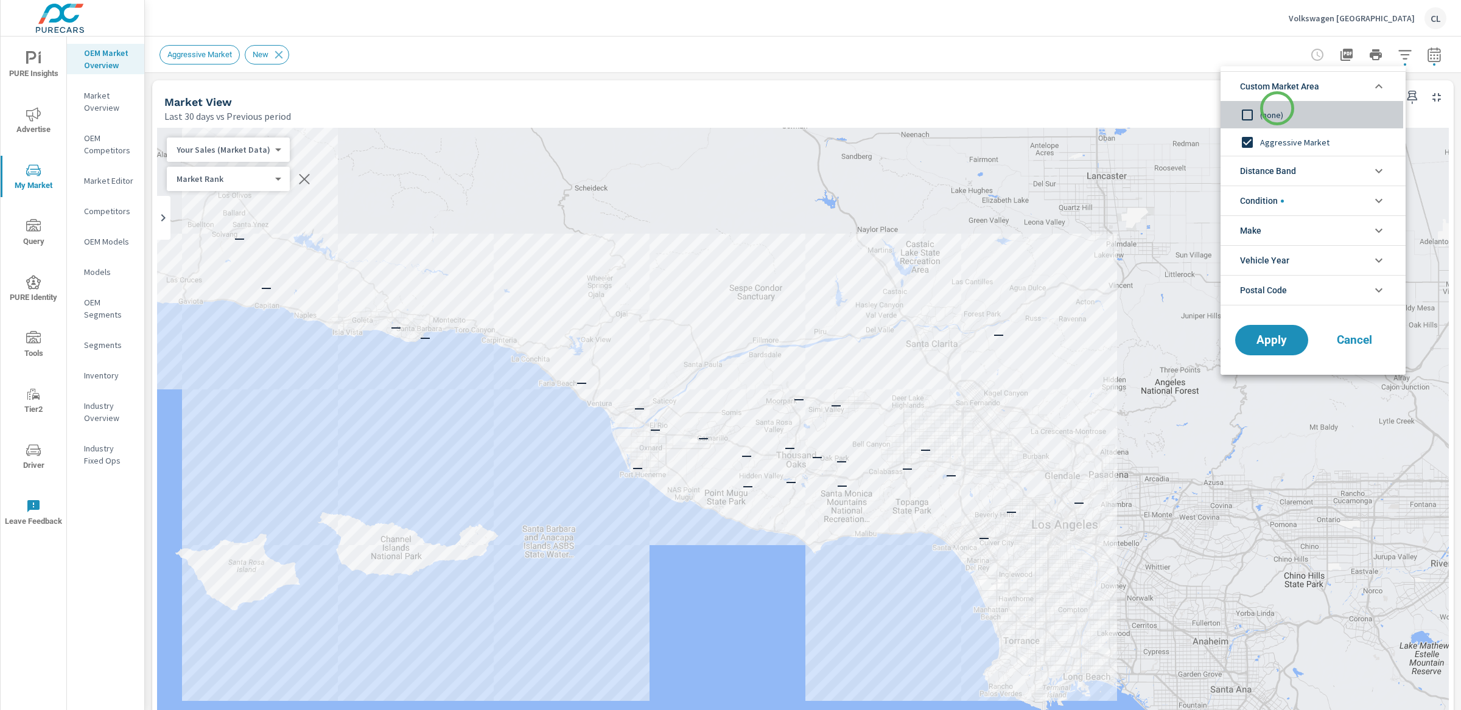
click at [1277, 108] on span "(none)" at bounding box center [1326, 115] width 133 height 15
click at [1289, 169] on span "Distance Band" at bounding box center [1268, 170] width 56 height 29
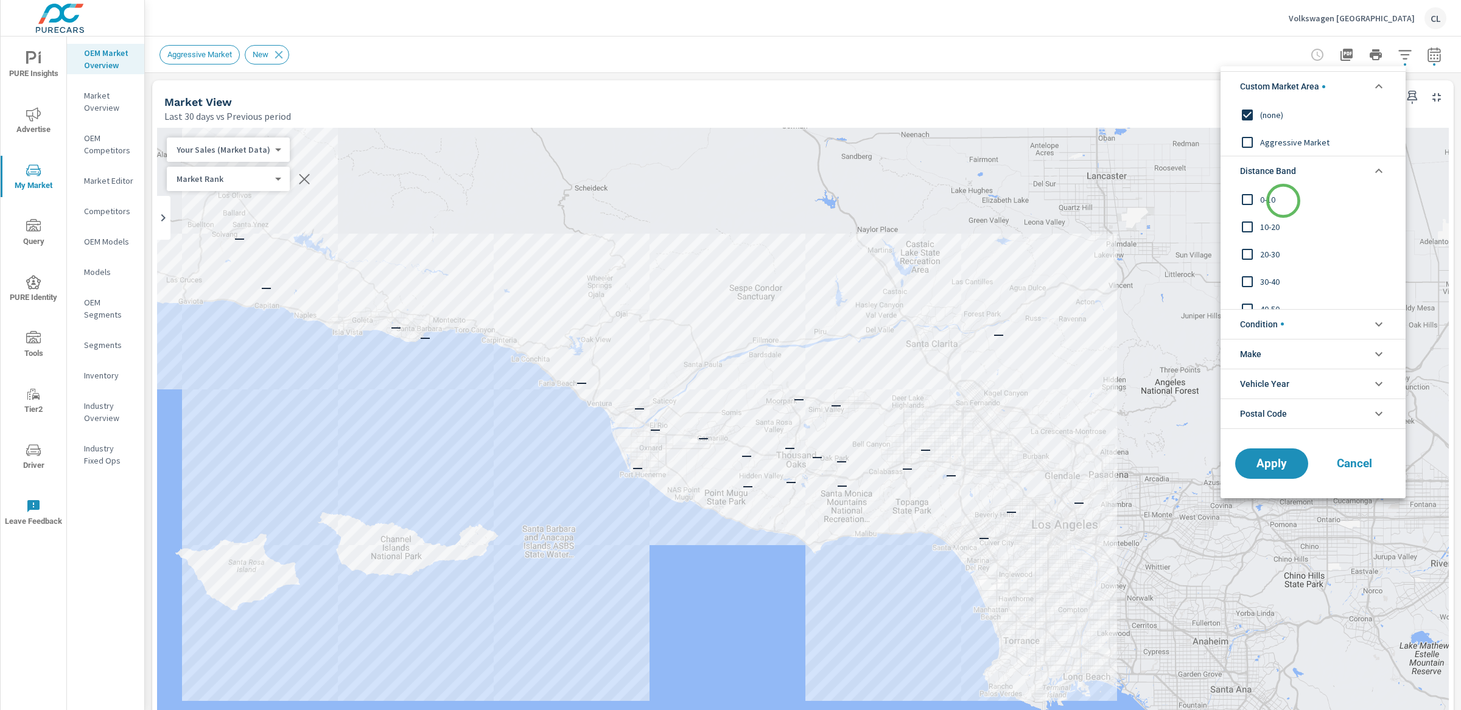
click at [1276, 201] on span "0-10" at bounding box center [1326, 199] width 133 height 15
click at [1270, 221] on span "10-20" at bounding box center [1326, 227] width 133 height 15
click at [1301, 327] on li "Condition" at bounding box center [1312, 324] width 185 height 30
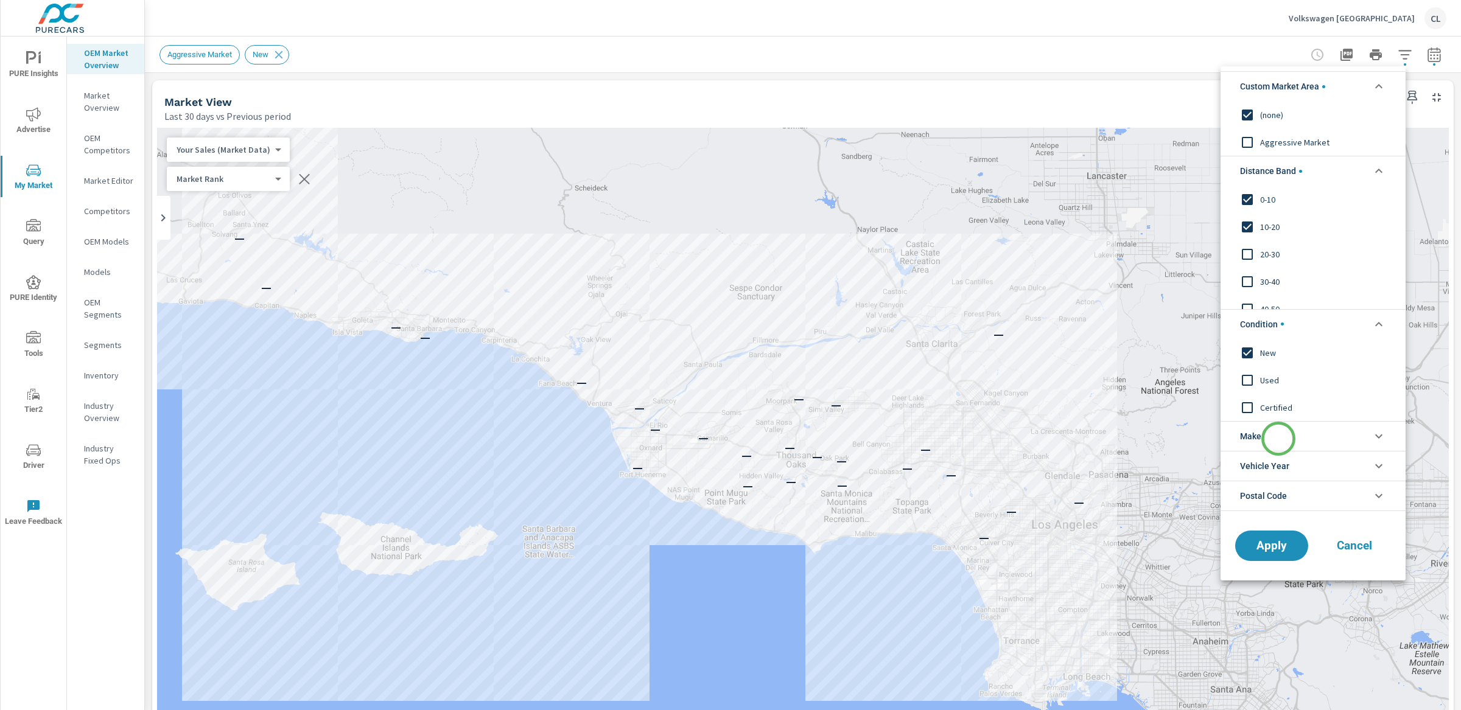
click at [1278, 439] on li "Make" at bounding box center [1312, 436] width 185 height 30
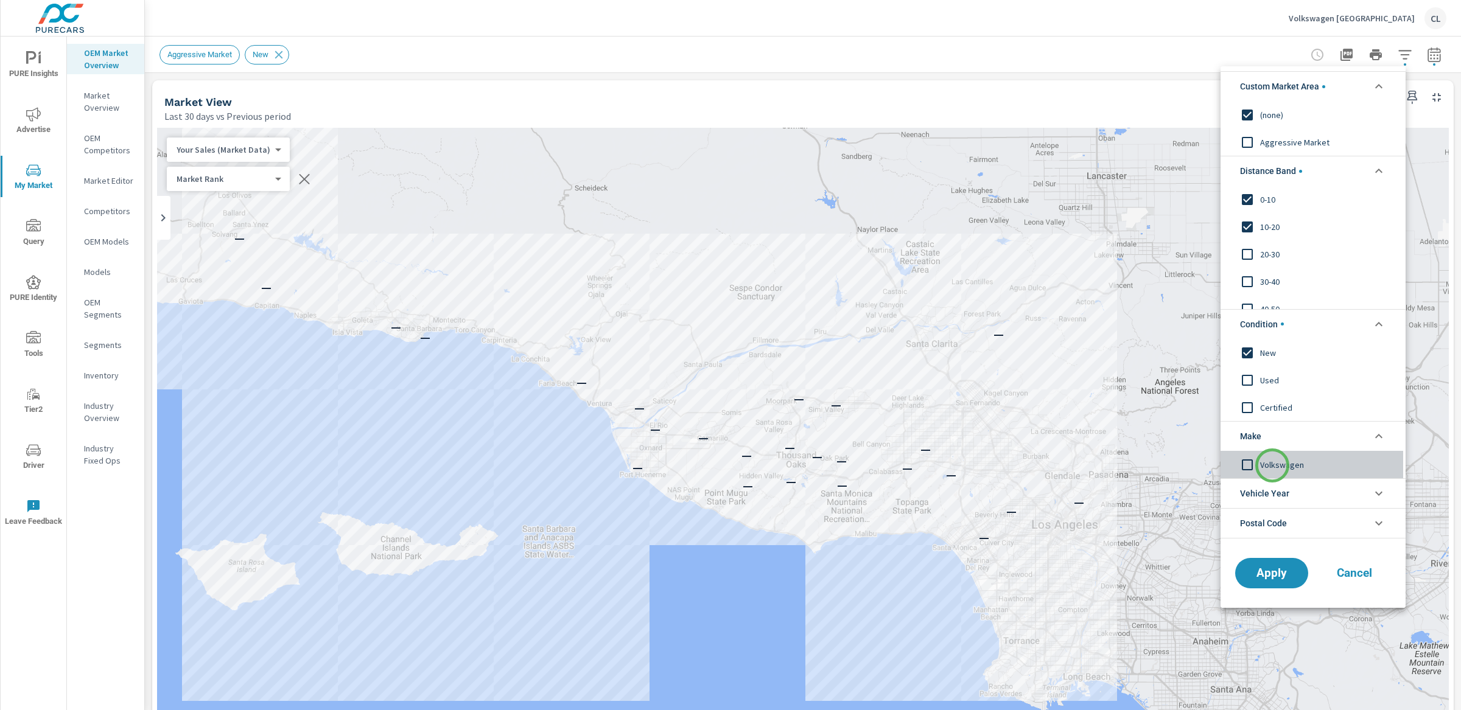
click at [1272, 466] on span "Volkswagen" at bounding box center [1326, 464] width 133 height 15
click at [1268, 568] on span "Apply" at bounding box center [1271, 573] width 50 height 12
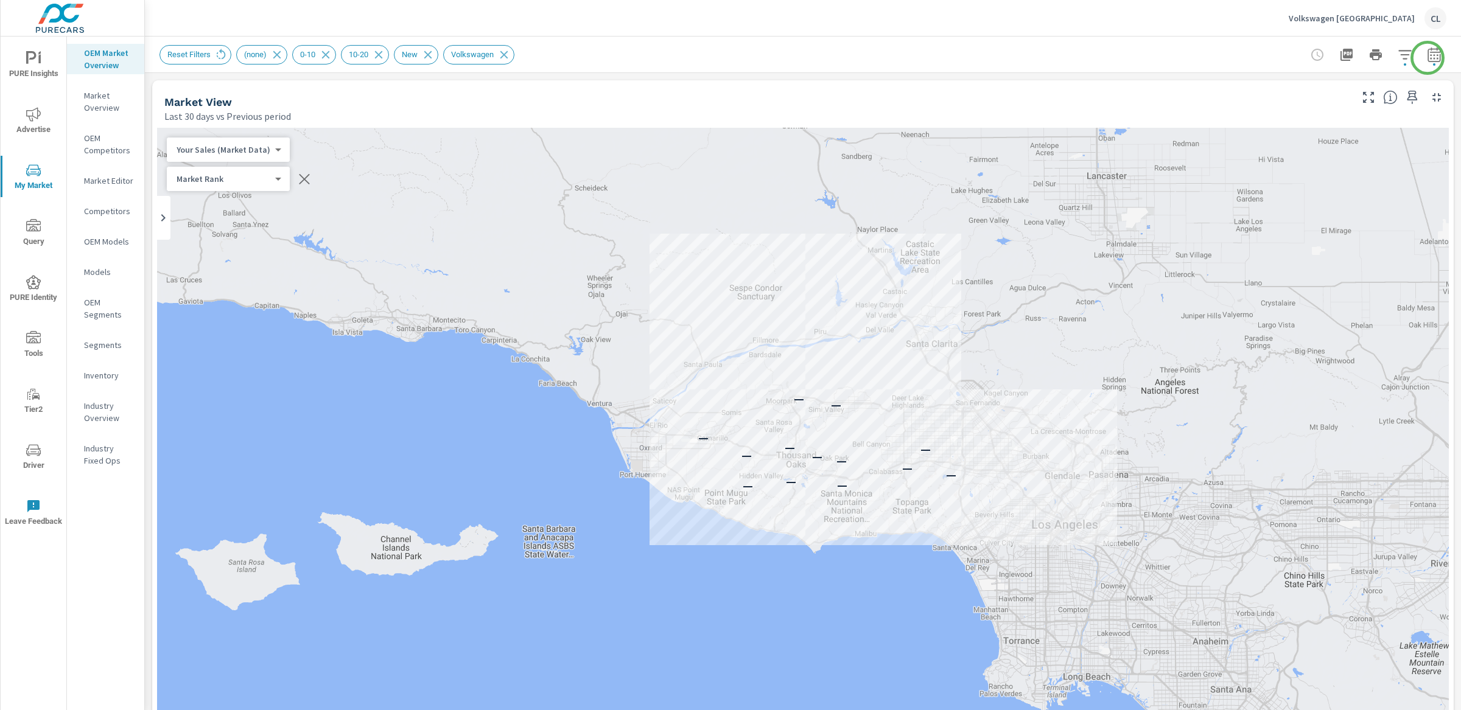
click at [1427, 56] on icon "button" at bounding box center [1434, 54] width 15 height 15
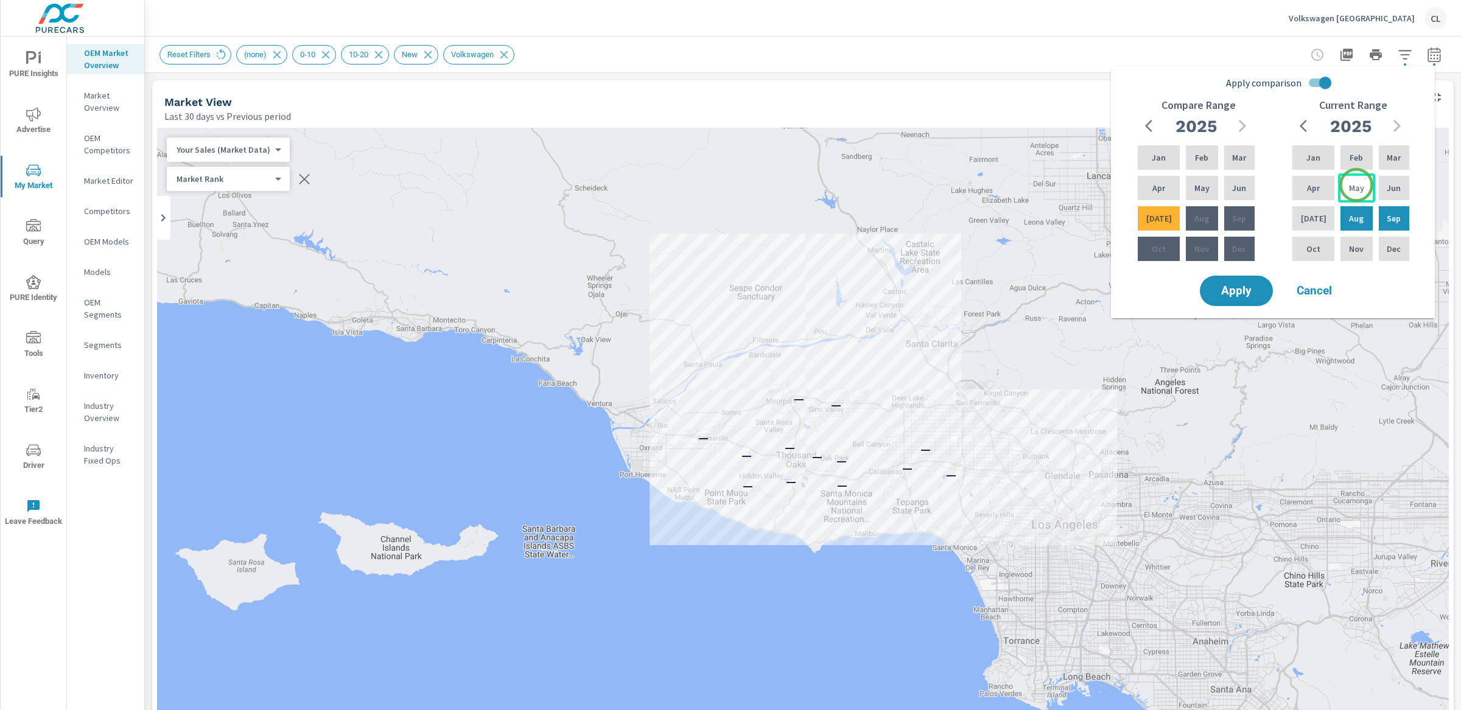
click at [1355, 187] on p "May" at bounding box center [1356, 188] width 15 height 12
click at [1318, 219] on div "Jul" at bounding box center [1313, 218] width 47 height 29
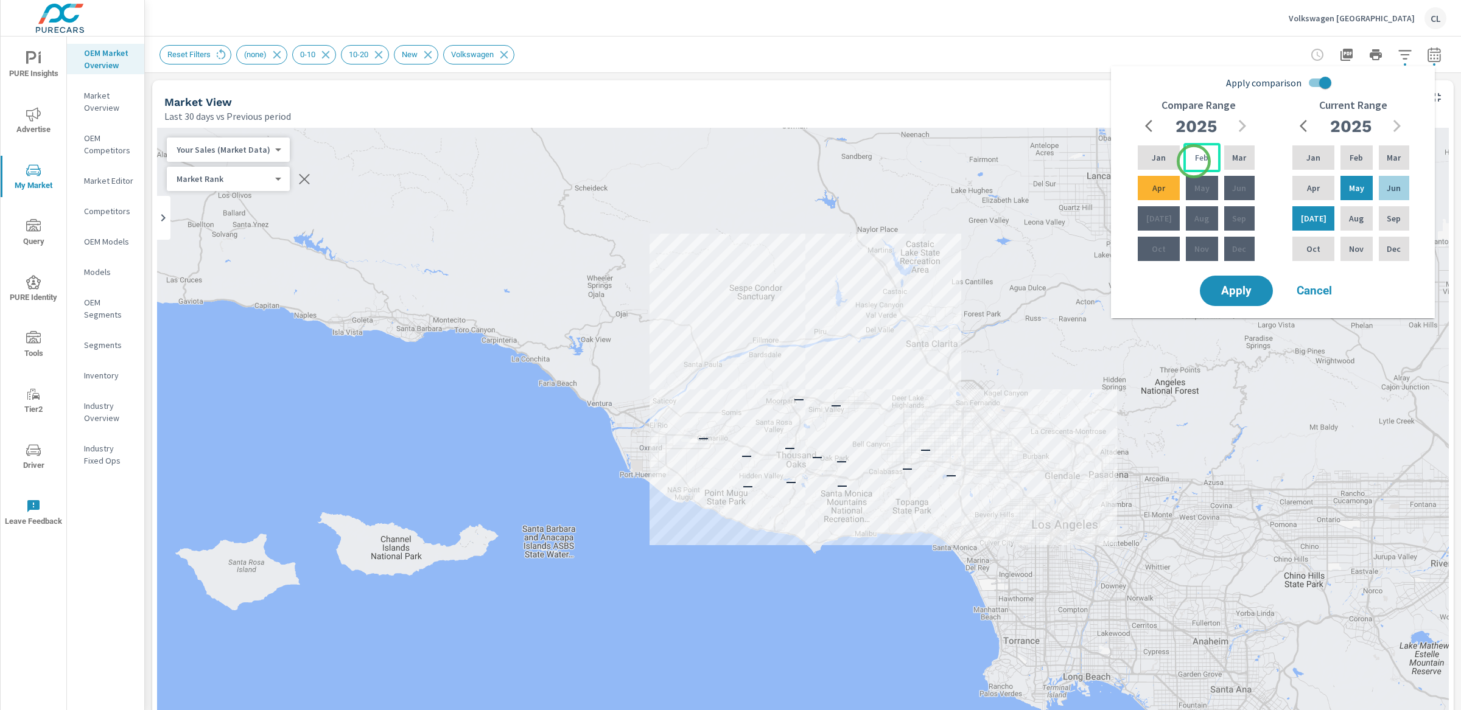
click at [1195, 162] on p "Feb" at bounding box center [1201, 158] width 13 height 12
click at [1161, 188] on div "Apr" at bounding box center [1158, 187] width 47 height 29
click at [1239, 287] on span "Apply" at bounding box center [1236, 291] width 50 height 12
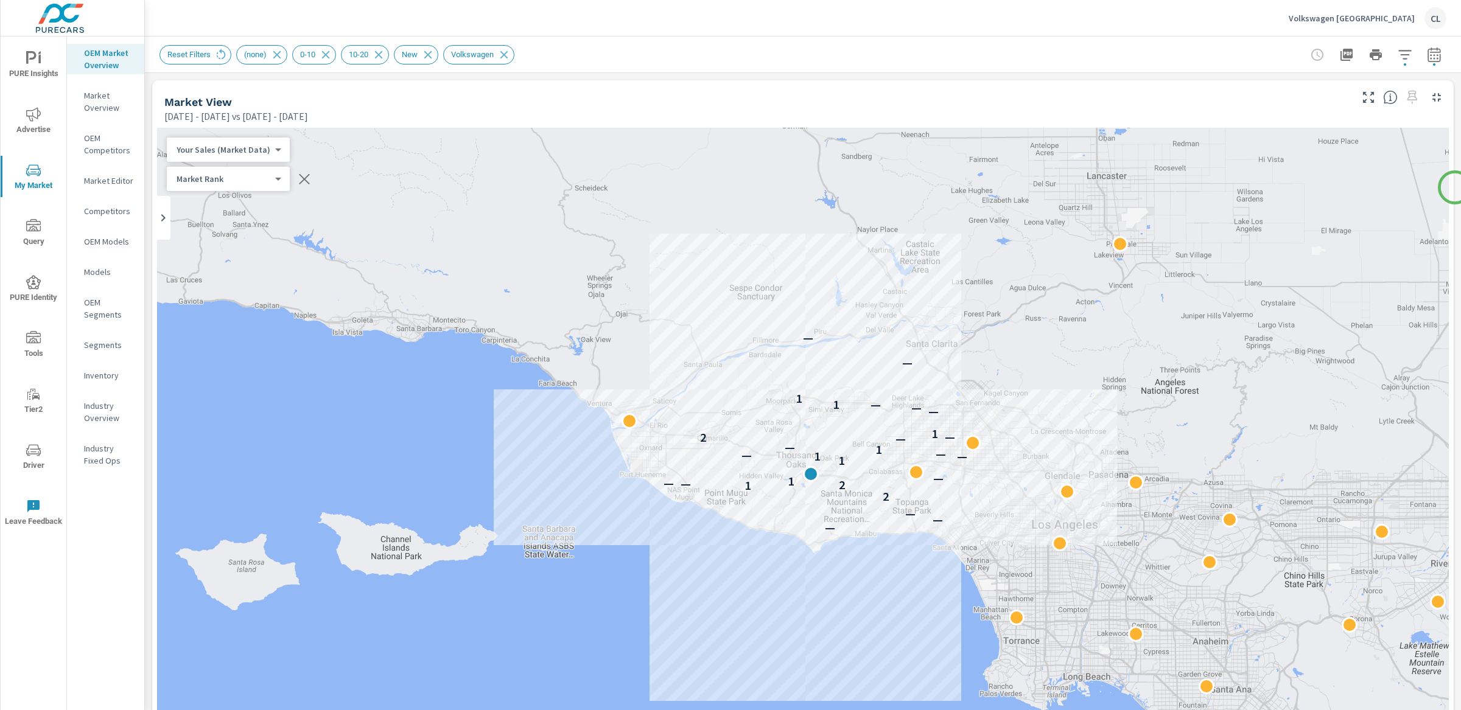
scroll to position [147, 0]
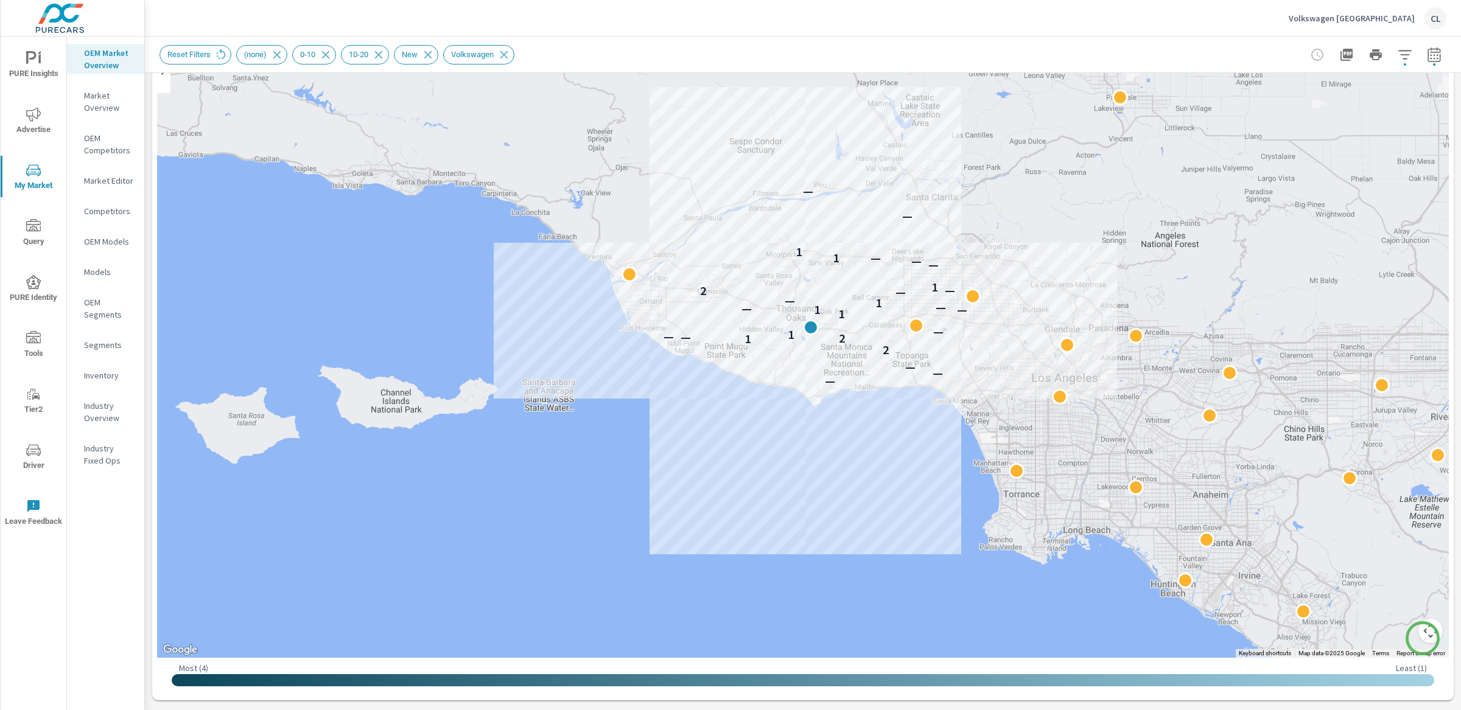
click at [1422, 638] on button "Map camera controls" at bounding box center [1430, 631] width 24 height 24
click at [1392, 565] on button "Zoom in" at bounding box center [1400, 570] width 24 height 24
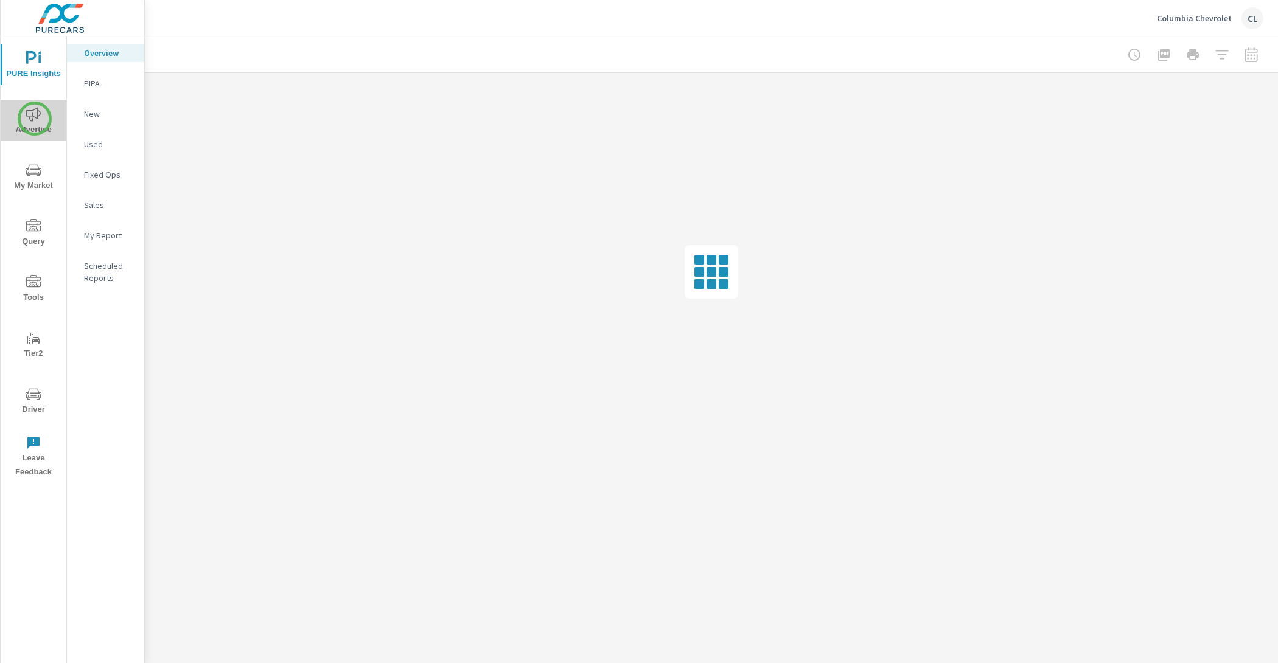
click at [35, 119] on icon "nav menu" at bounding box center [33, 114] width 15 height 15
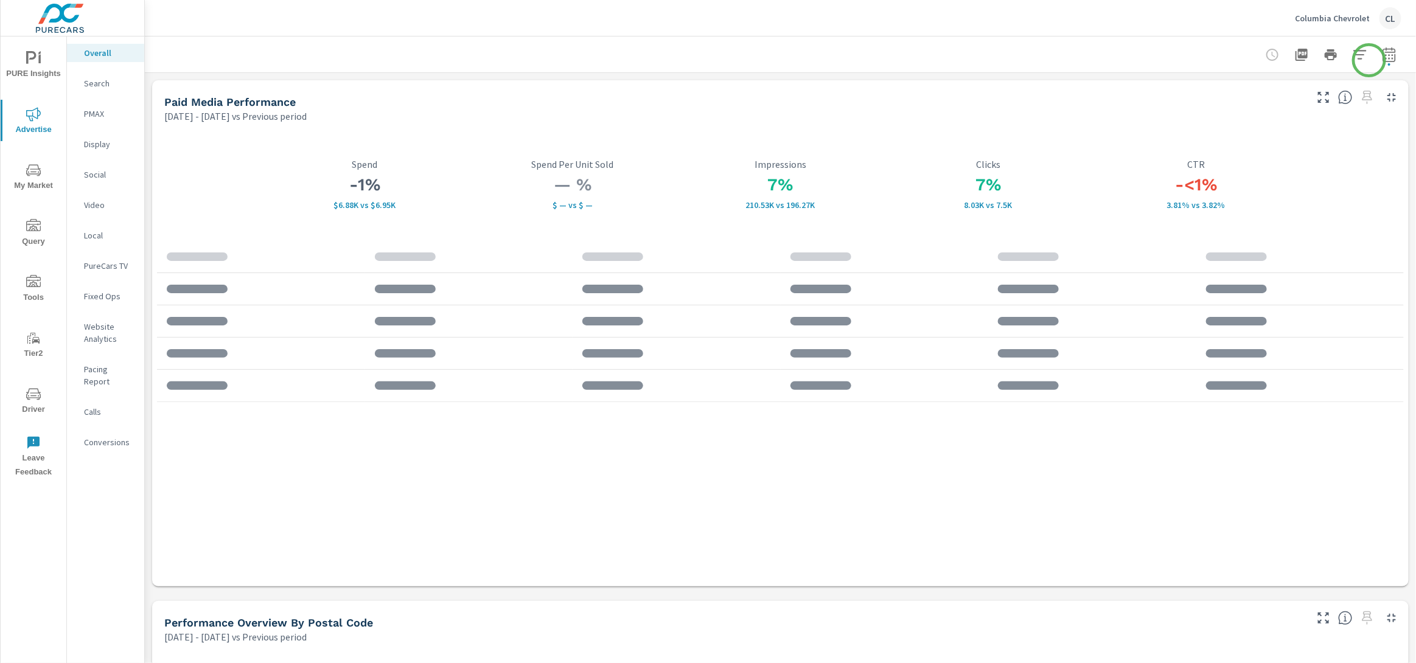
click at [1278, 59] on icon "button" at bounding box center [1389, 54] width 13 height 15
select select "Previous period"
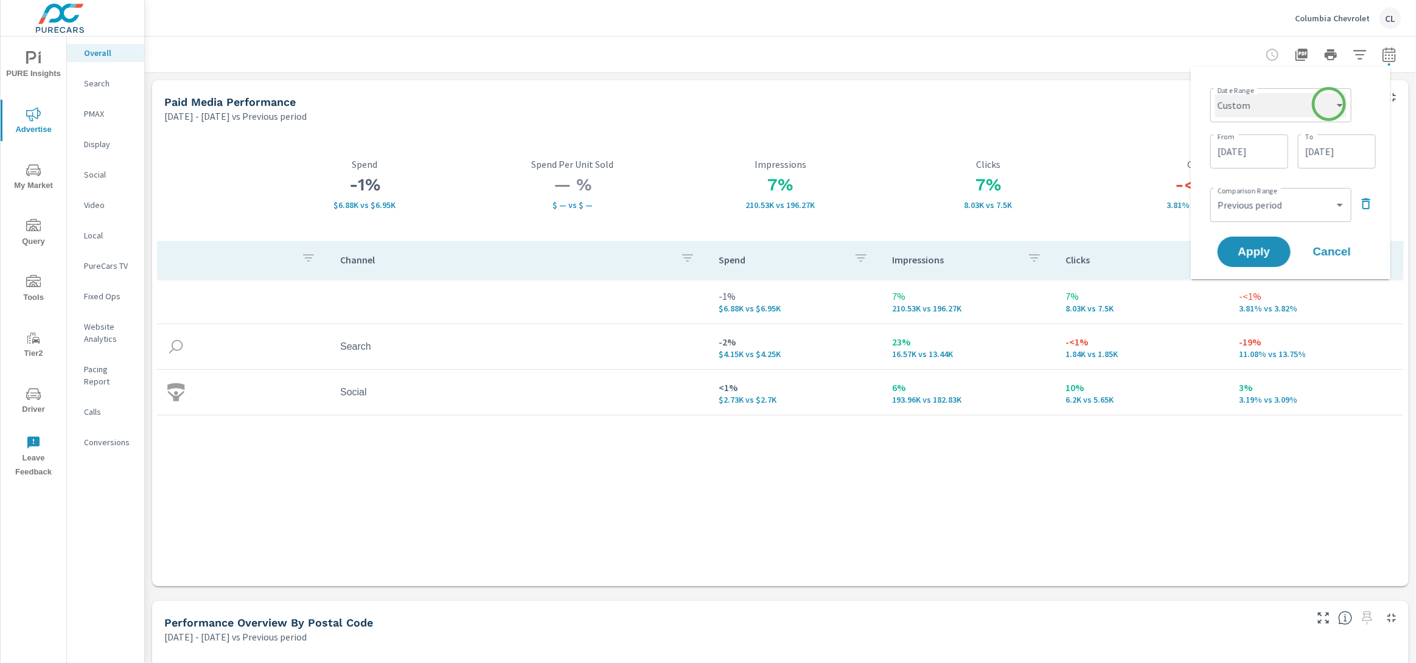
click at [1278, 105] on select "Custom [DATE] Last week Last 7 days Last 14 days Last 30 days Last 45 days Last…" at bounding box center [1280, 105] width 131 height 24
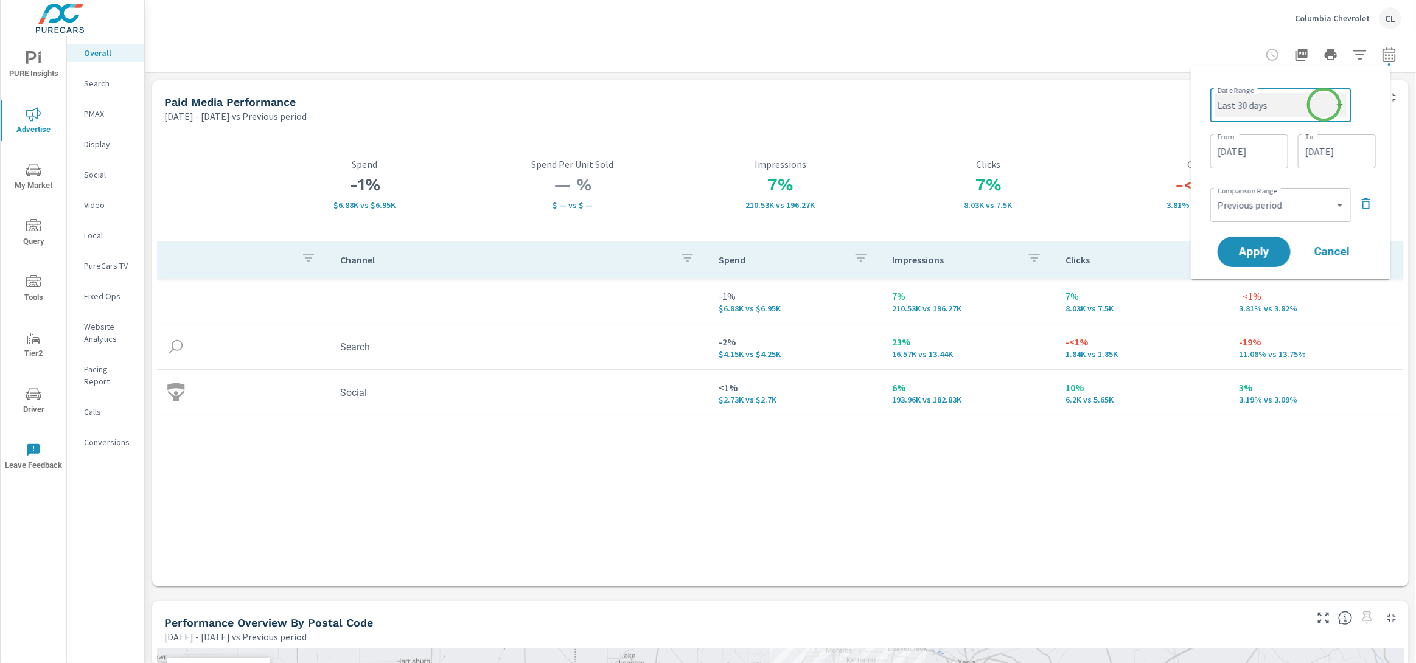
click at [1215, 93] on select "Custom [DATE] Last week Last 7 days Last 14 days Last 30 days Last 45 days Last…" at bounding box center [1280, 105] width 131 height 24
select select "Last 30 days"
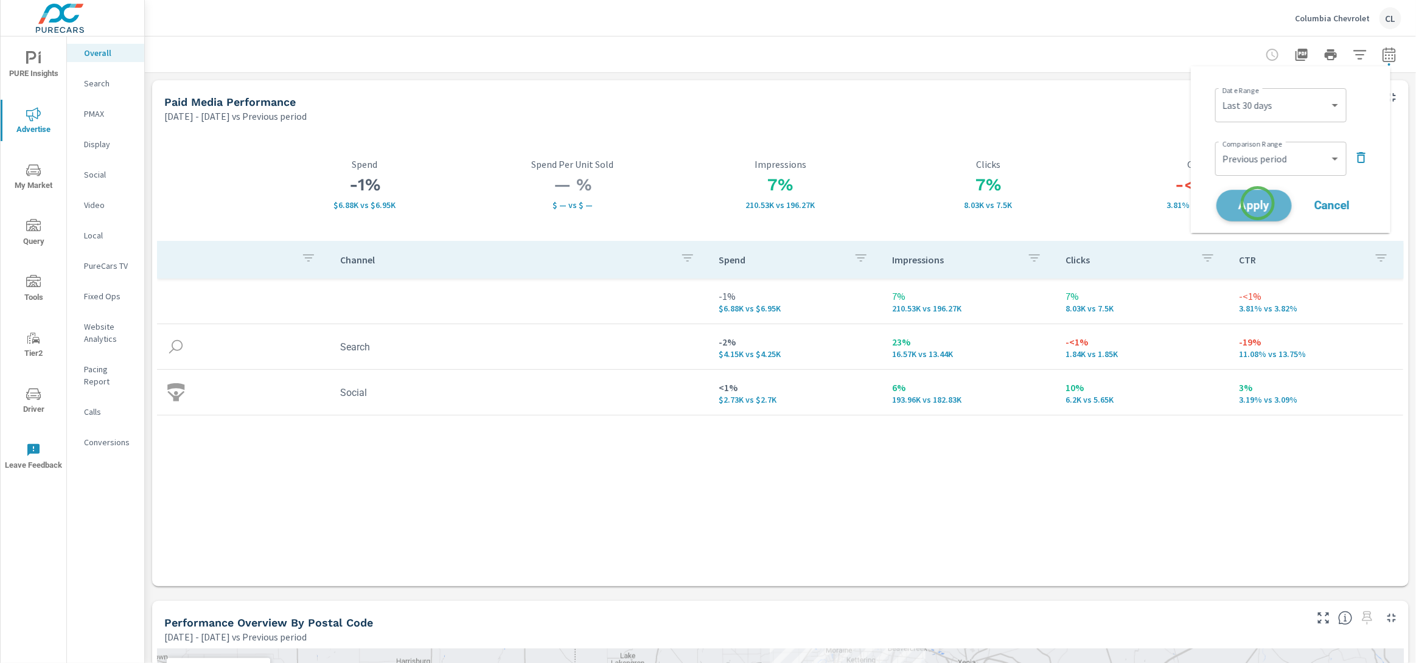
click at [1258, 203] on span "Apply" at bounding box center [1254, 206] width 50 height 12
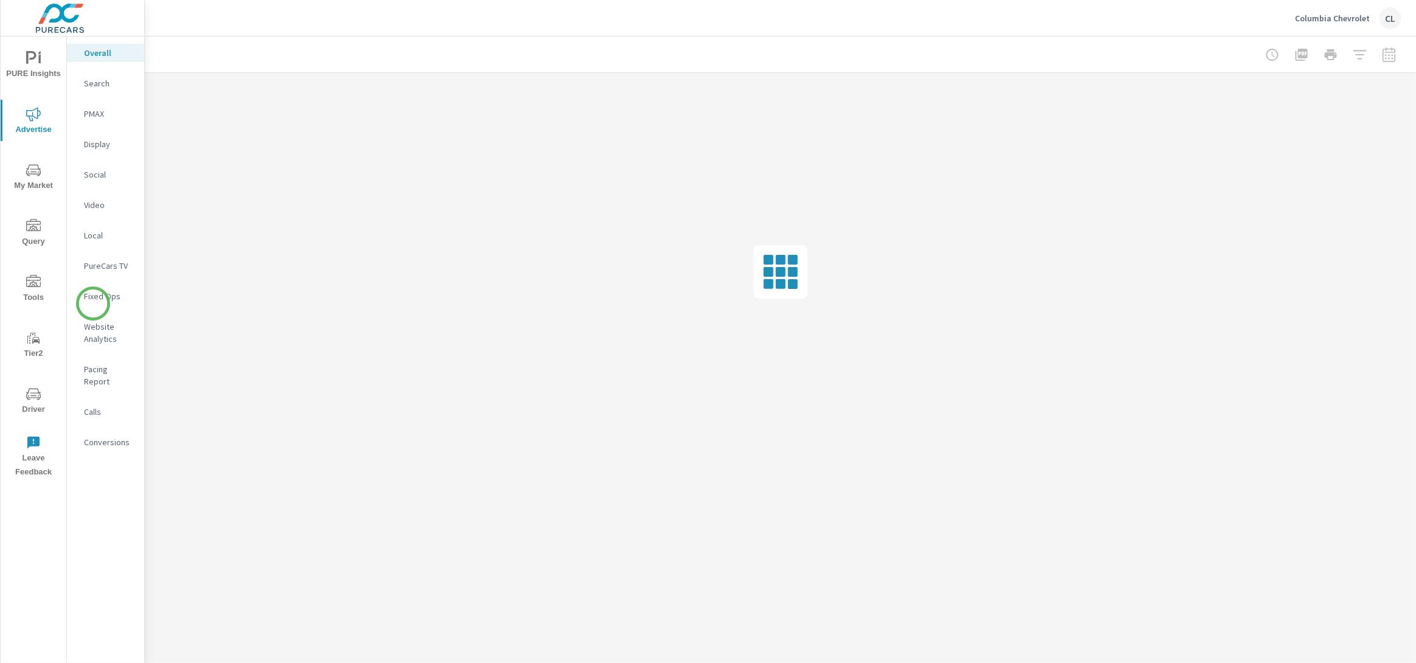
click at [93, 304] on div "Fixed Ops" at bounding box center [105, 296] width 77 height 18
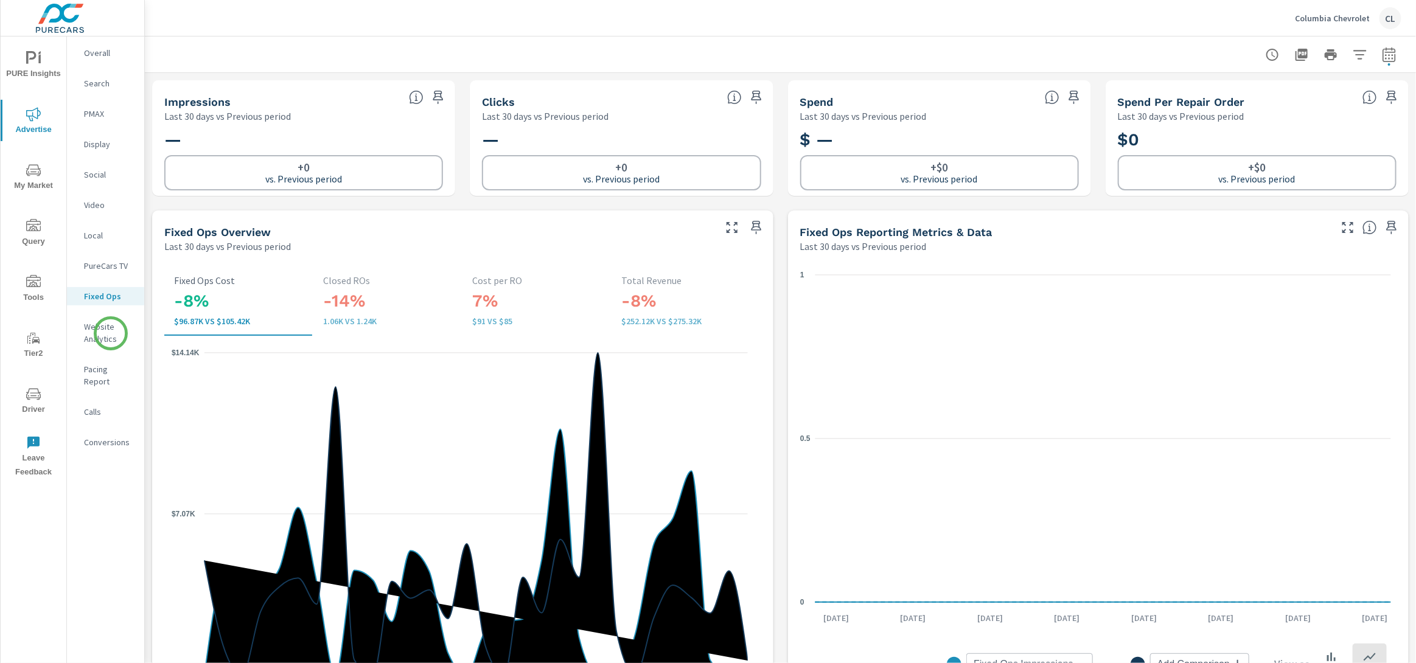
click at [111, 334] on p "Website Analytics" at bounding box center [109, 333] width 51 height 24
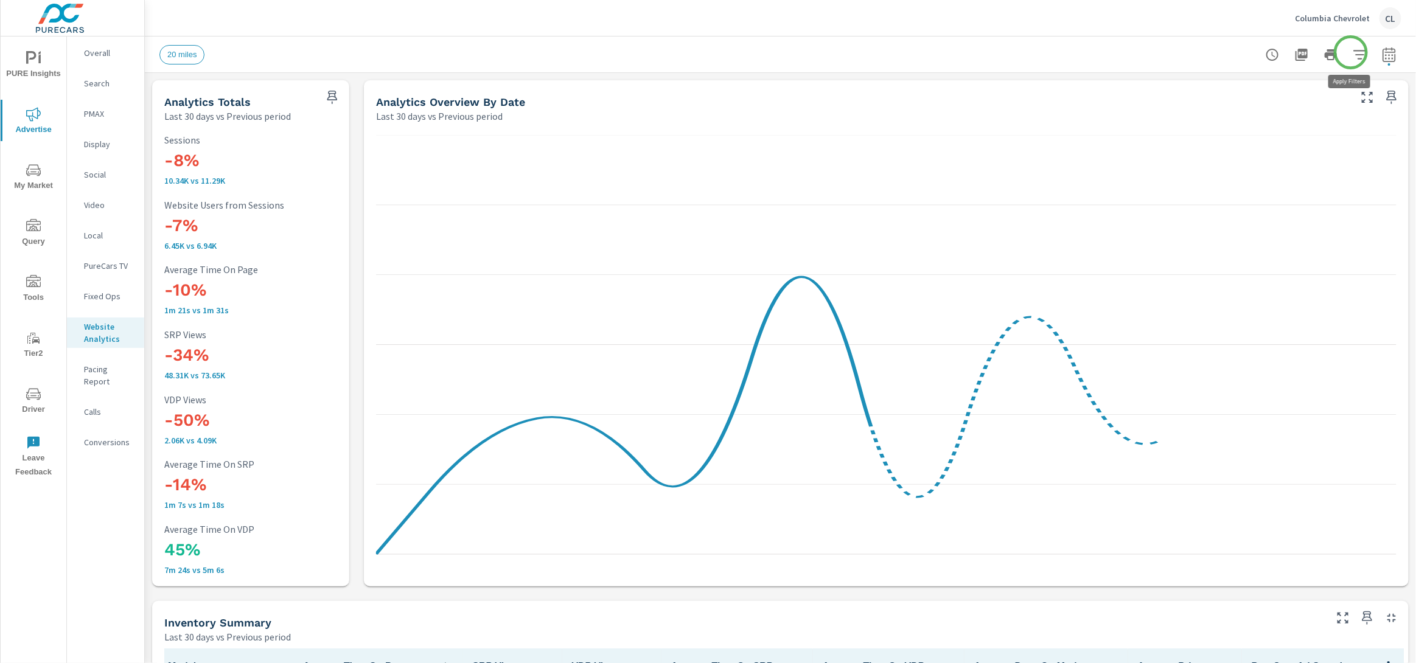
click at [1353, 52] on icon "button" at bounding box center [1360, 54] width 15 height 15
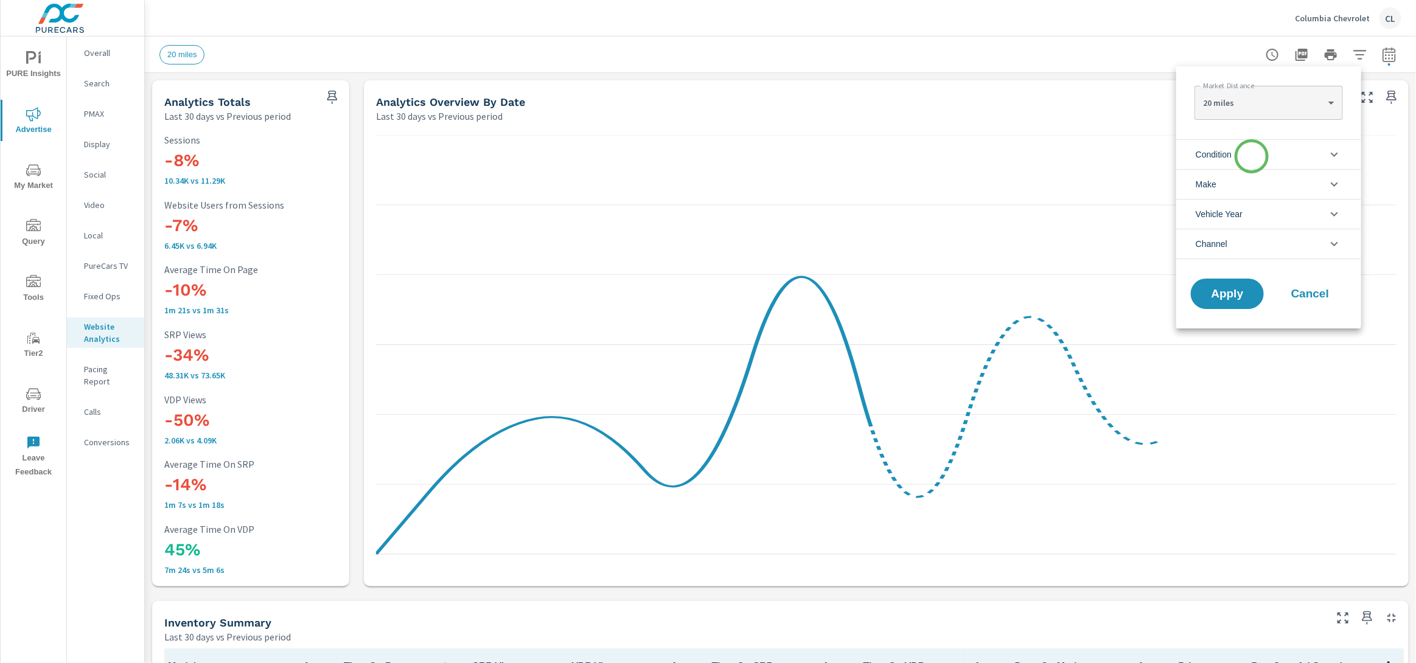
click at [1252, 156] on li "Condition" at bounding box center [1269, 154] width 185 height 30
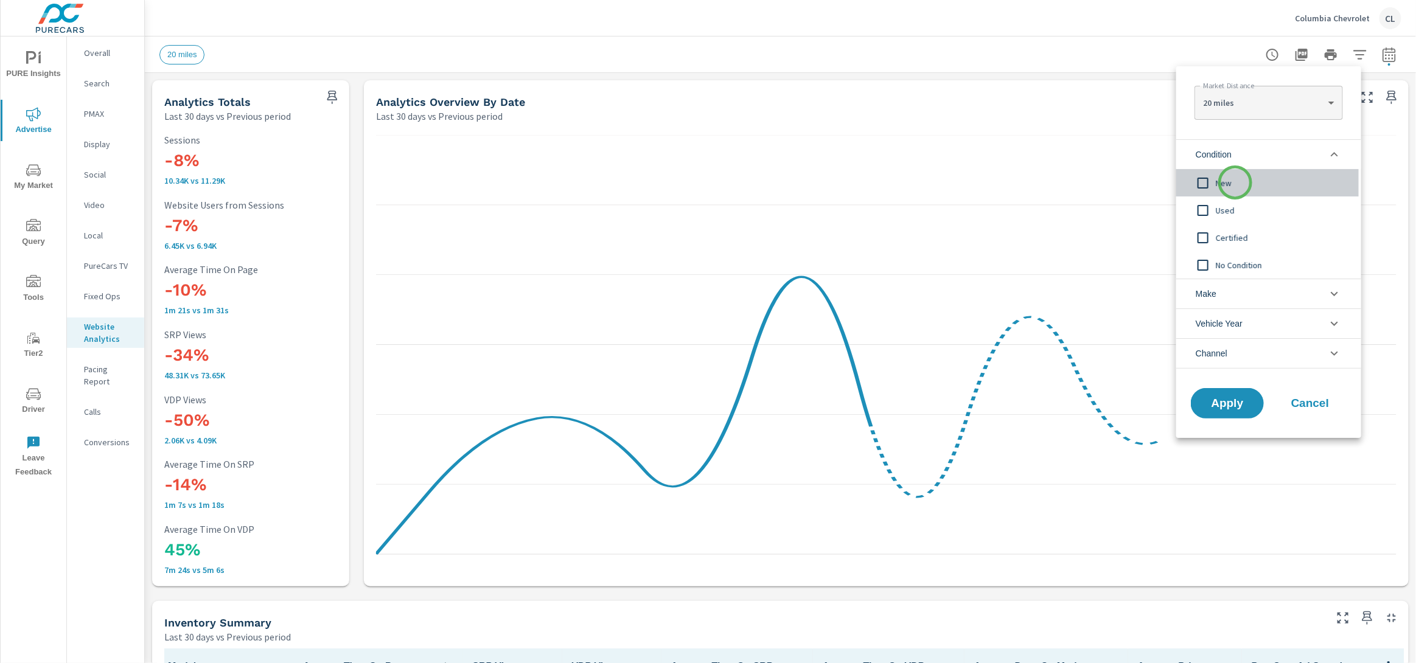
click at [1236, 183] on span "New" at bounding box center [1282, 183] width 133 height 15
click at [1229, 293] on li "Make" at bounding box center [1269, 294] width 185 height 30
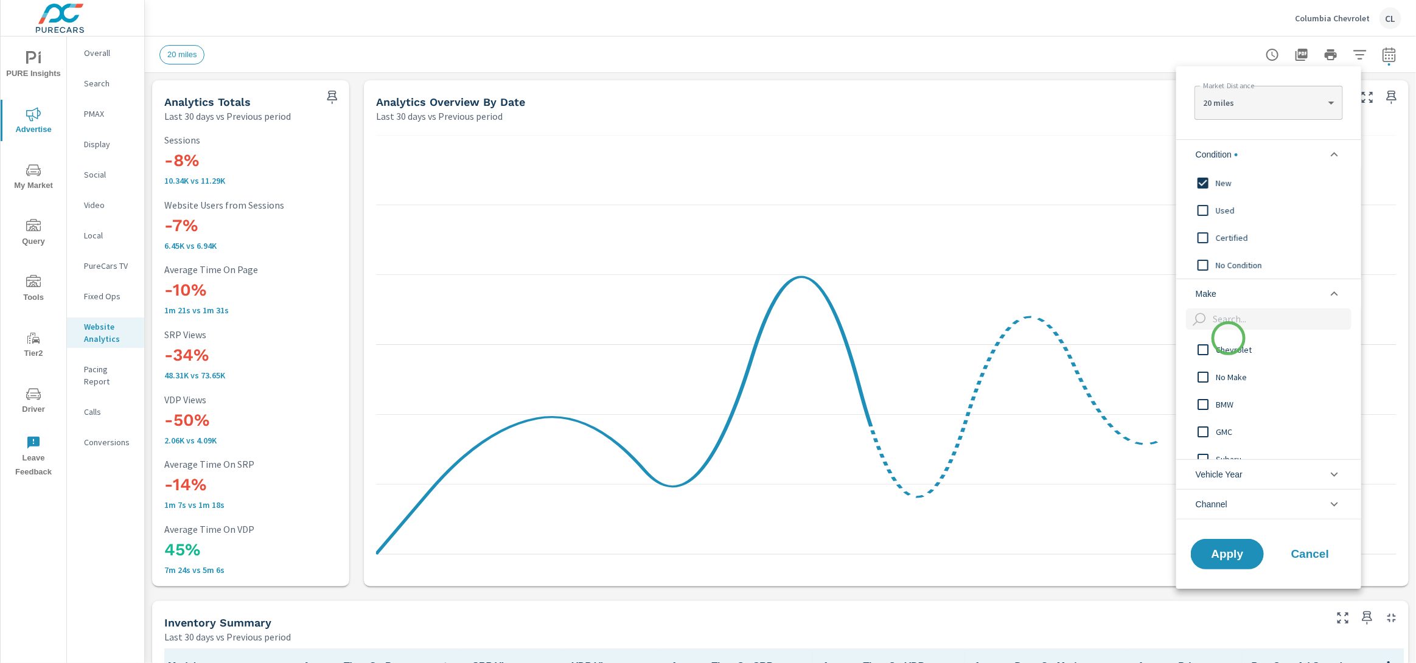
click at [1228, 350] on span "Chevrolet" at bounding box center [1282, 350] width 133 height 15
click at [1239, 547] on button "Apply" at bounding box center [1227, 555] width 75 height 32
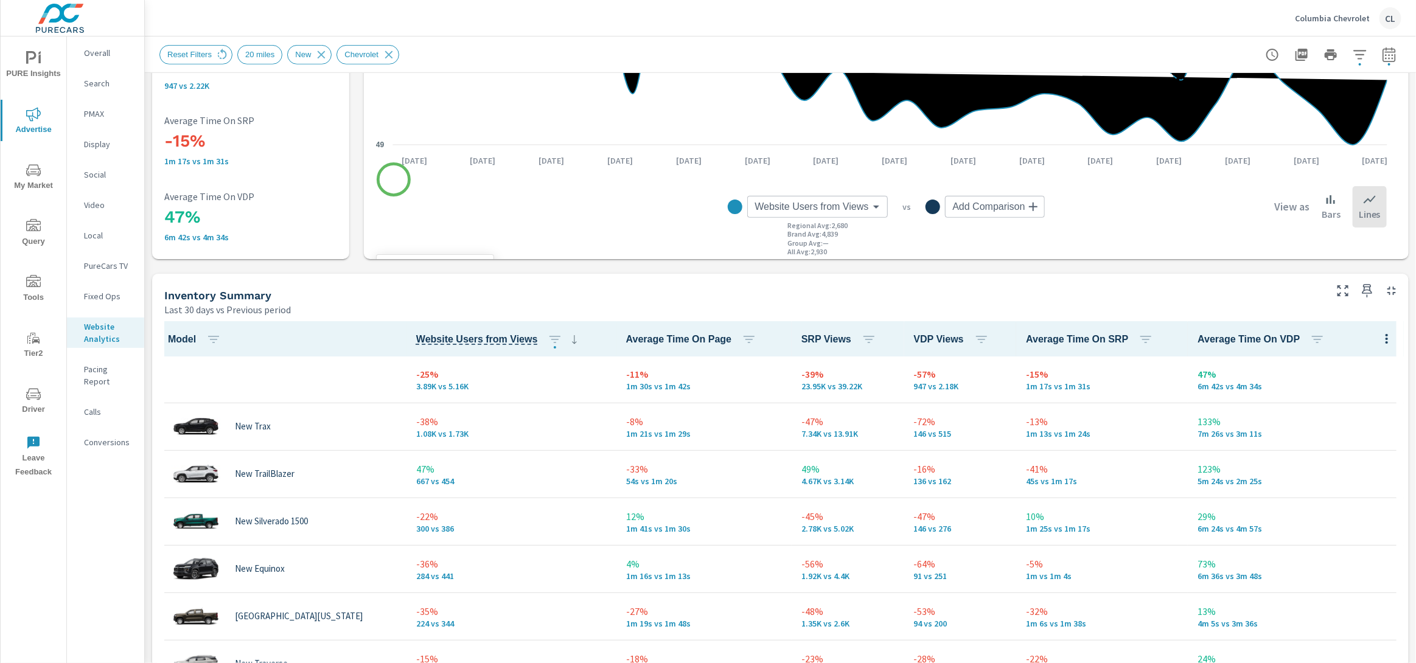
scroll to position [435, 0]
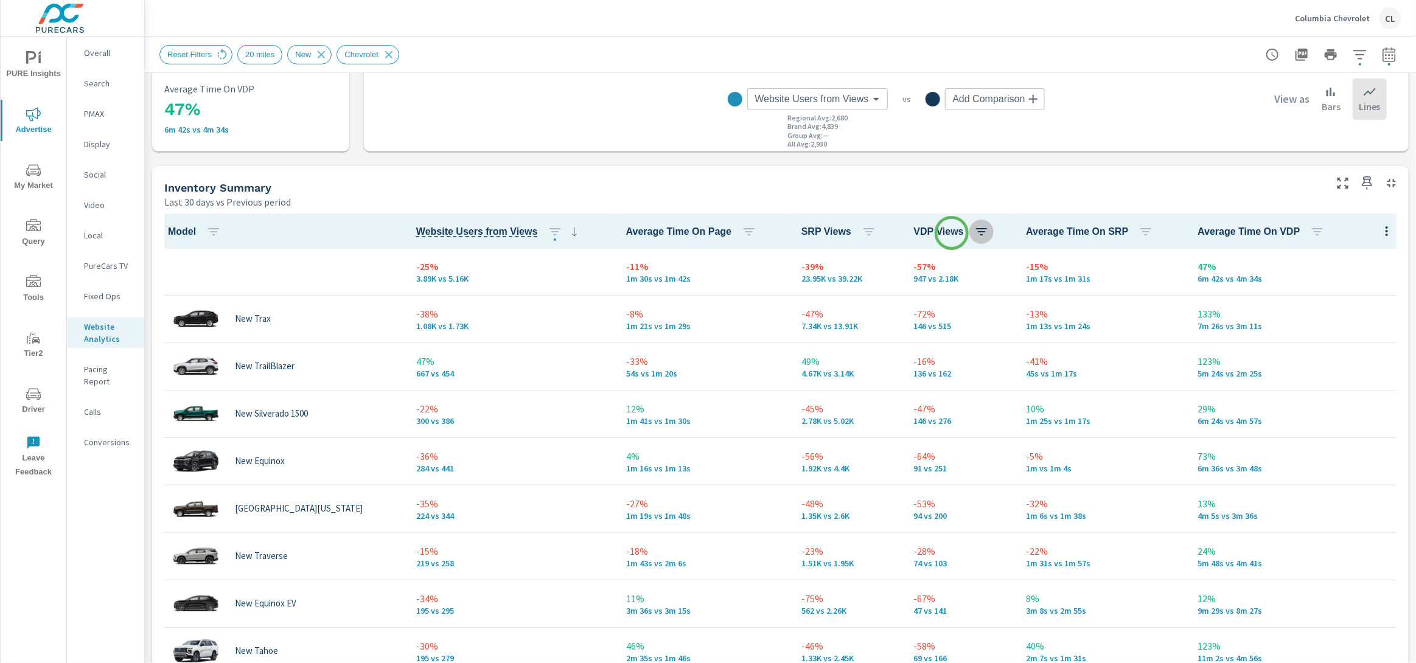
click at [974, 233] on icon "button" at bounding box center [981, 232] width 15 height 15
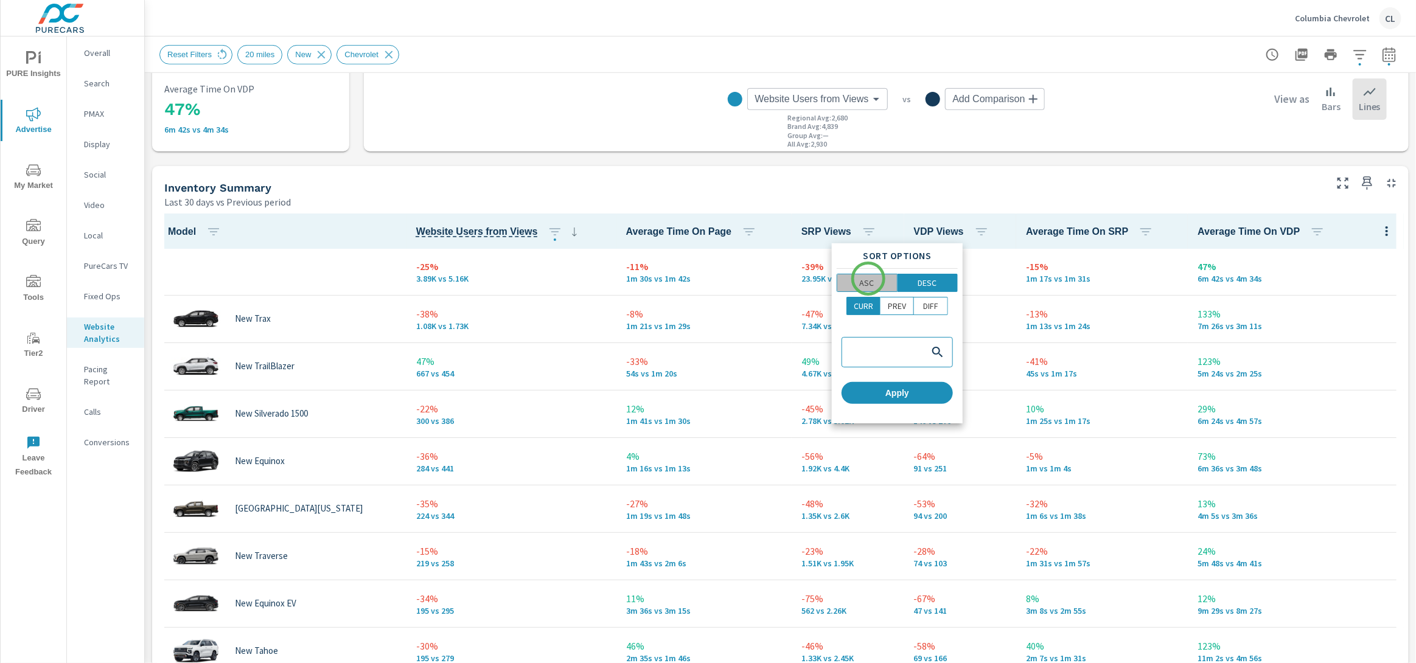
click at [869, 279] on p "ASC" at bounding box center [867, 283] width 15 height 12
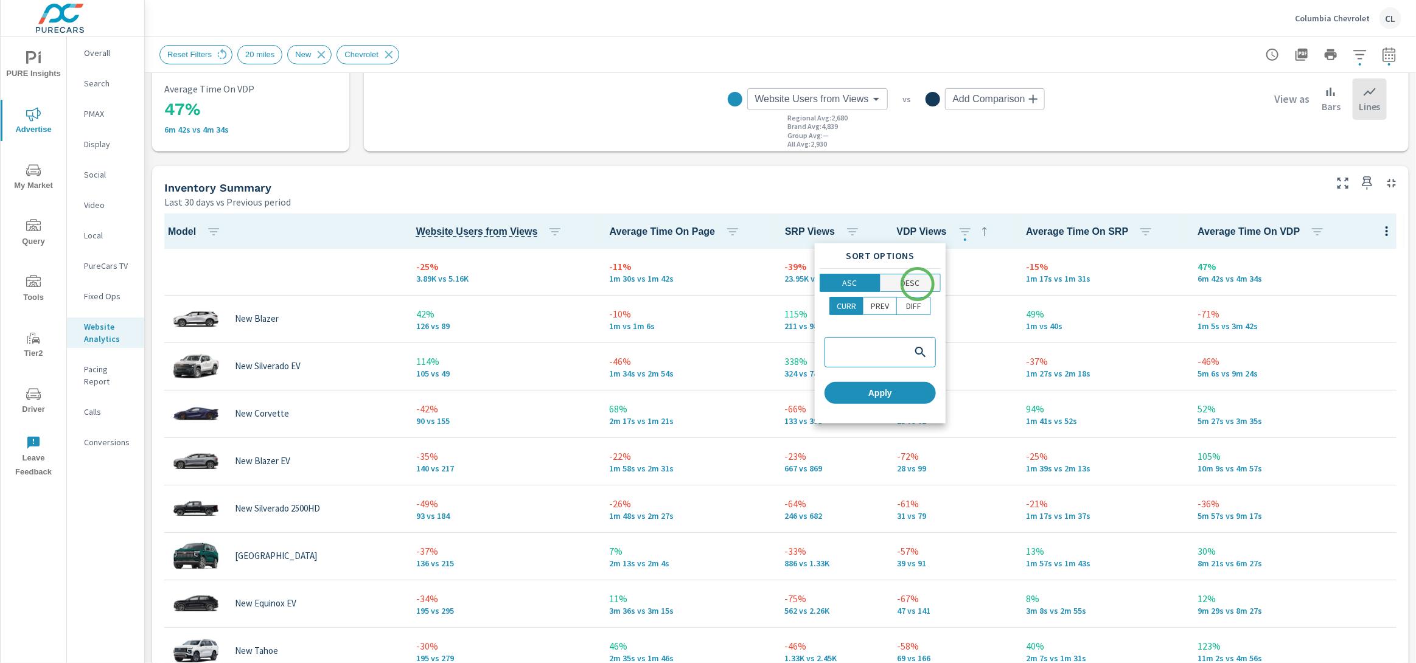
click at [918, 284] on p "DESC" at bounding box center [910, 283] width 19 height 12
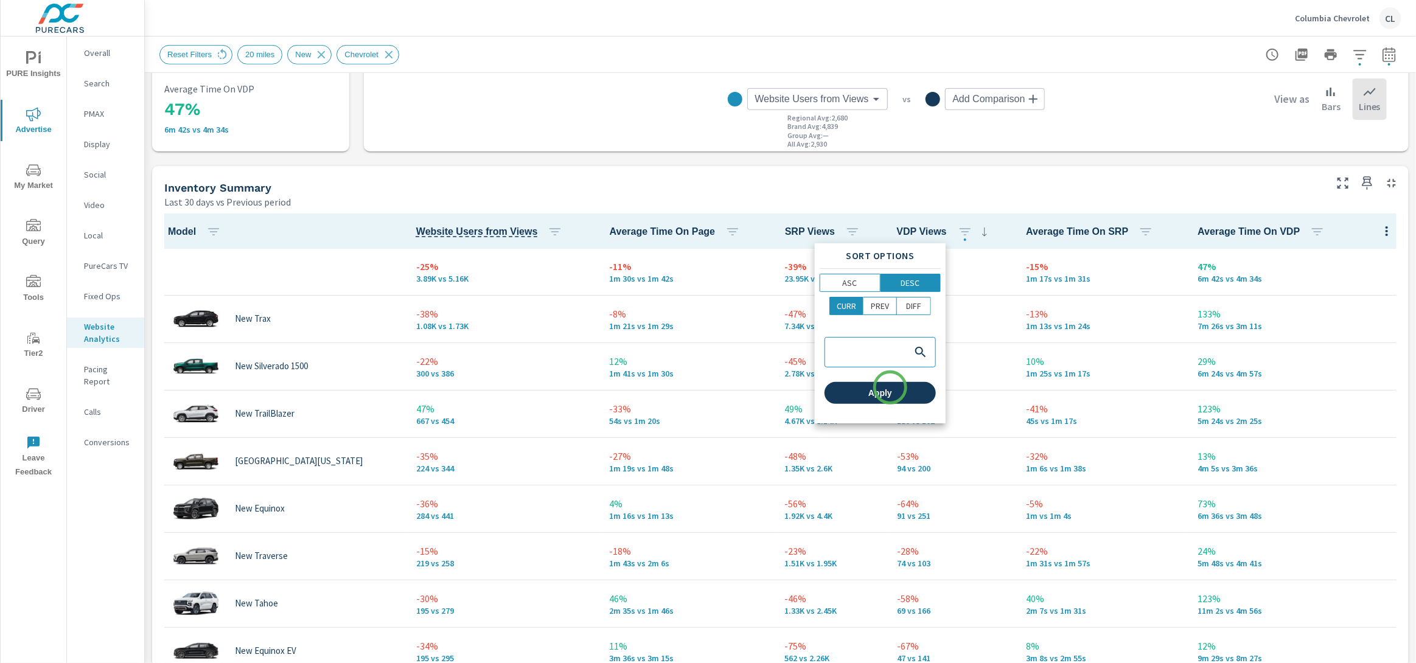
click at [890, 388] on span "Apply" at bounding box center [881, 393] width 102 height 11
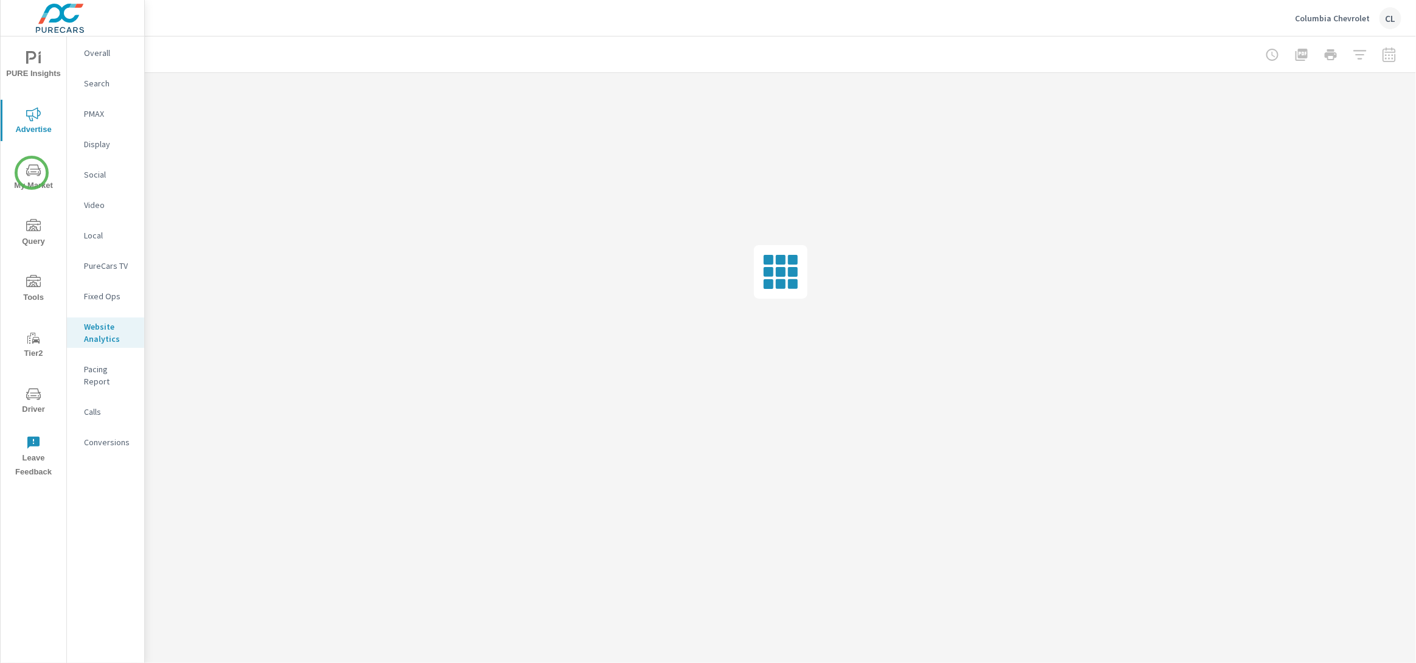
click at [30, 172] on icon "nav menu" at bounding box center [33, 170] width 15 height 15
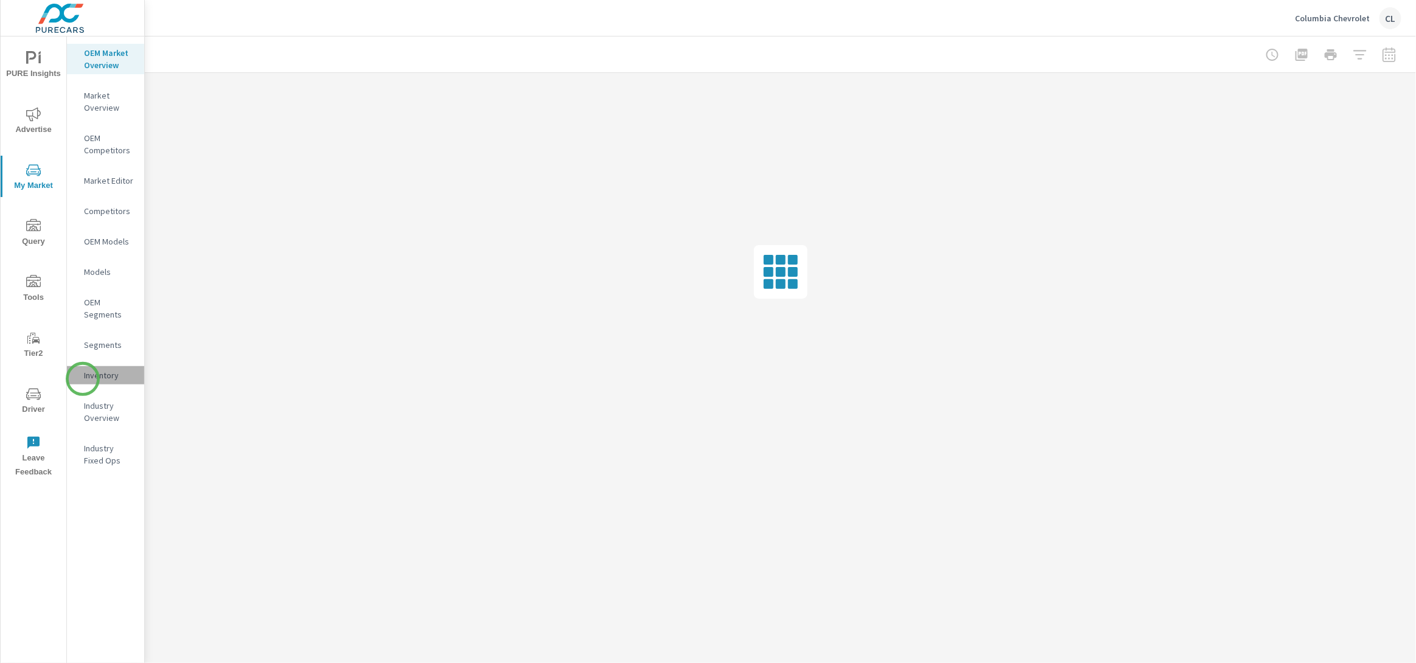
click at [83, 379] on div "Inventory" at bounding box center [105, 375] width 77 height 18
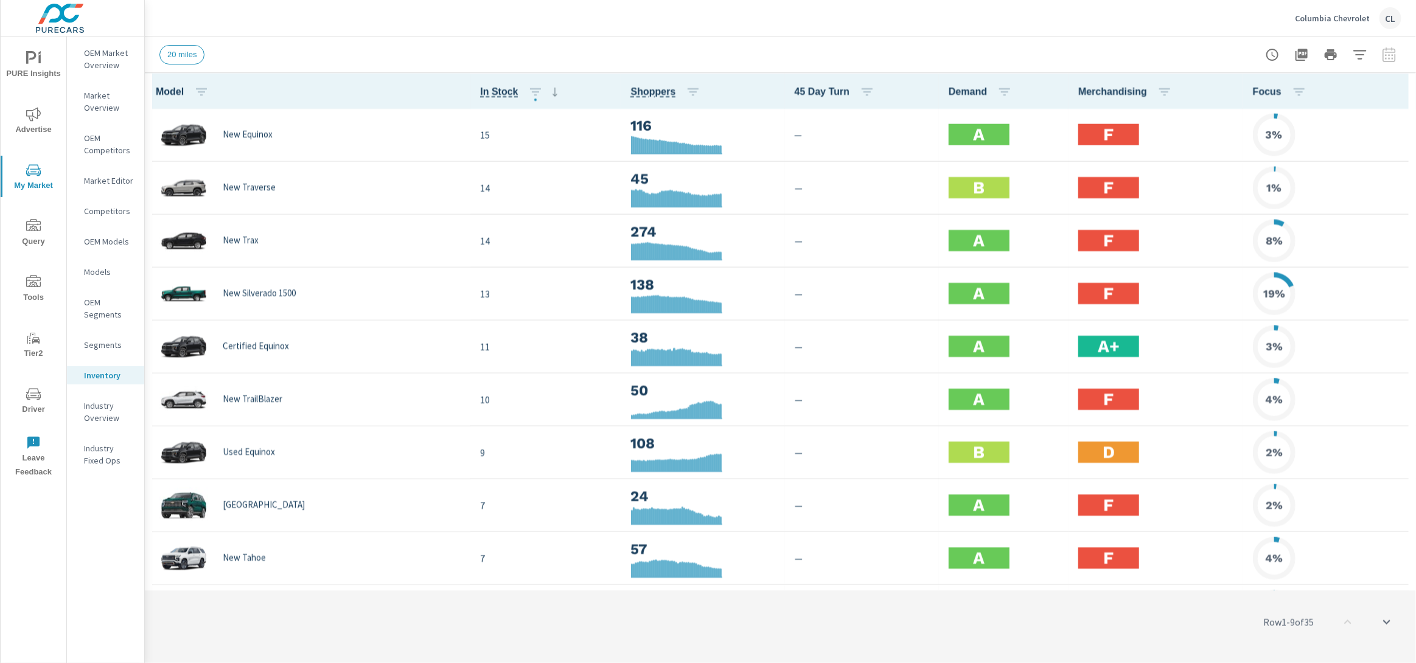
scroll to position [1, 0]
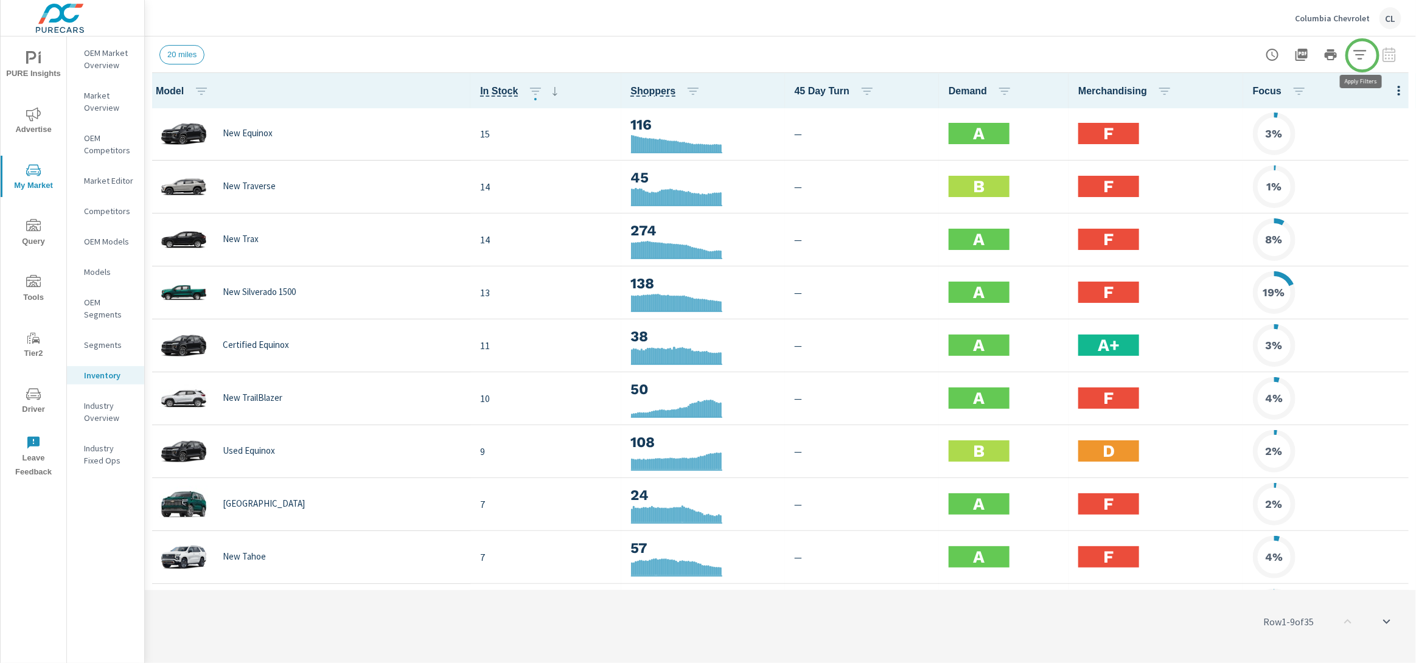
click at [1362, 55] on icon "button" at bounding box center [1360, 54] width 15 height 15
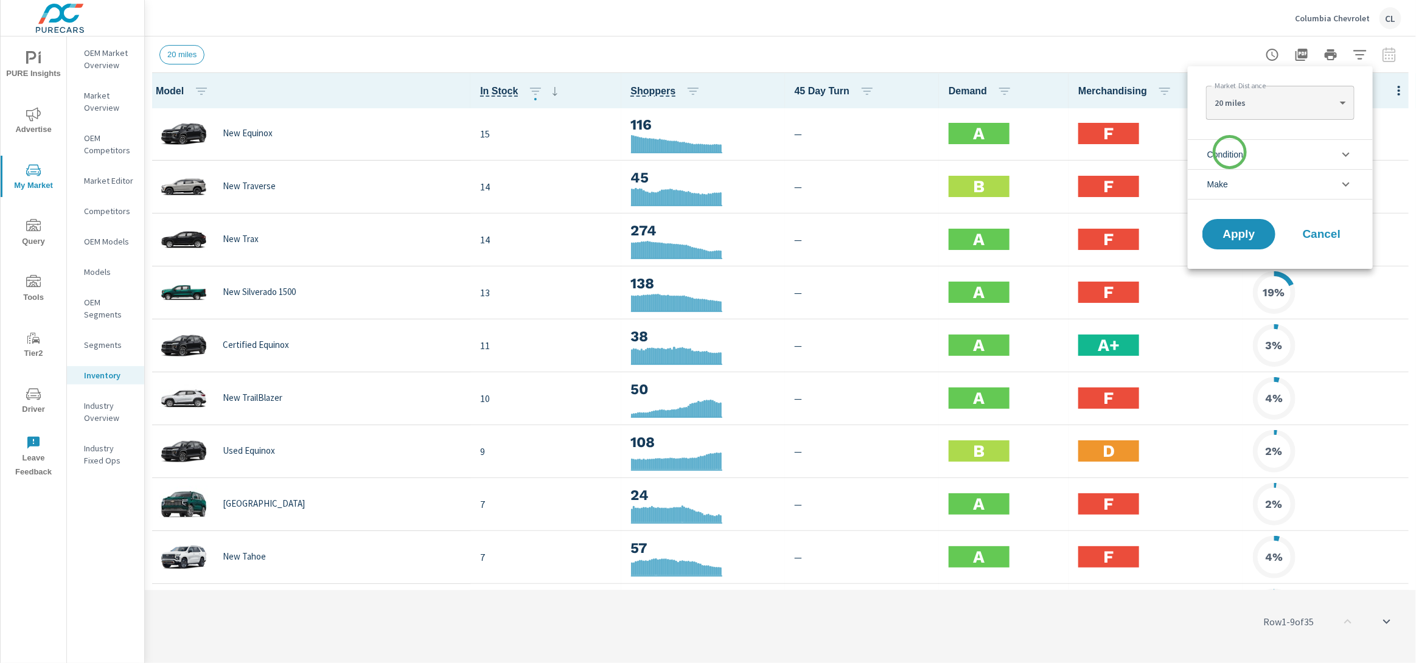
click at [1230, 152] on span "Condition" at bounding box center [1226, 154] width 36 height 29
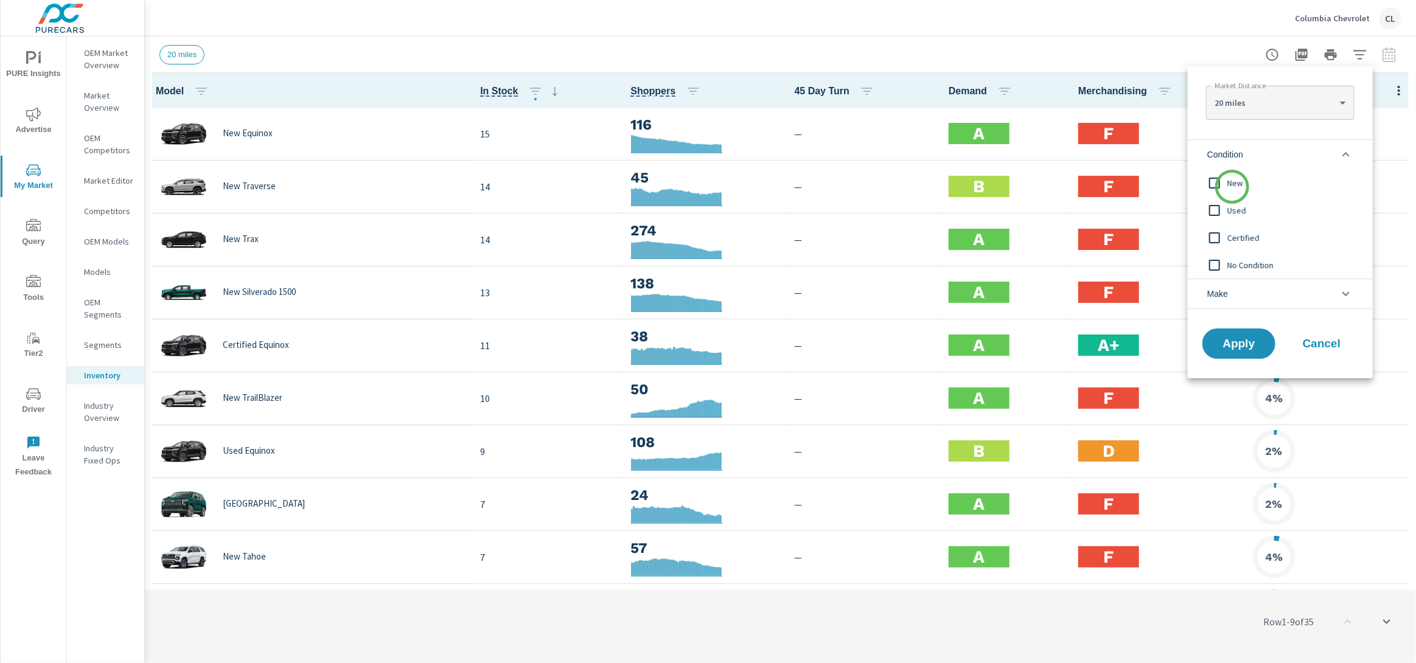
click at [1232, 187] on span "New" at bounding box center [1294, 183] width 133 height 15
click at [1245, 297] on li "Make" at bounding box center [1280, 294] width 185 height 30
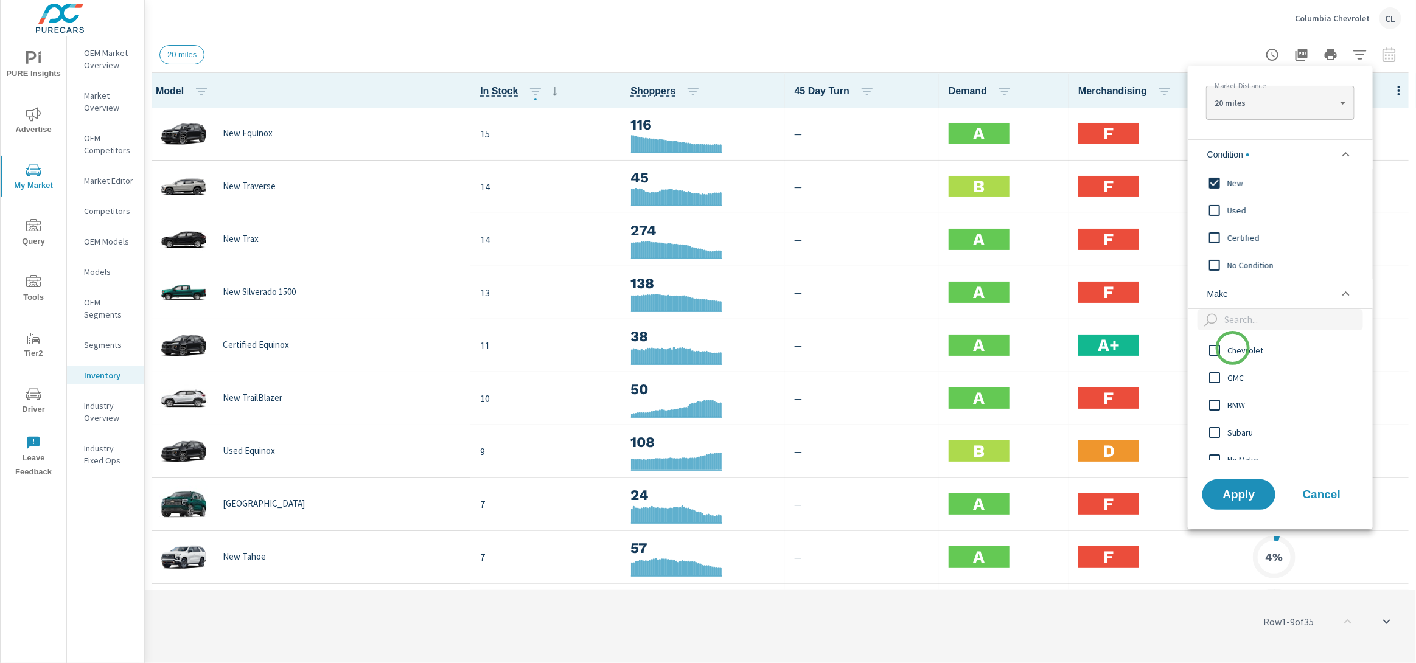
click at [1233, 349] on span "Chevrolet" at bounding box center [1294, 350] width 133 height 15
click at [1254, 495] on span "Apply" at bounding box center [1239, 495] width 50 height 12
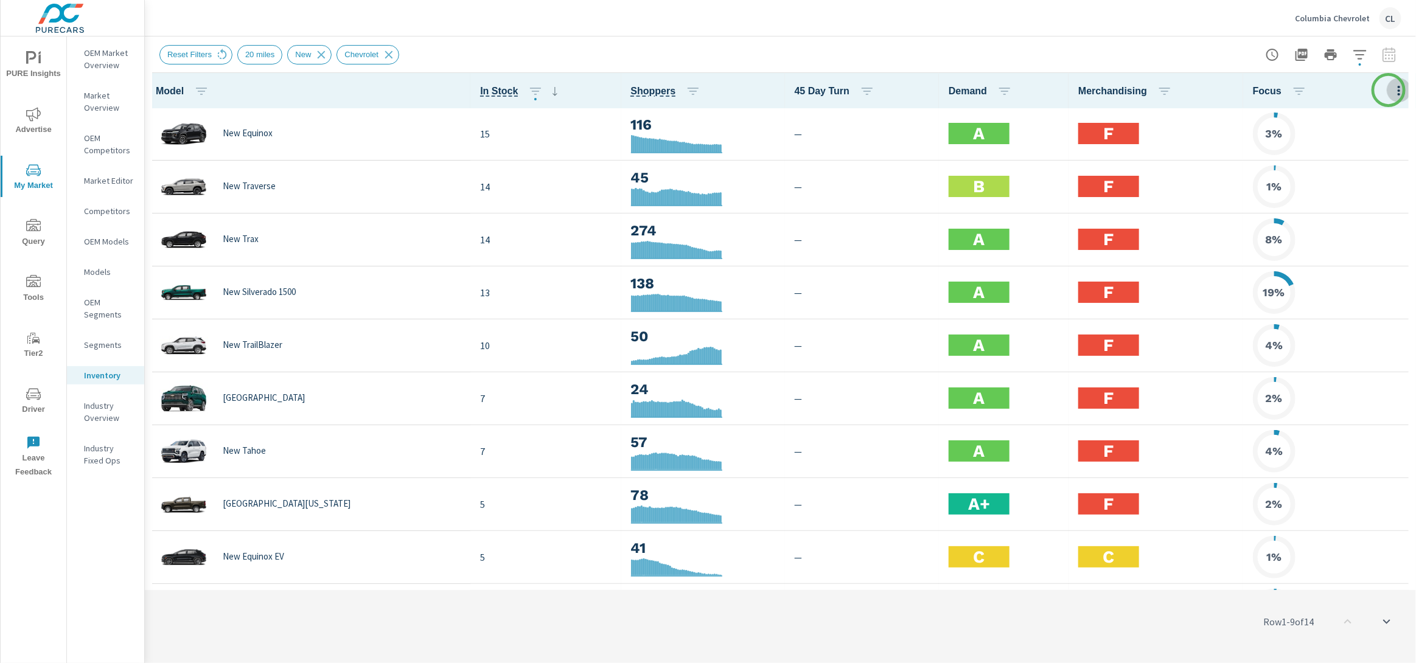
click at [1398, 90] on icon "button" at bounding box center [1399, 91] width 2 height 10
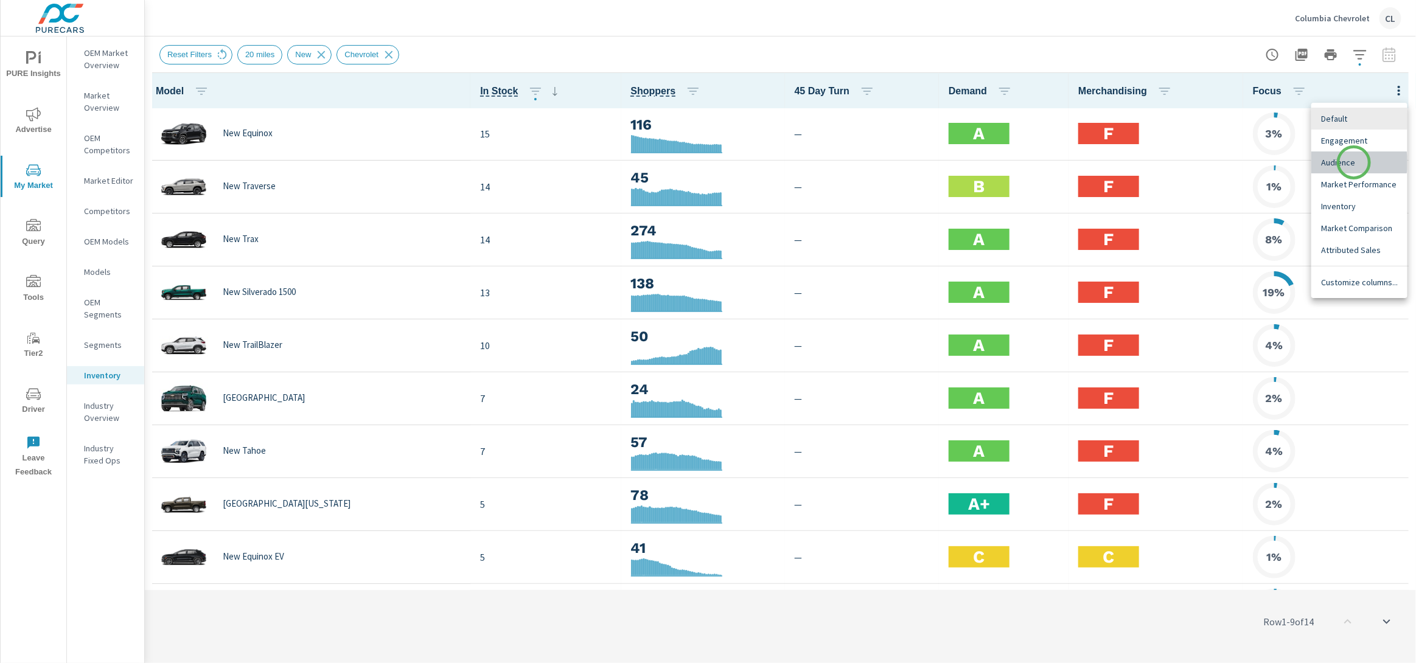
click at [1354, 163] on span "Audience" at bounding box center [1359, 162] width 77 height 12
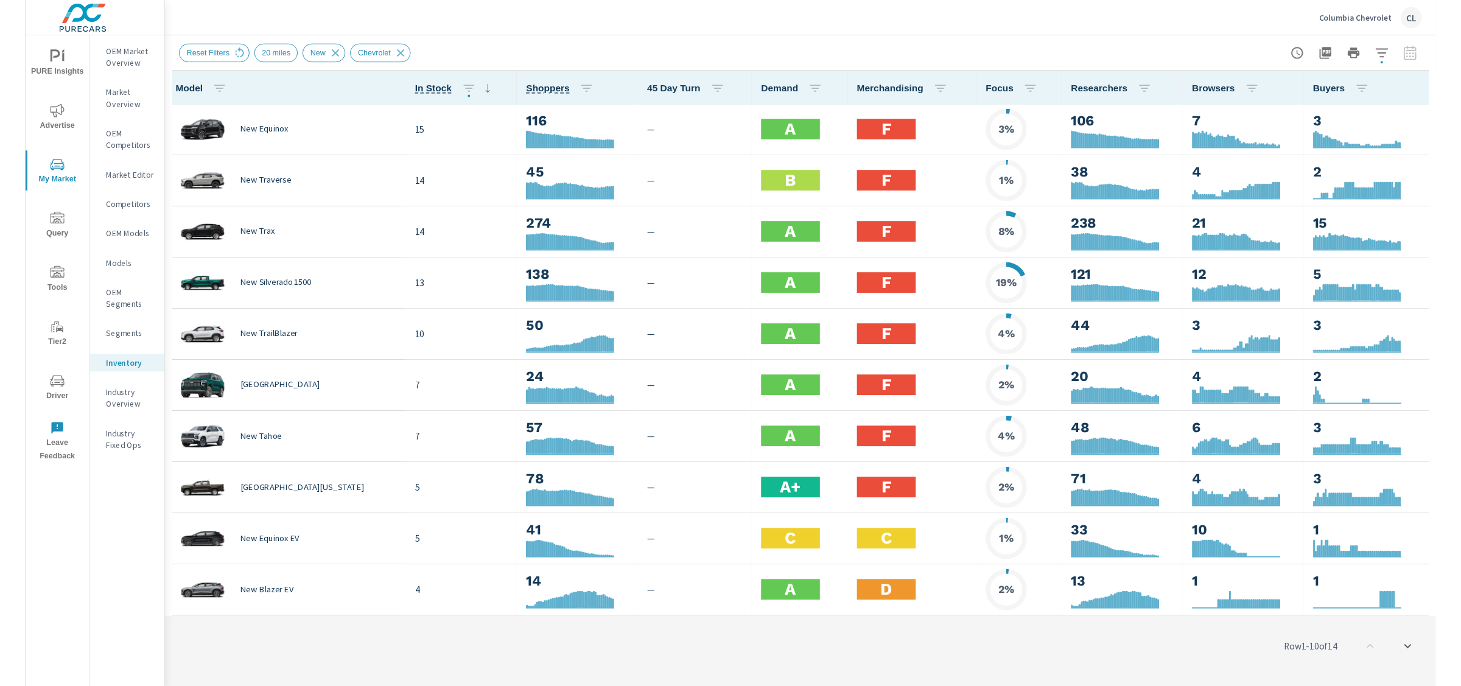
scroll to position [1, 0]
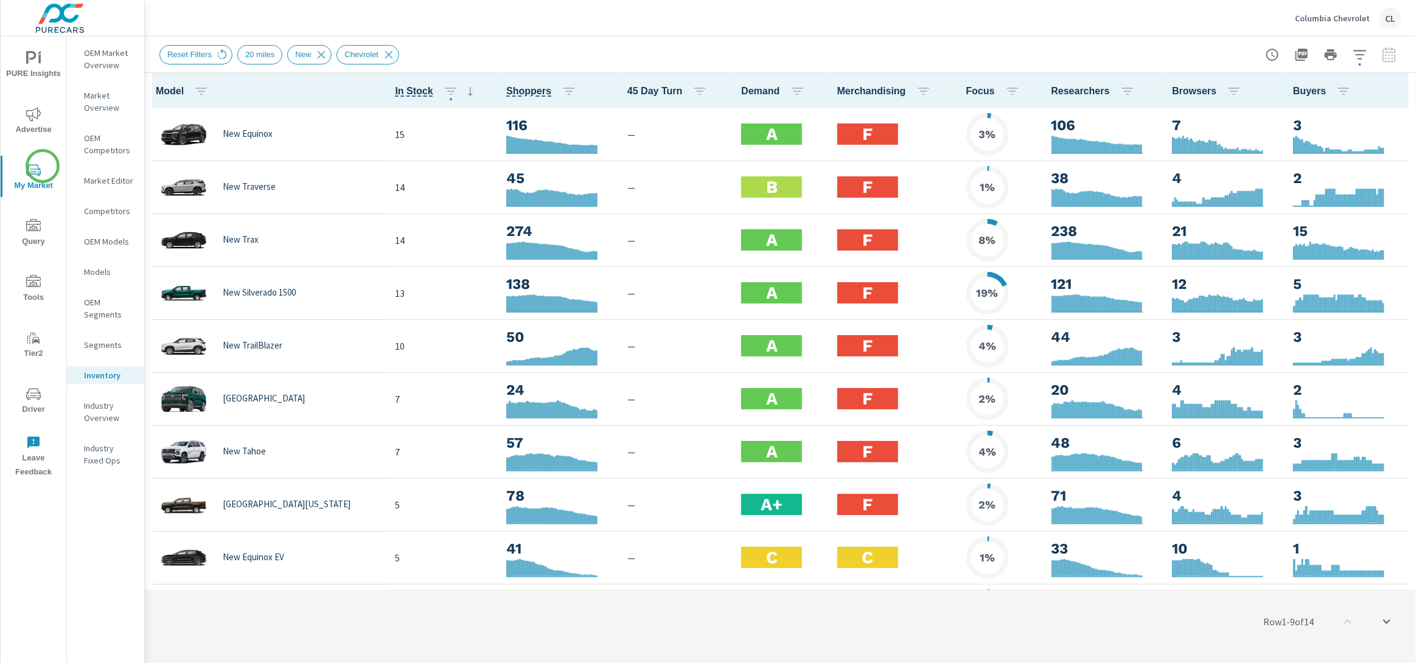
scroll to position [1, 0]
click at [99, 58] on p "OEM Market Overview" at bounding box center [109, 59] width 51 height 24
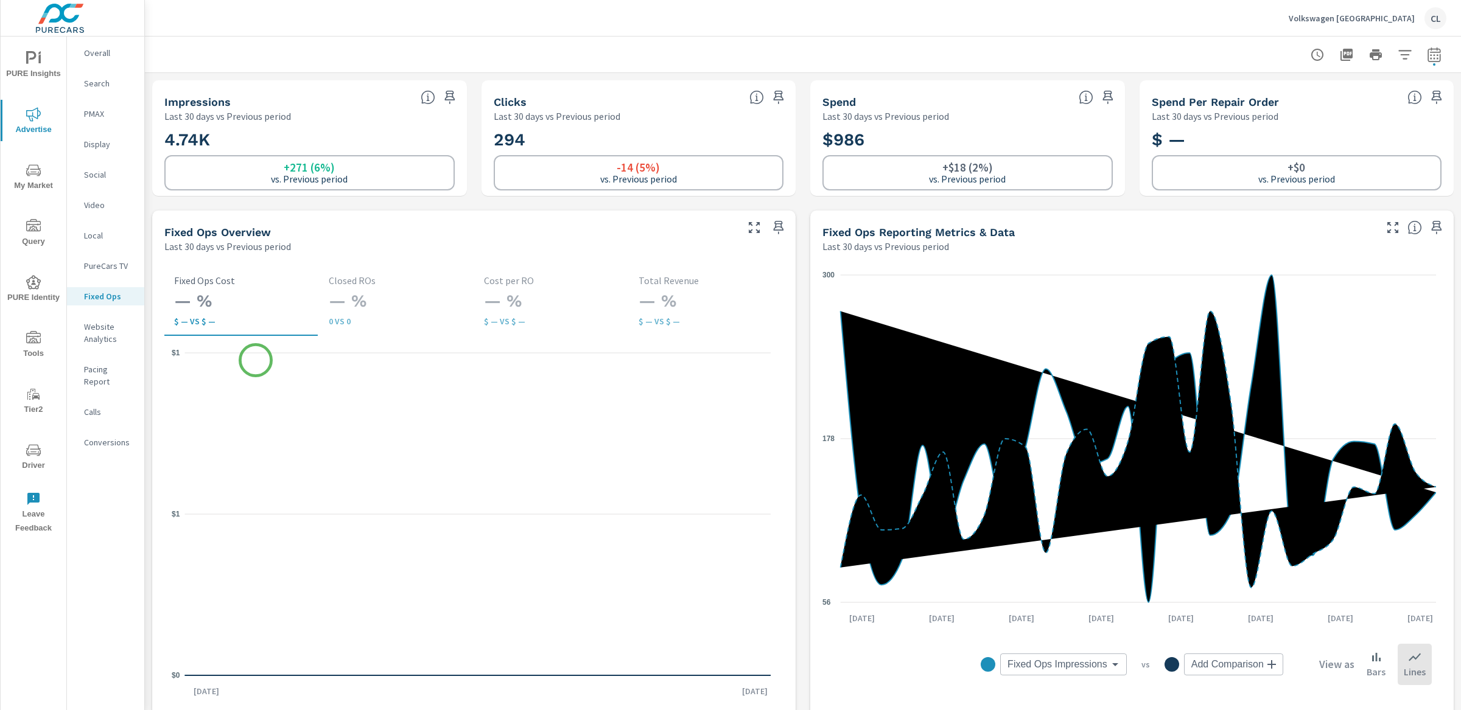
scroll to position [534, 0]
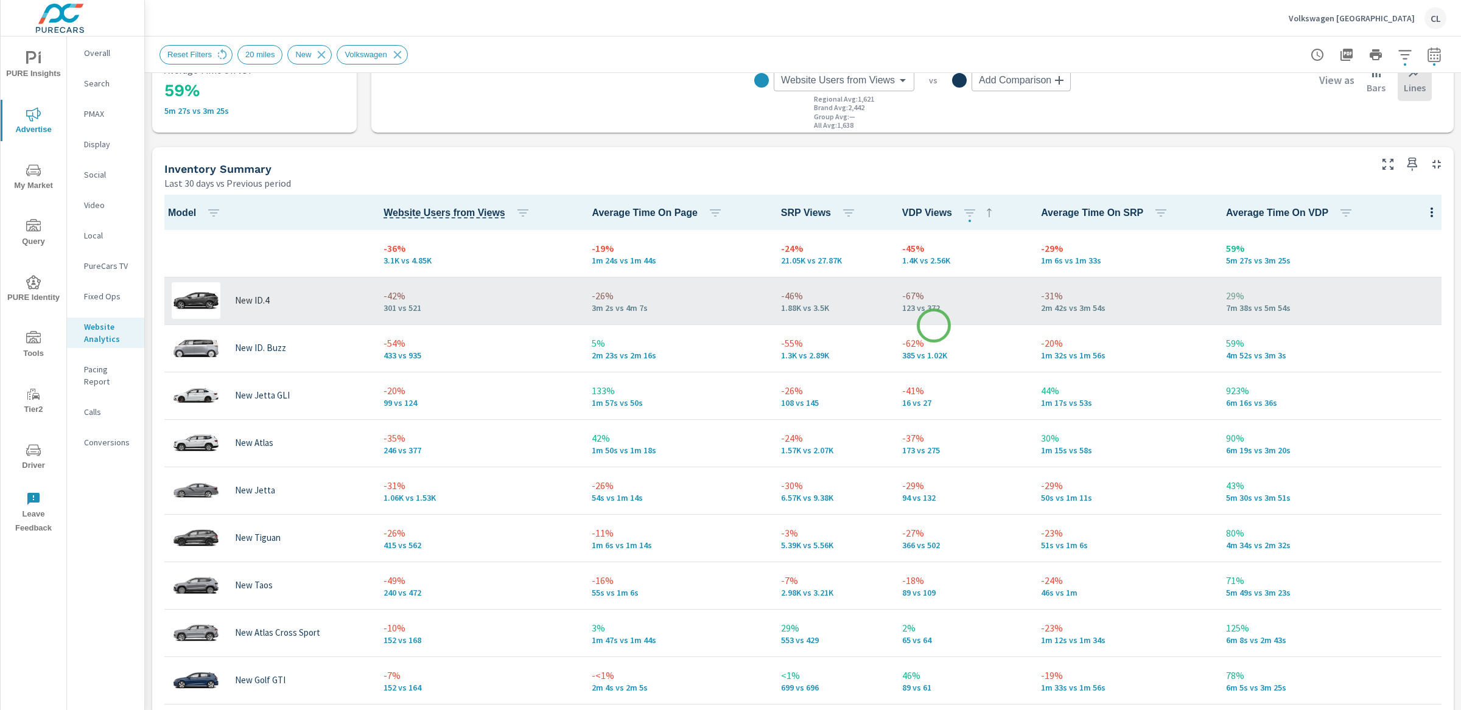
scroll to position [455, 0]
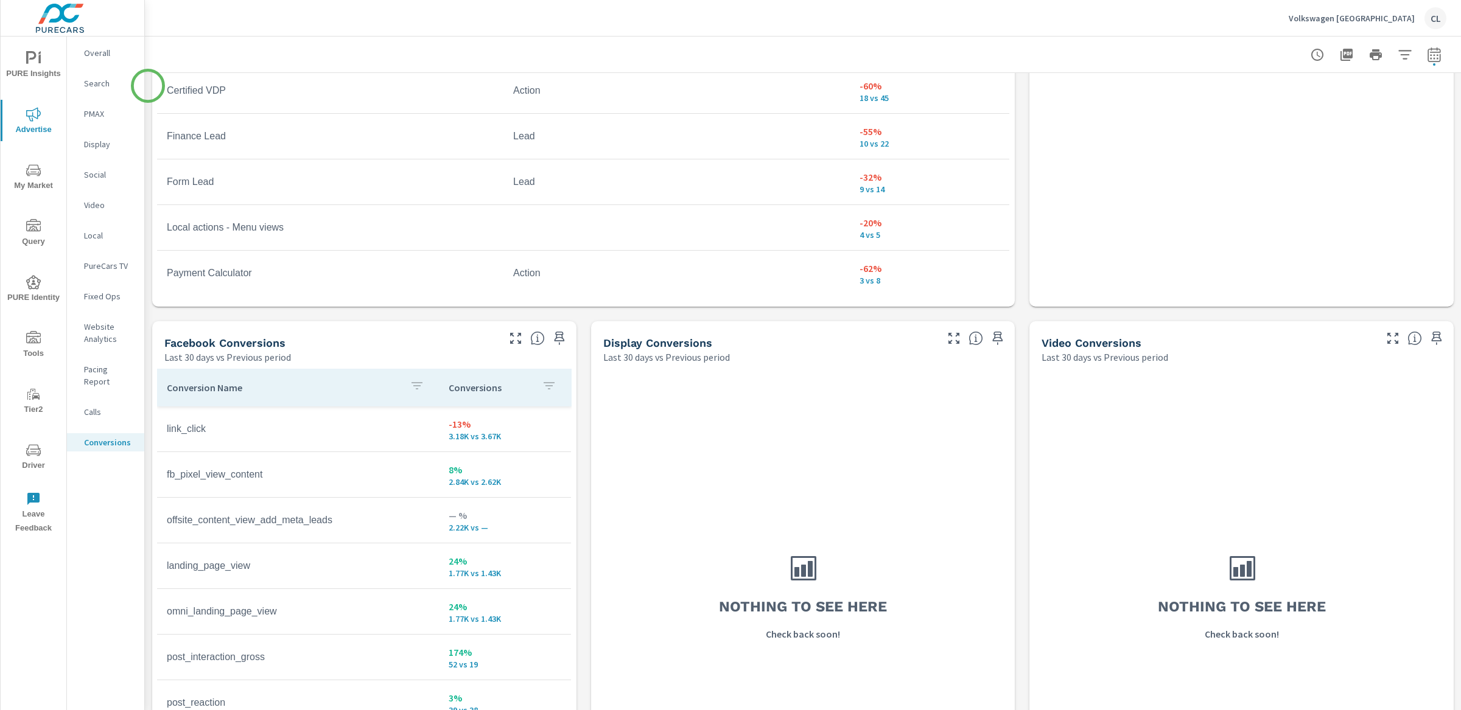
scroll to position [956, 0]
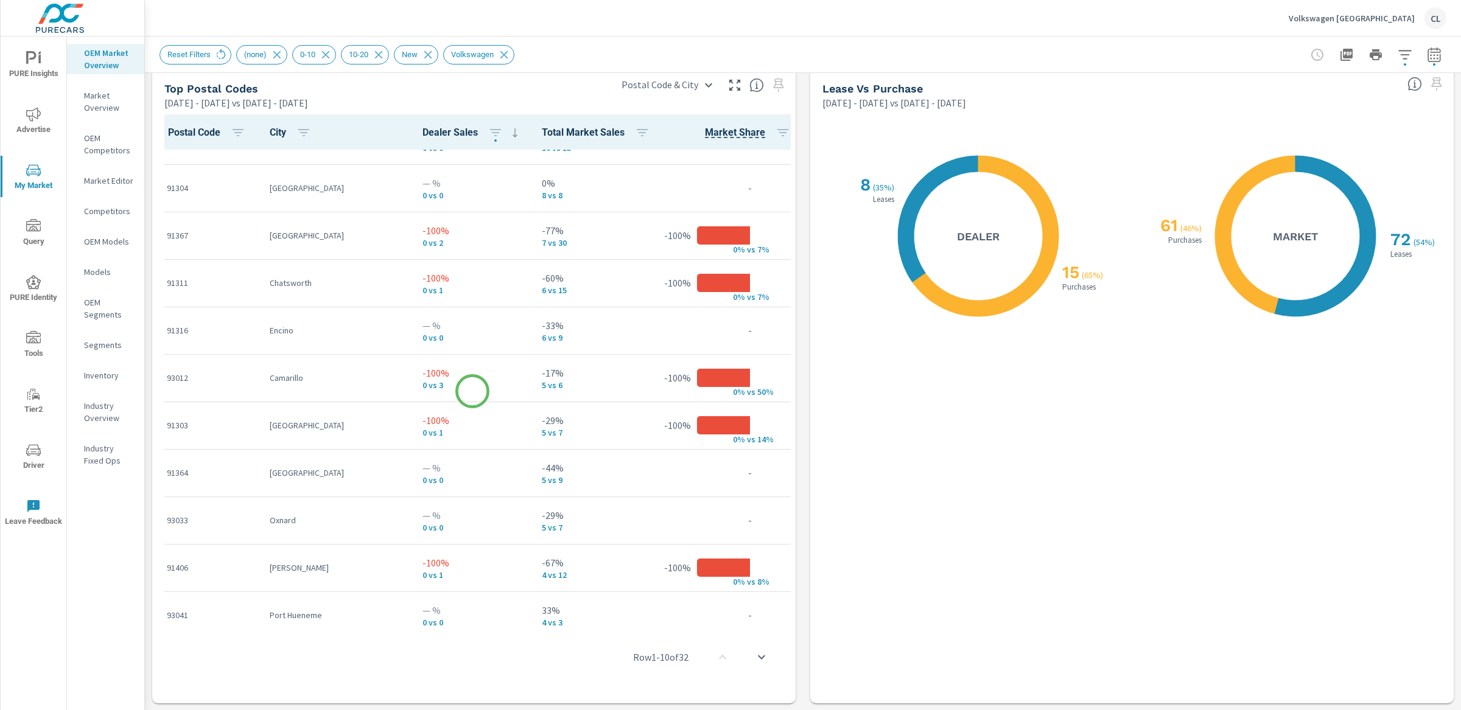
scroll to position [624, 0]
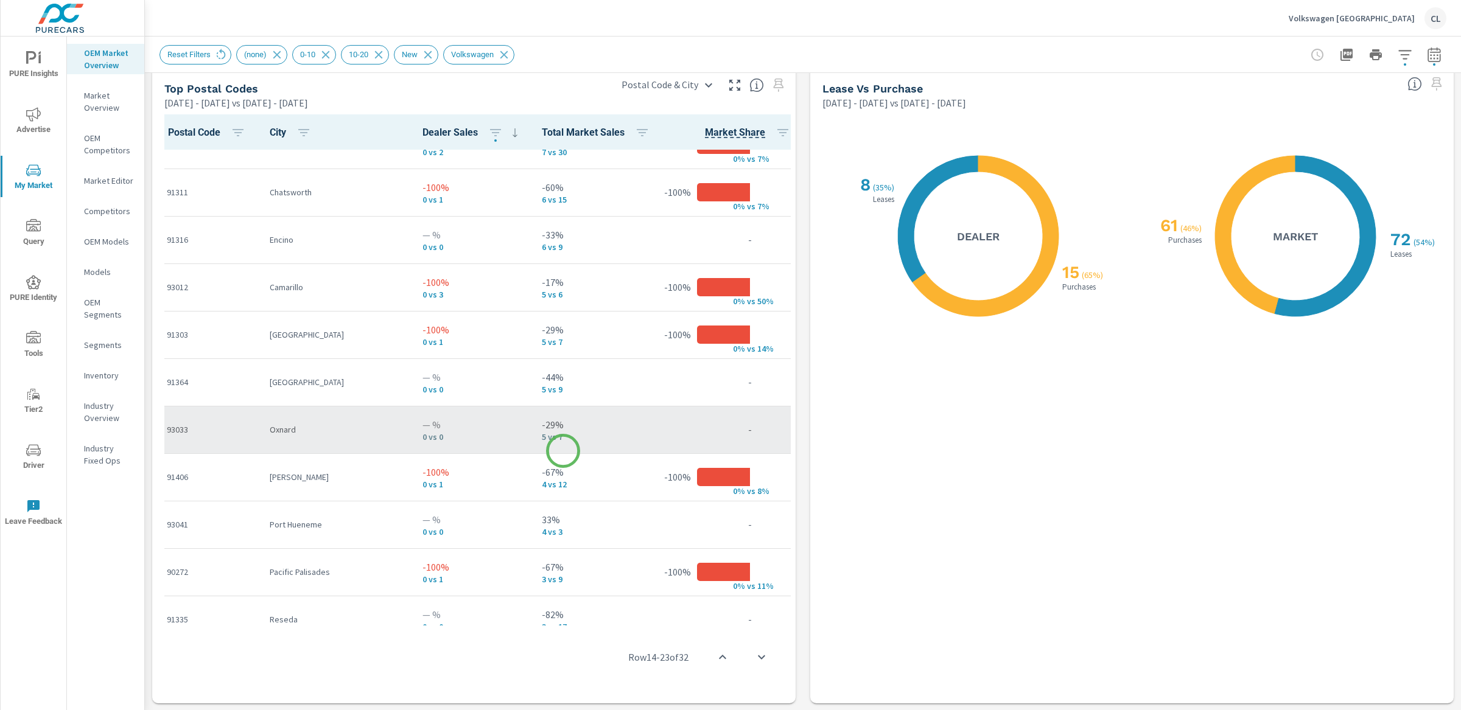
scroll to position [661, 0]
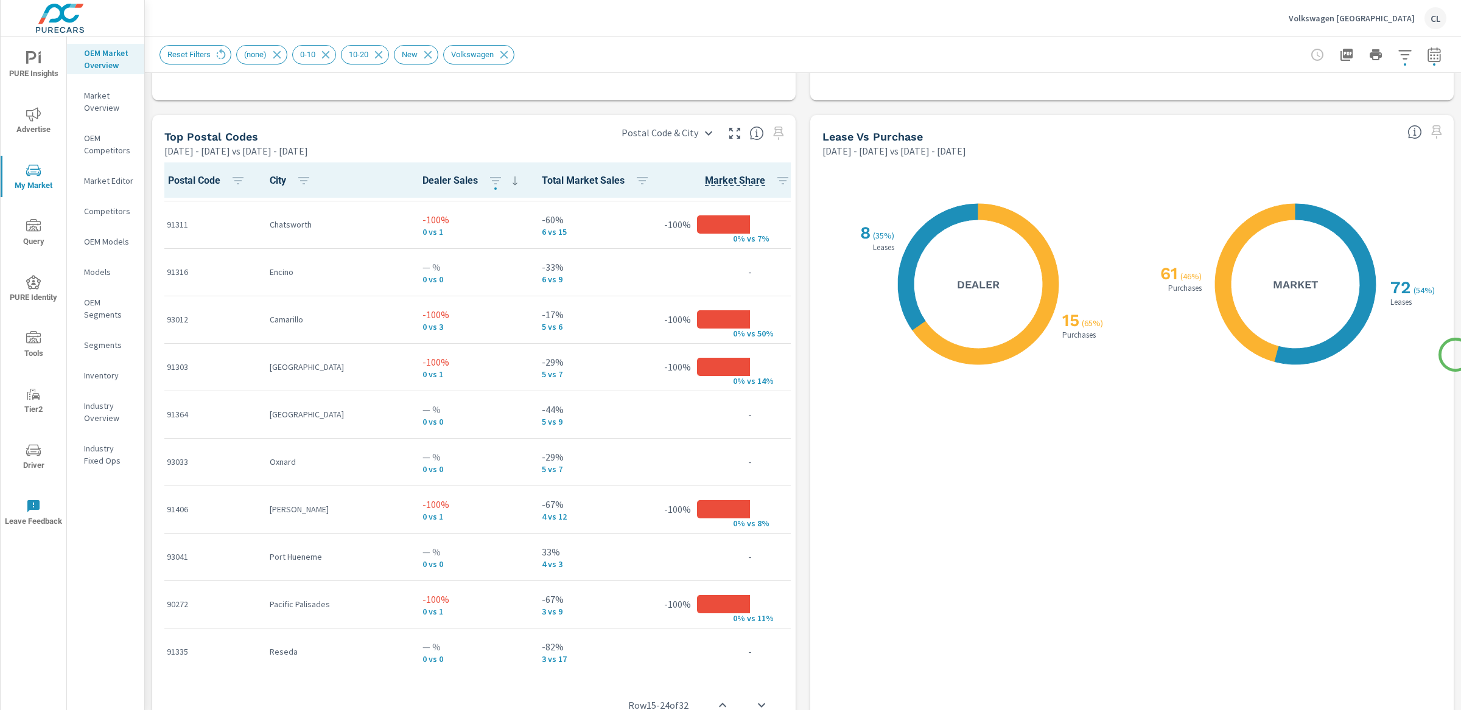
scroll to position [1408, 0]
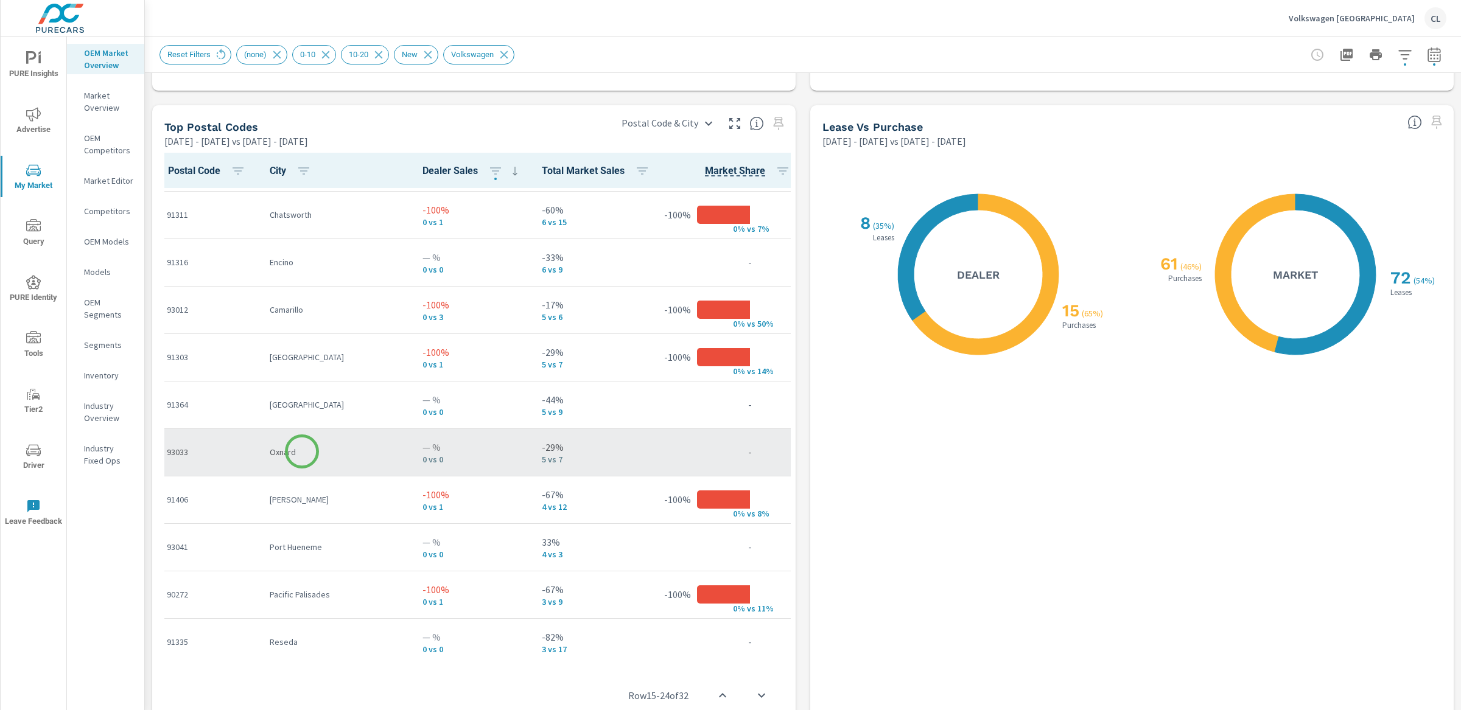
click at [302, 452] on p "Oxnard" at bounding box center [336, 452] width 133 height 12
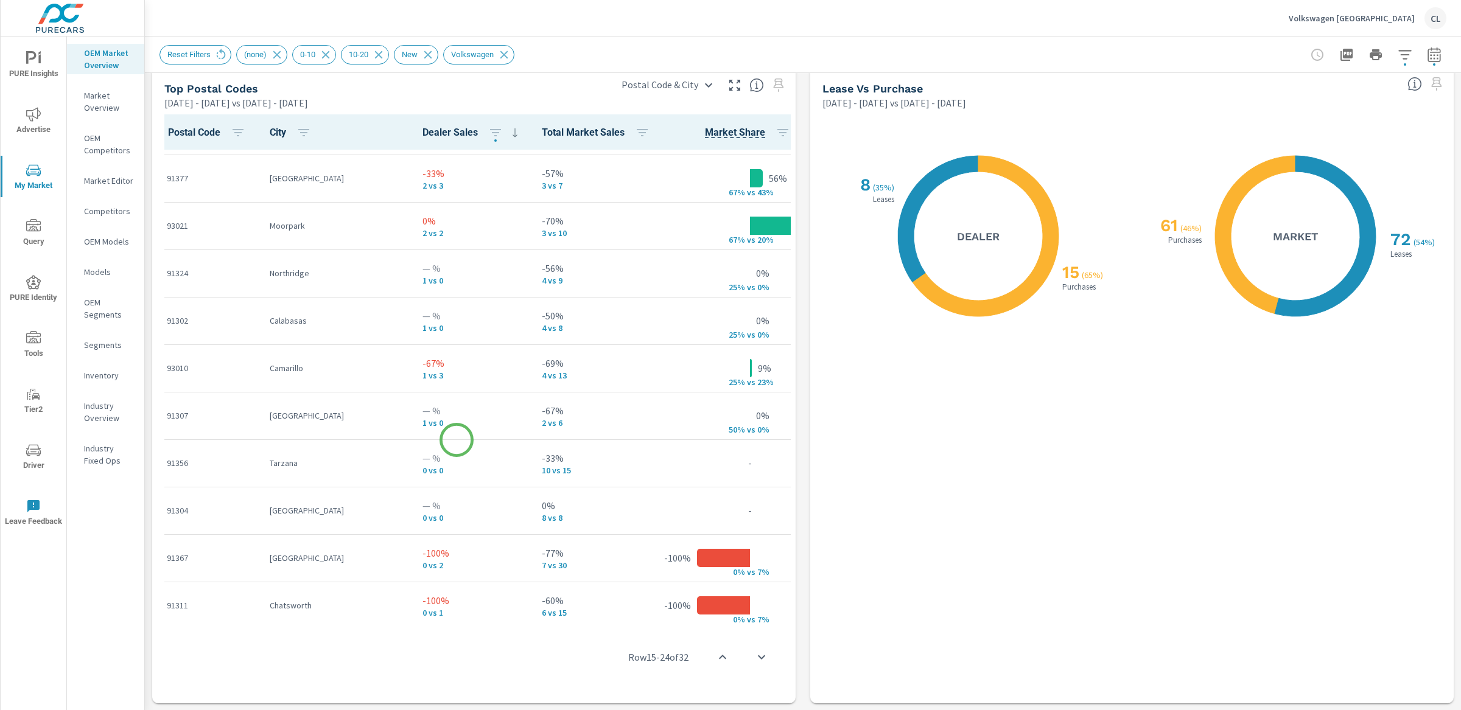
scroll to position [231, 0]
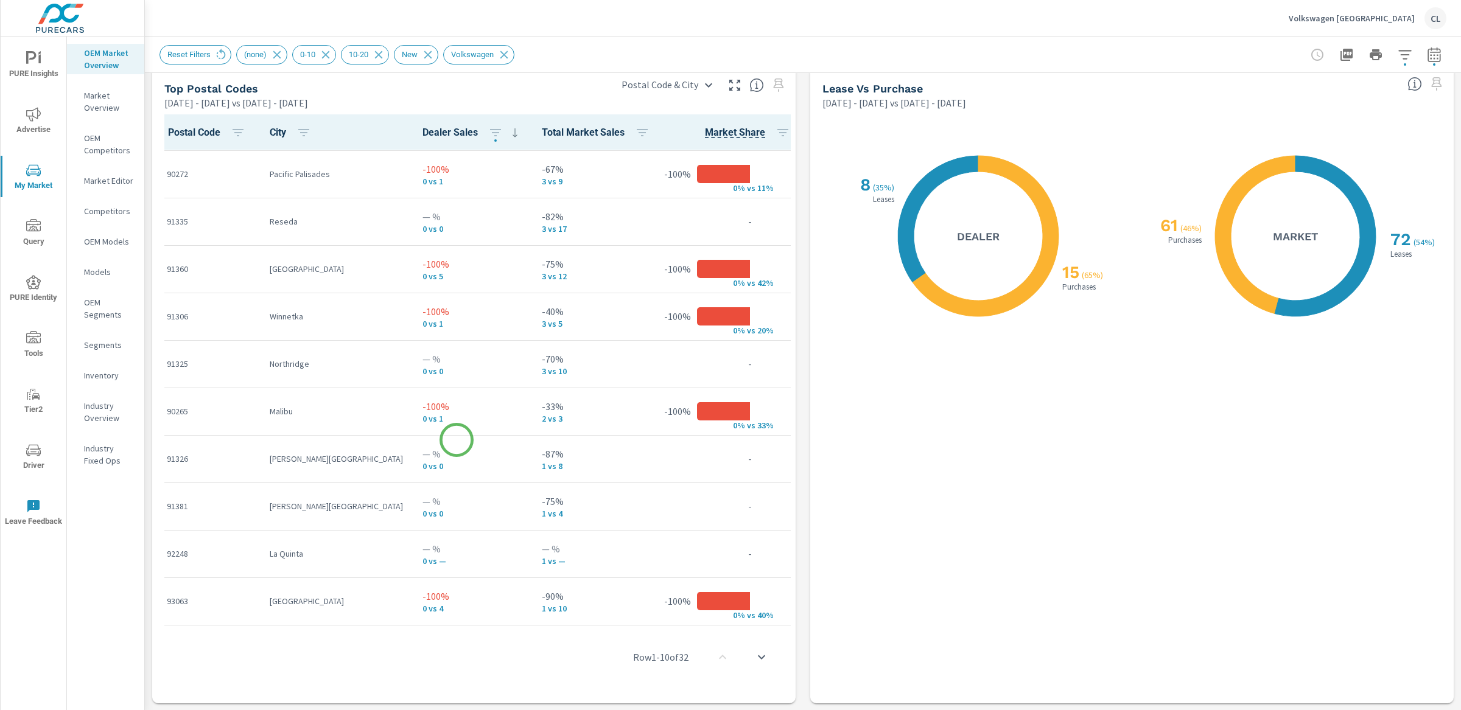
scroll to position [1058, 0]
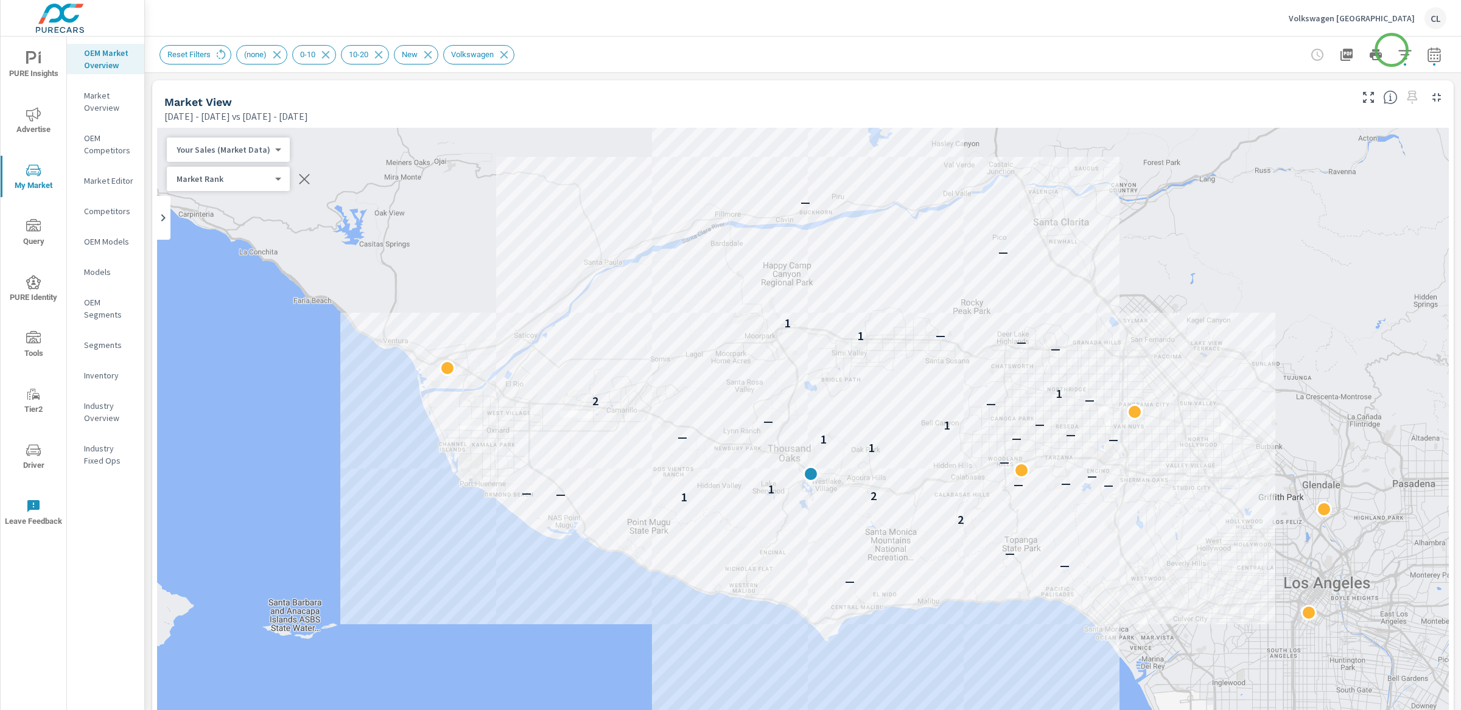
click at [1397, 53] on icon "button" at bounding box center [1404, 54] width 15 height 15
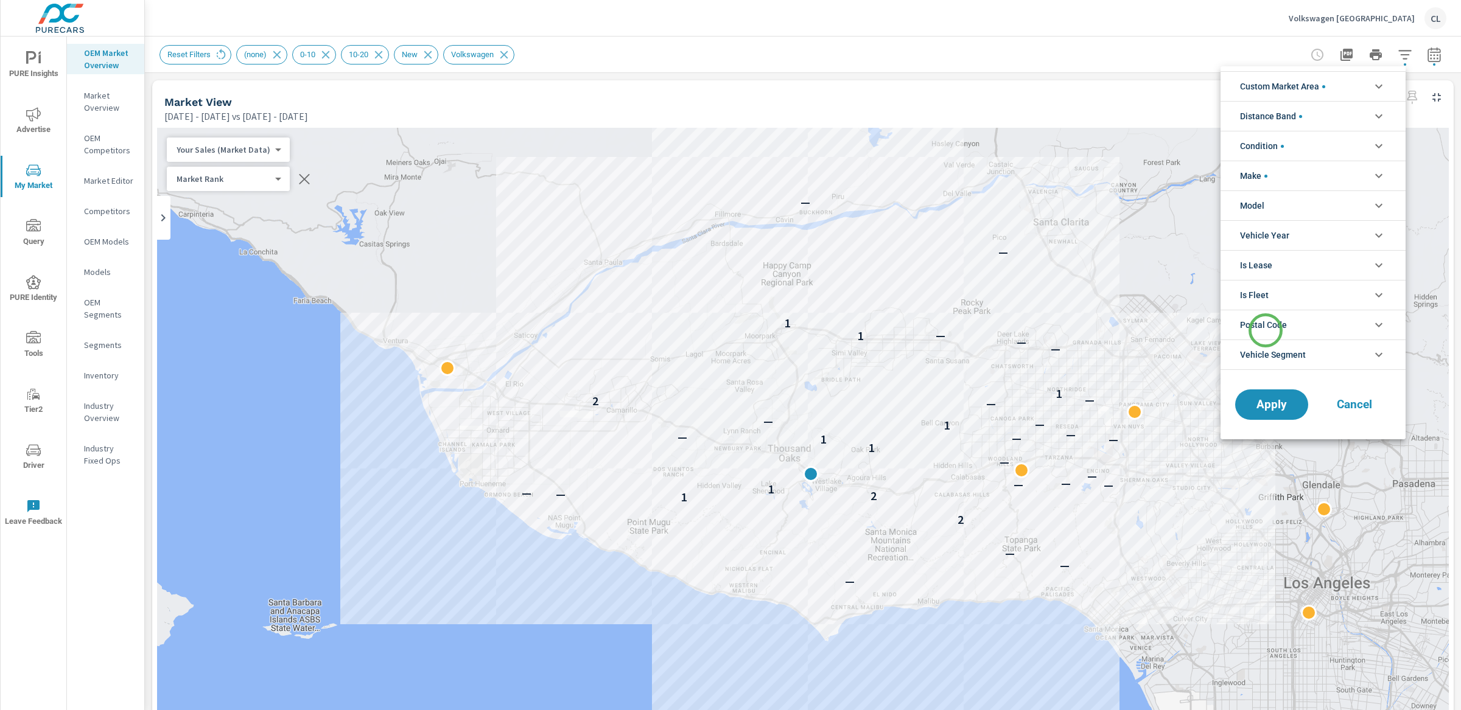
click at [1265, 330] on span "Postal Code" at bounding box center [1263, 324] width 47 height 29
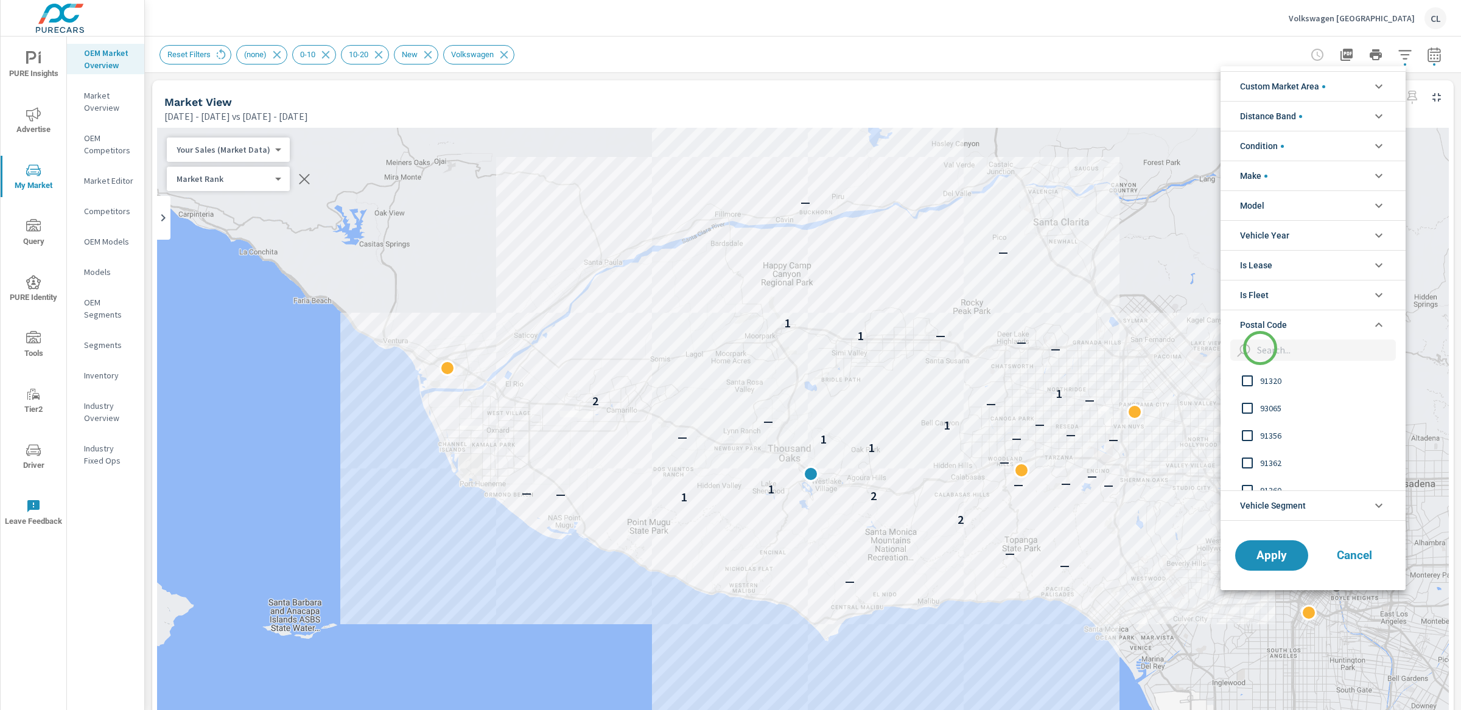
click at [1260, 349] on input "filter options" at bounding box center [1324, 350] width 144 height 21
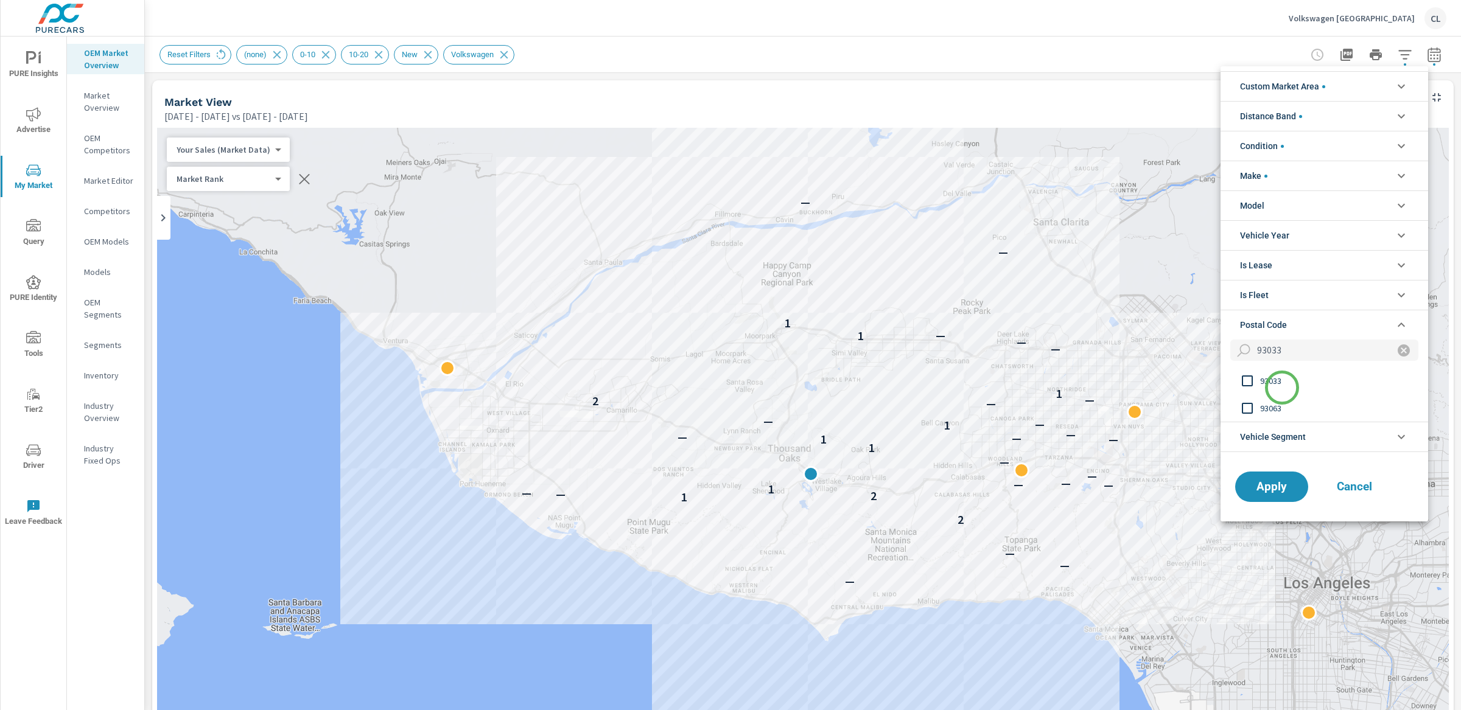
type input "93033"
click at [1274, 385] on span "93033" at bounding box center [1326, 381] width 133 height 15
click at [1271, 491] on span "Apply" at bounding box center [1271, 487] width 50 height 12
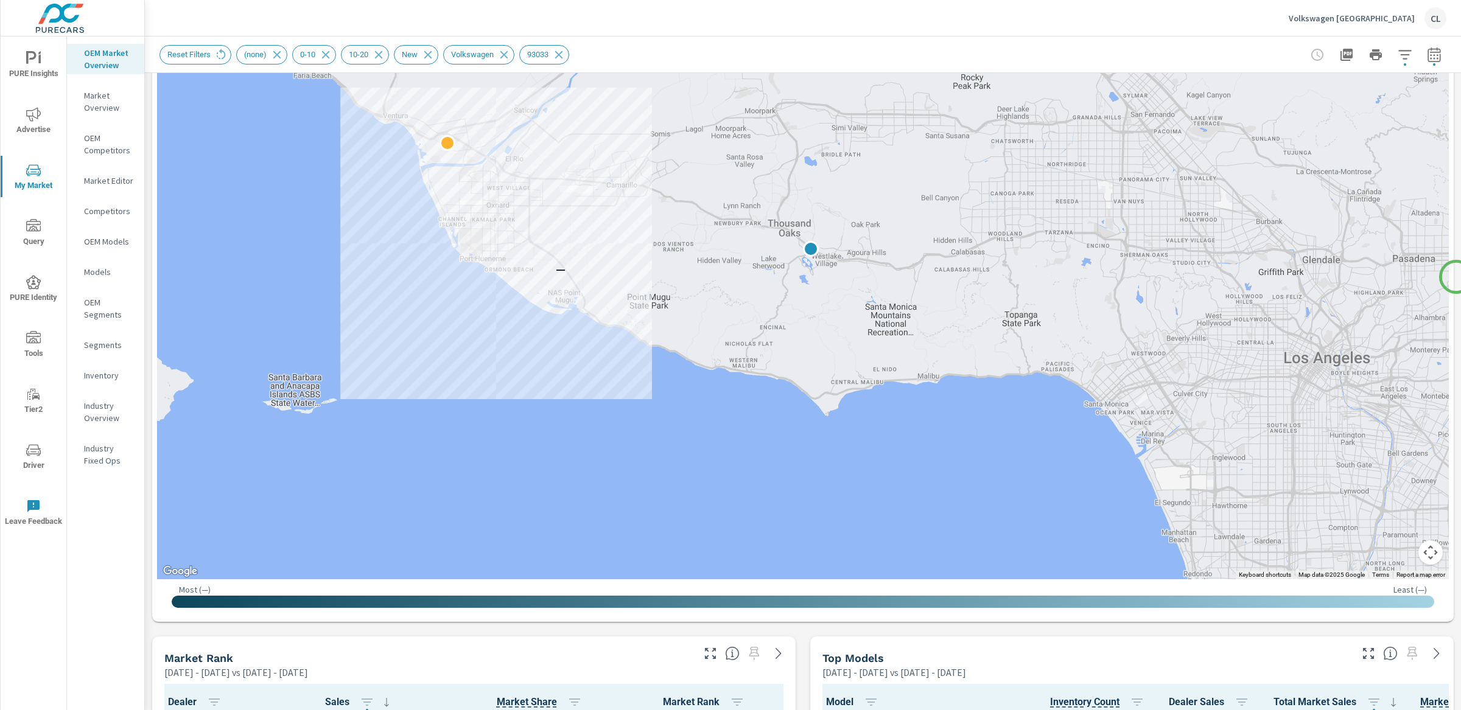
scroll to position [165, 0]
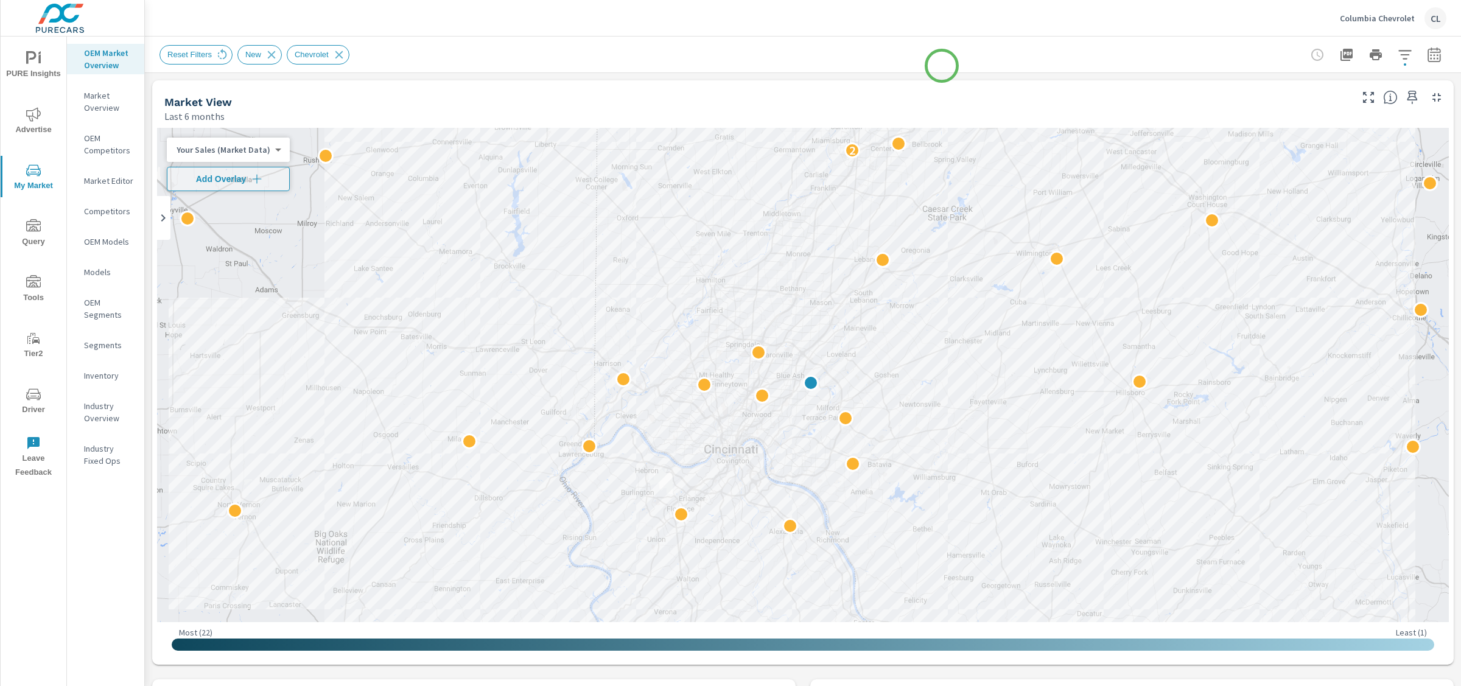
scroll to position [1, 0]
click at [228, 150] on body "PURE Insights Advertise My Market Query Tools Tier2 Driver Leave Feedback OEM M…" at bounding box center [730, 343] width 1461 height 686
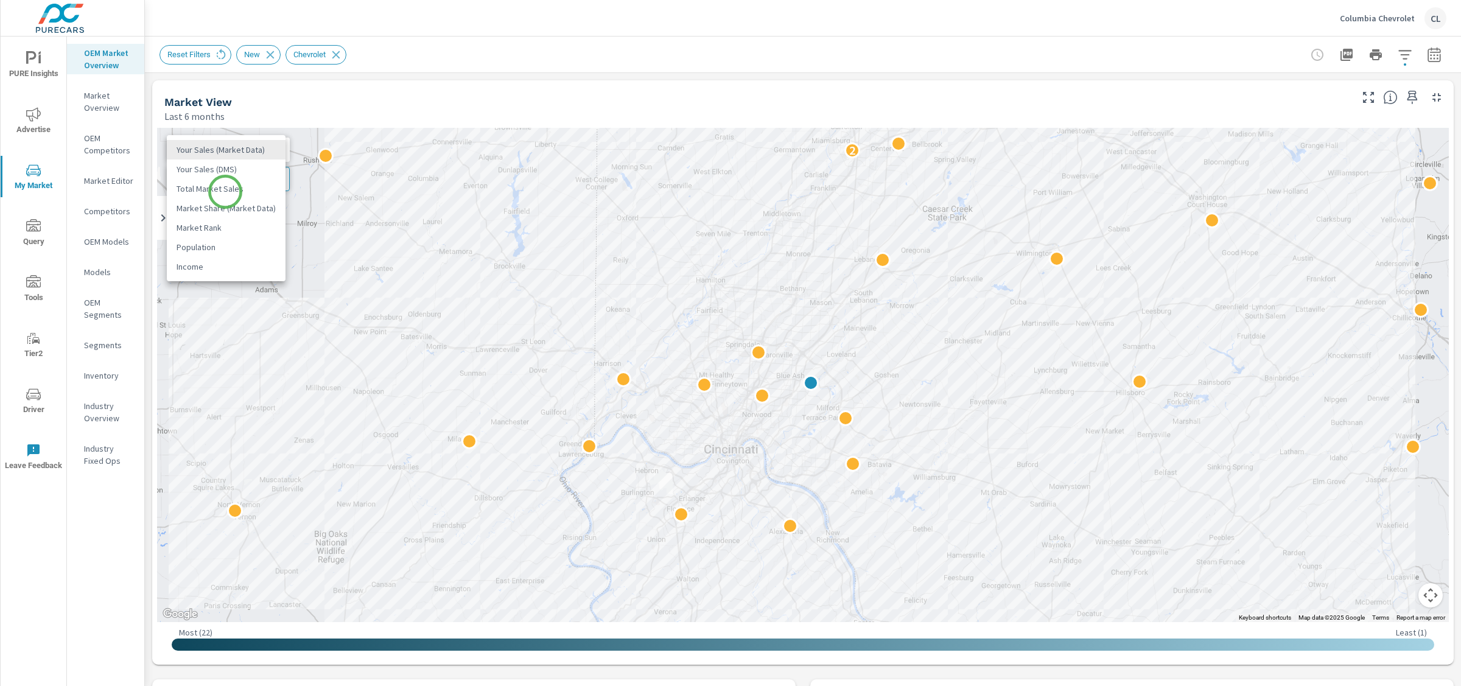
click at [225, 189] on li "Total Market Sales" at bounding box center [226, 188] width 119 height 19
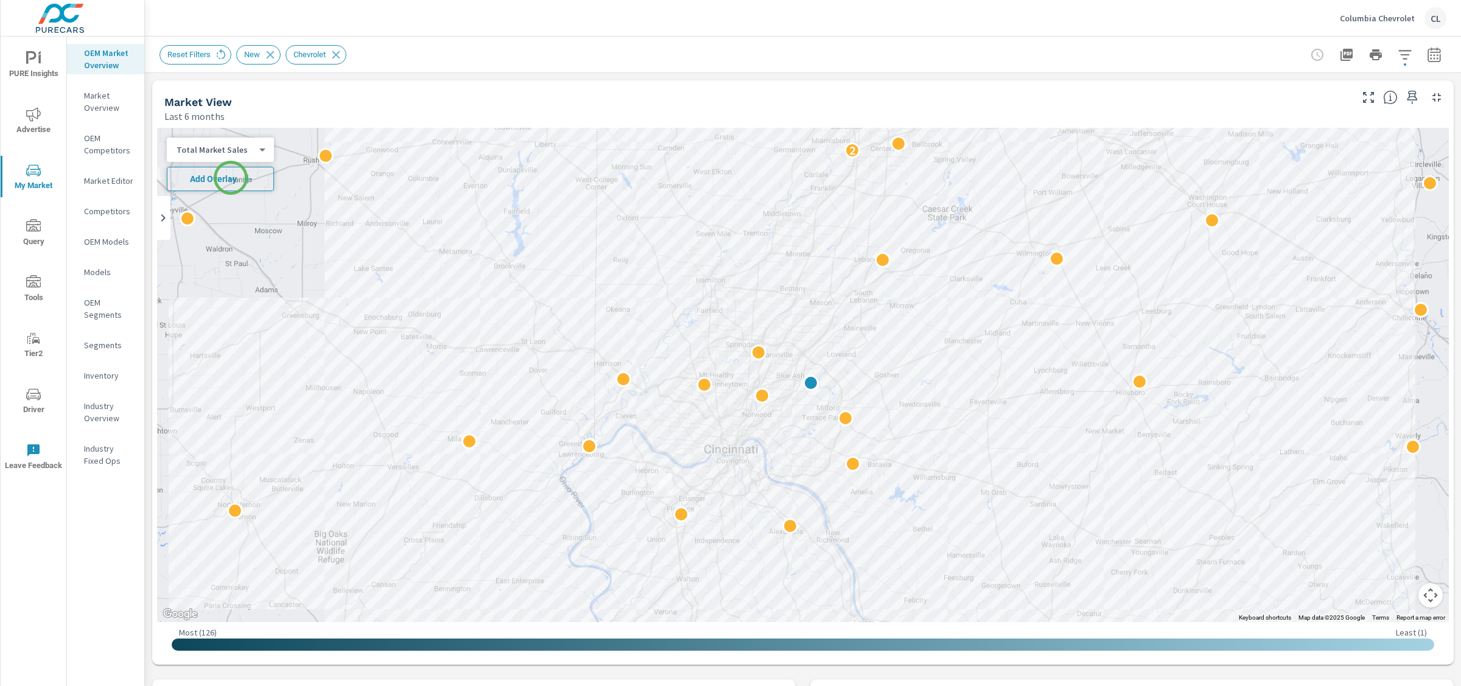
click at [231, 177] on span "Add Overlay" at bounding box center [220, 179] width 96 height 12
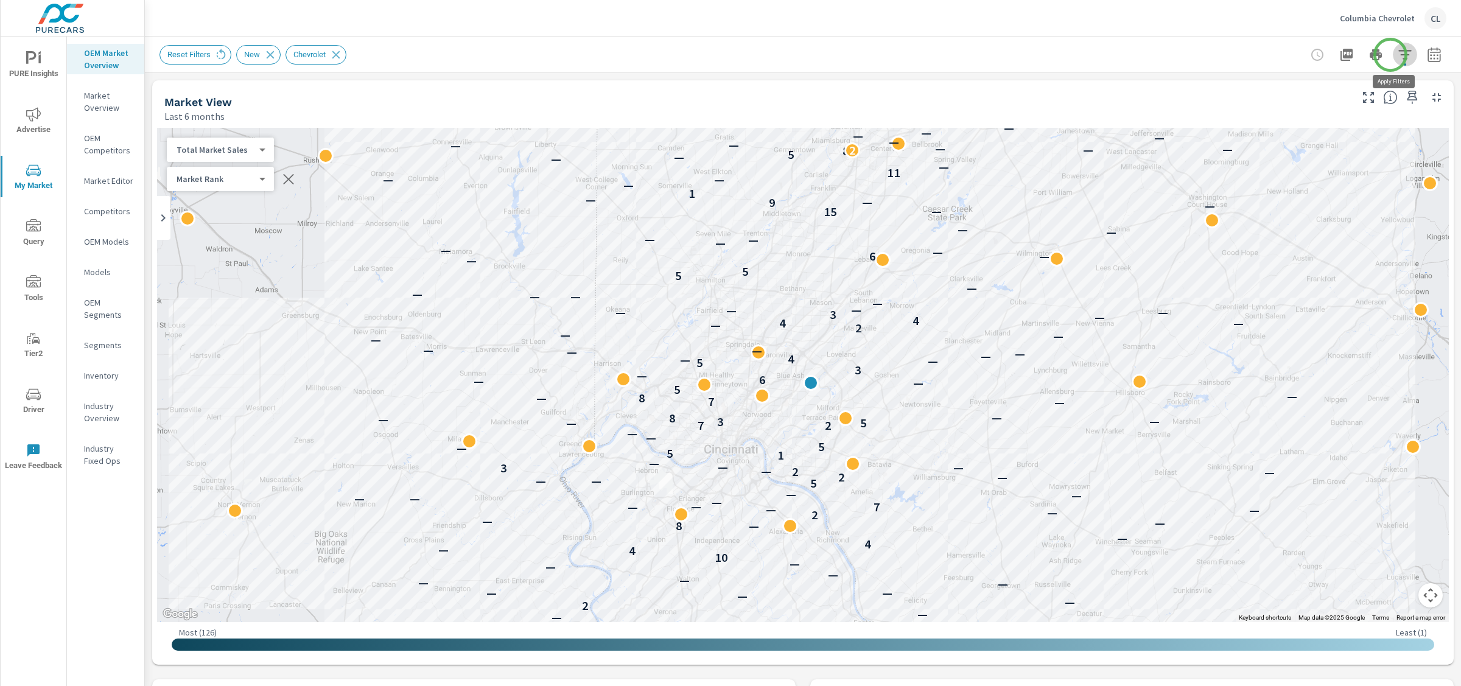
click at [1397, 55] on icon "button" at bounding box center [1404, 54] width 15 height 15
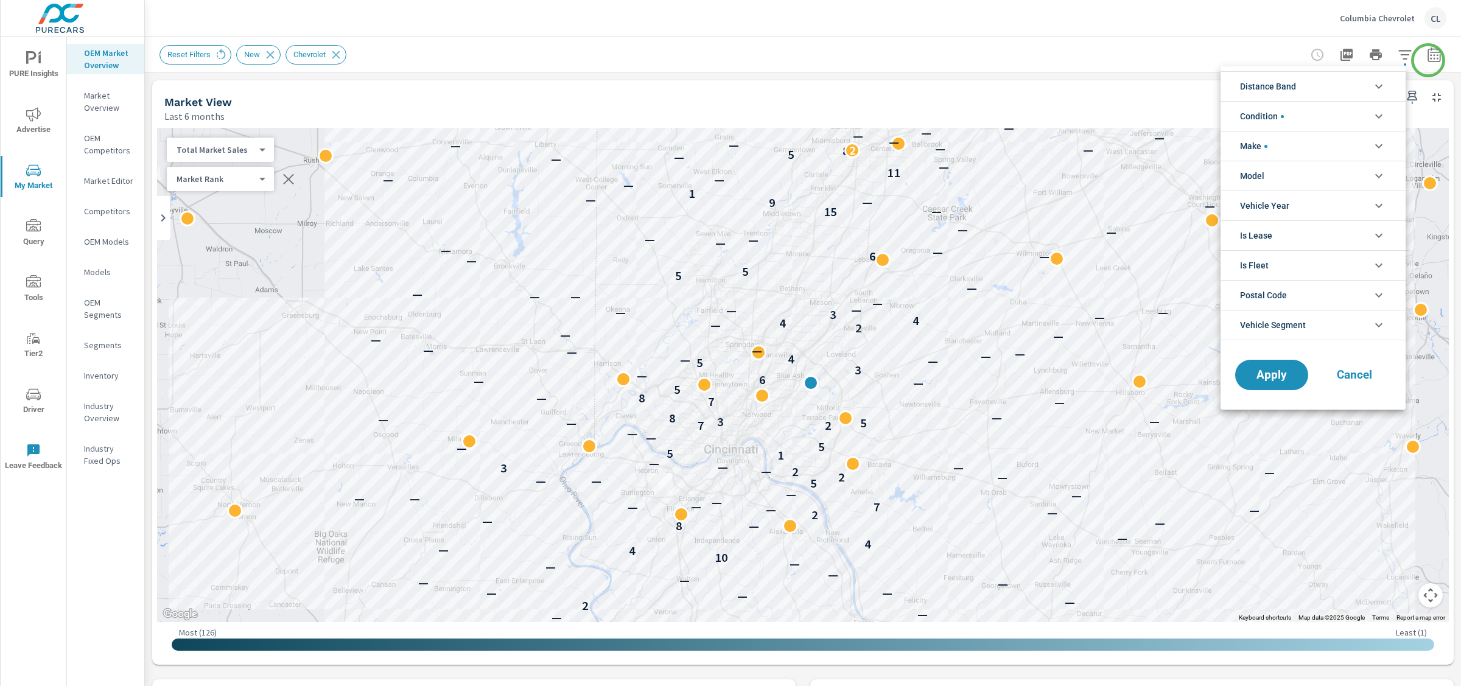
click at [1427, 60] on div at bounding box center [730, 343] width 1461 height 686
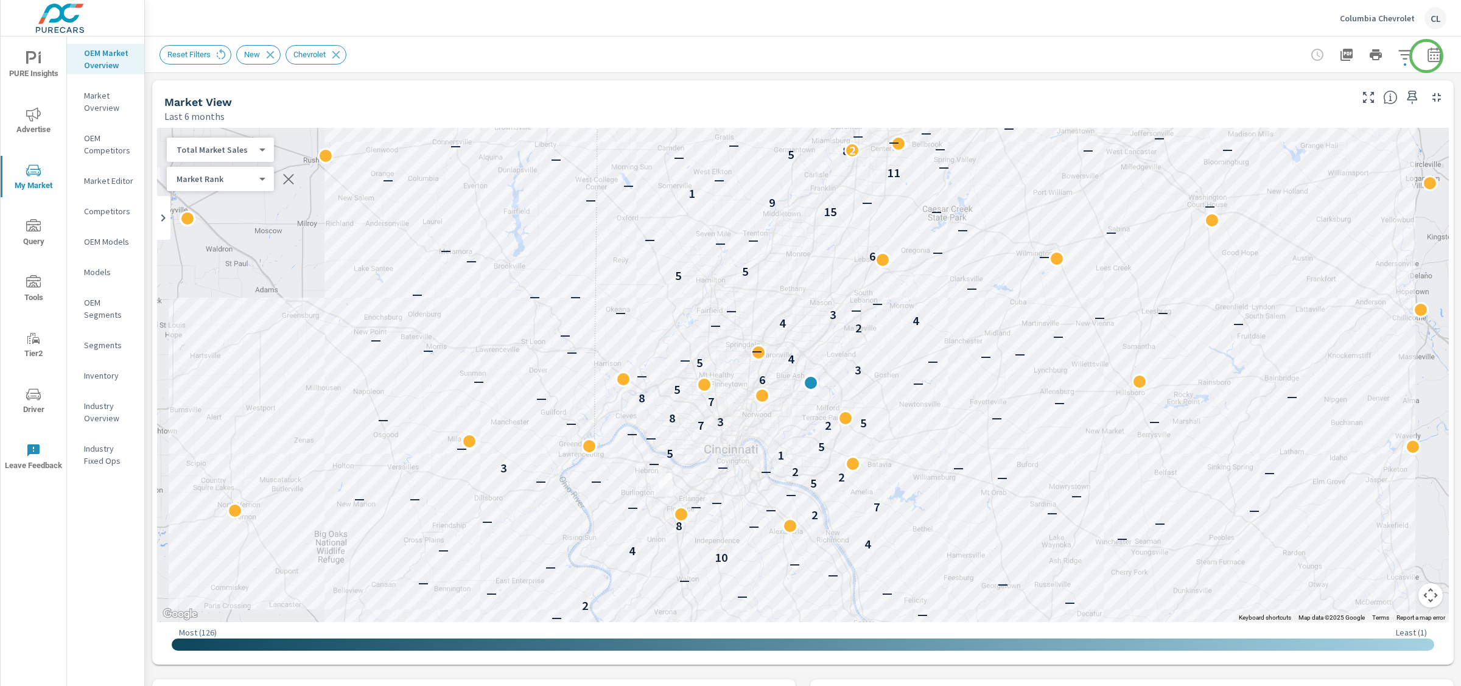
click at [1425, 55] on div "Distance Band 0-10 10-20 [PHONE_NUMBER] [PHONE_NUMBER] Condition New Used Certi…" at bounding box center [730, 343] width 1461 height 686
click at [1427, 55] on icon "button" at bounding box center [1434, 54] width 15 height 15
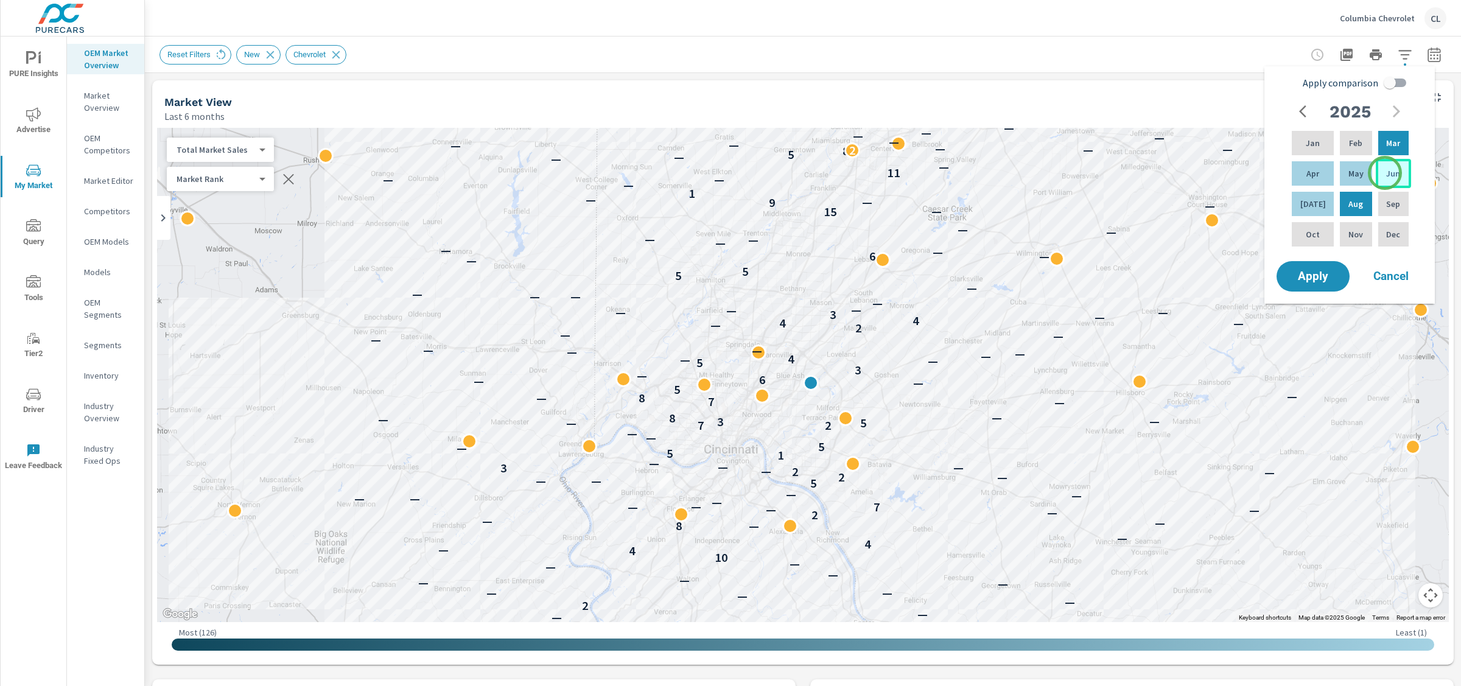
click at [1386, 173] on p "Jun" at bounding box center [1393, 173] width 14 height 12
click at [1348, 173] on p "May" at bounding box center [1355, 173] width 15 height 12
click at [1304, 203] on p "[DATE]" at bounding box center [1313, 204] width 26 height 12
click at [1348, 177] on p "May" at bounding box center [1355, 173] width 15 height 12
click at [1296, 205] on div "[DATE]" at bounding box center [1312, 203] width 47 height 29
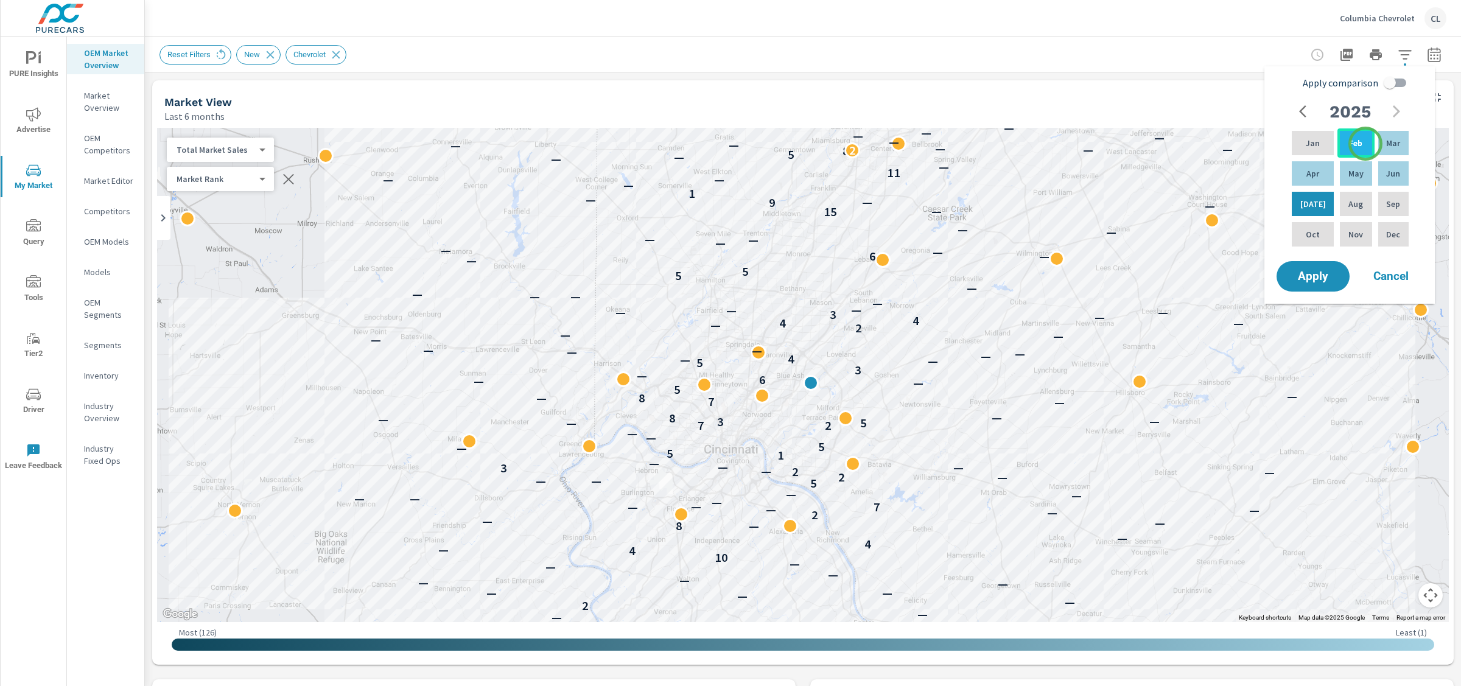
click at [1365, 144] on div "Feb" at bounding box center [1355, 142] width 37 height 29
click at [1351, 170] on p "May" at bounding box center [1355, 173] width 15 height 12
click at [1322, 194] on div "[DATE]" at bounding box center [1312, 203] width 47 height 29
click at [1394, 85] on input "Apply comparison" at bounding box center [1389, 82] width 69 height 23
checkbox input "true"
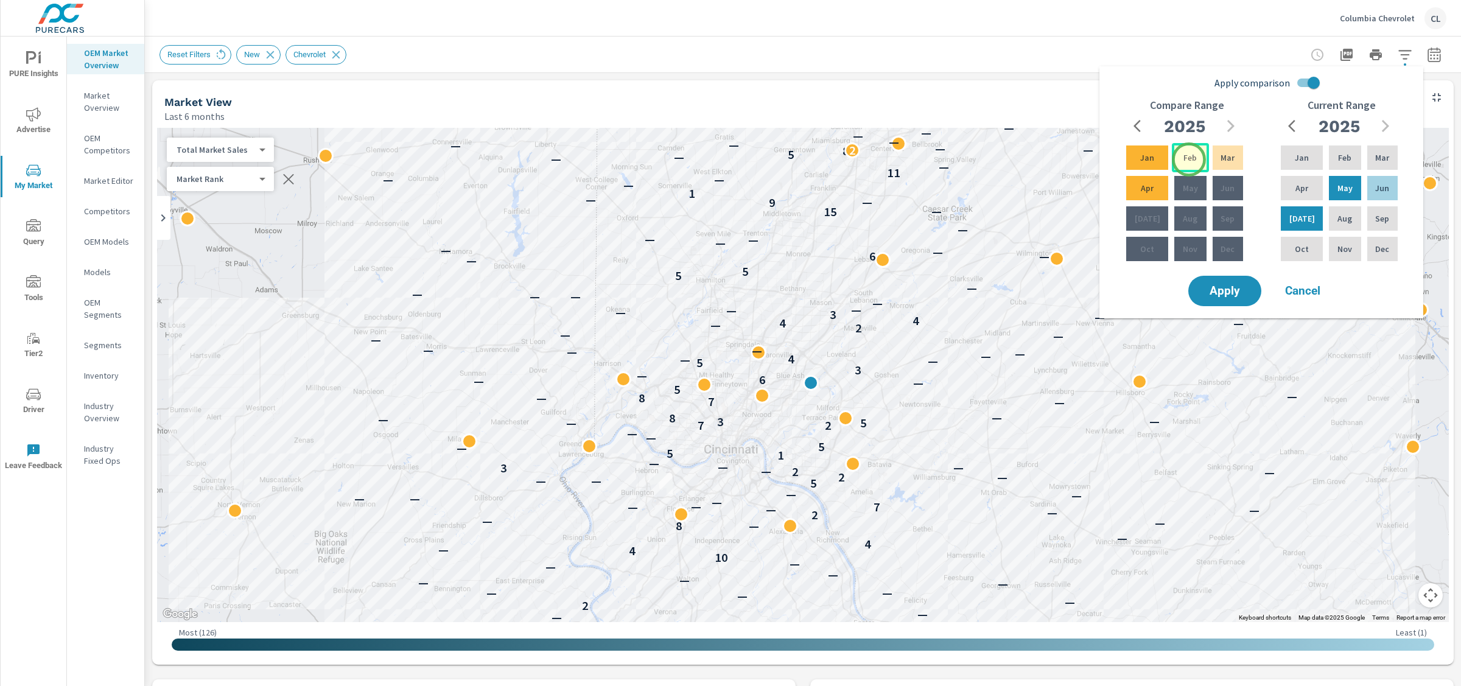
click at [1189, 159] on p "Feb" at bounding box center [1189, 158] width 13 height 12
click at [1153, 184] on div "Apr" at bounding box center [1147, 187] width 47 height 29
click at [1218, 292] on span "Apply" at bounding box center [1225, 291] width 50 height 12
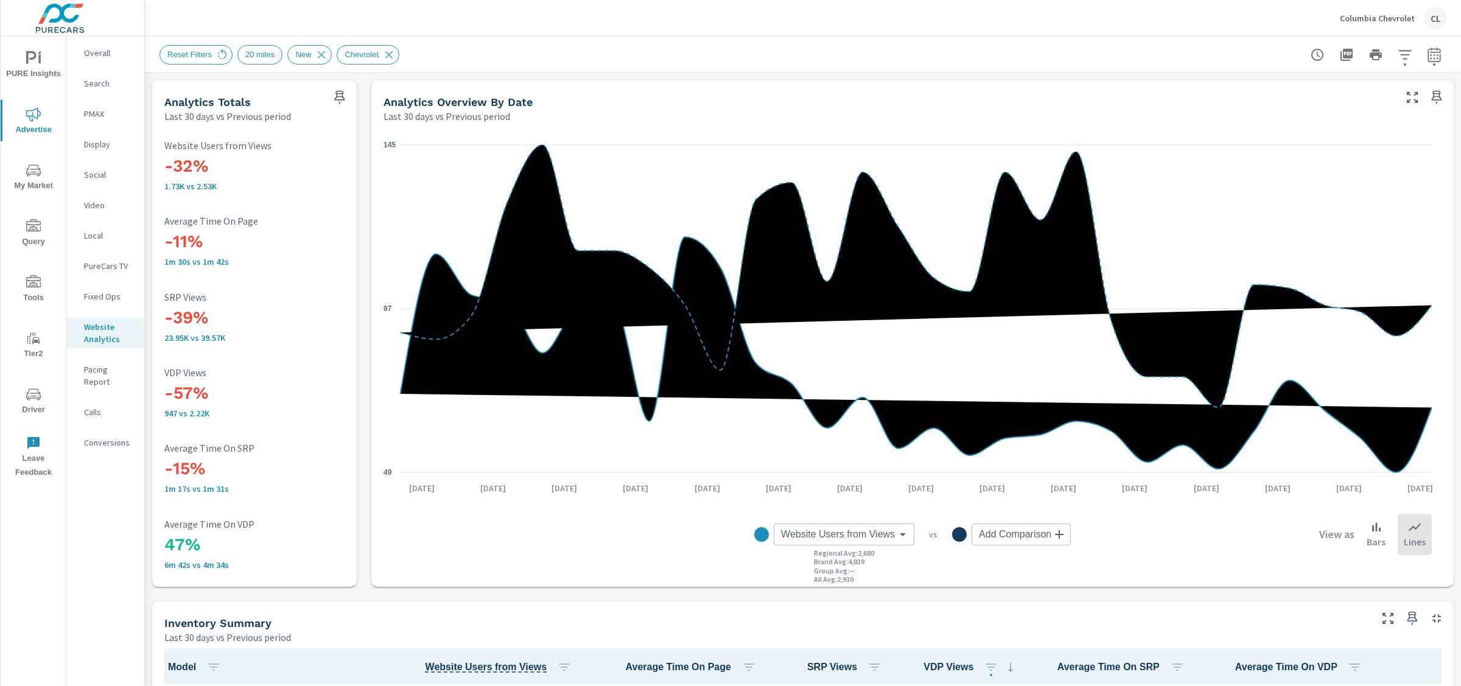
scroll to position [1, 0]
